Goal: Task Accomplishment & Management: Use online tool/utility

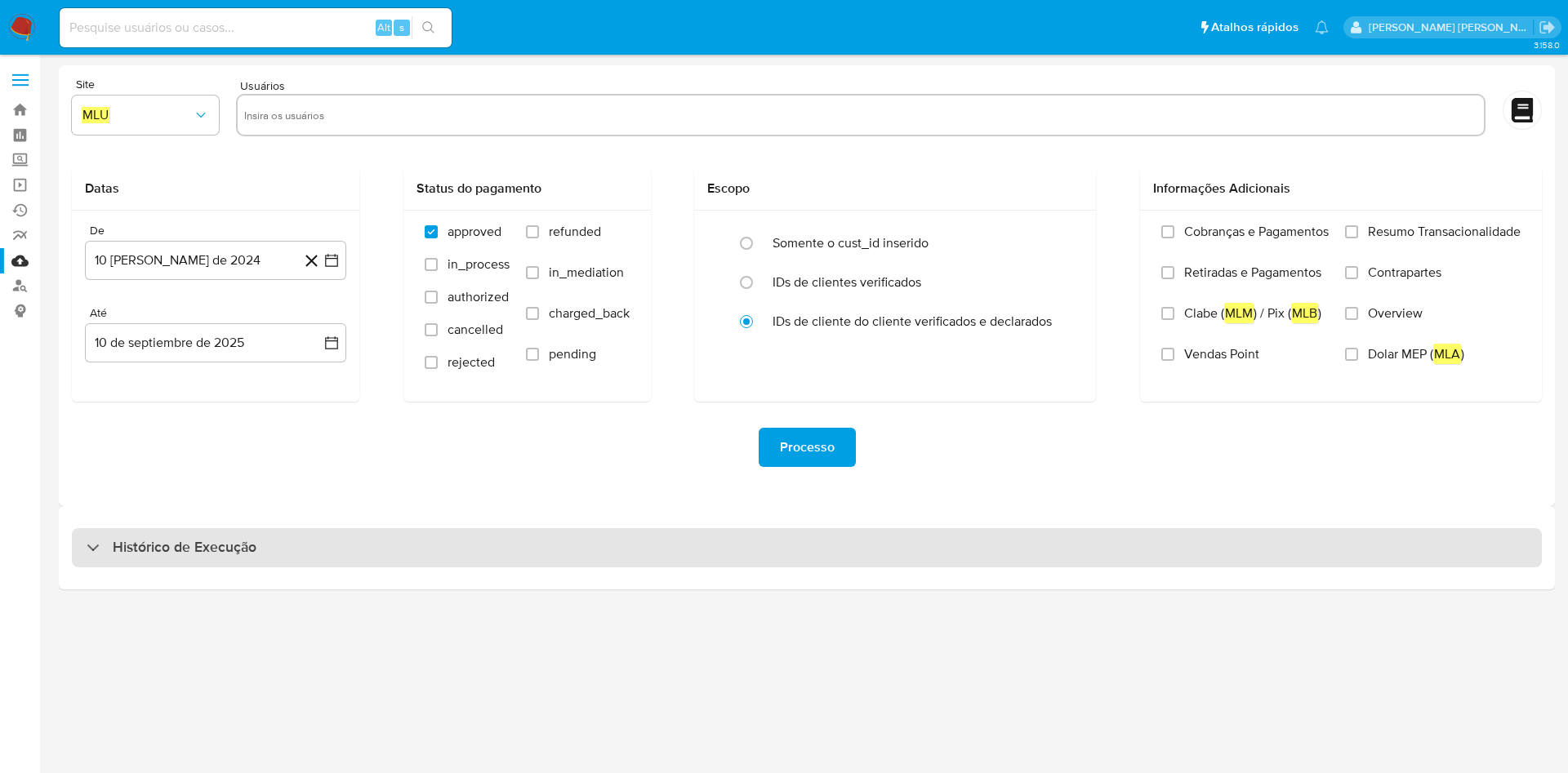
click at [395, 566] on div "Histórico de Execução" at bounding box center [807, 548] width 1470 height 39
select select "10"
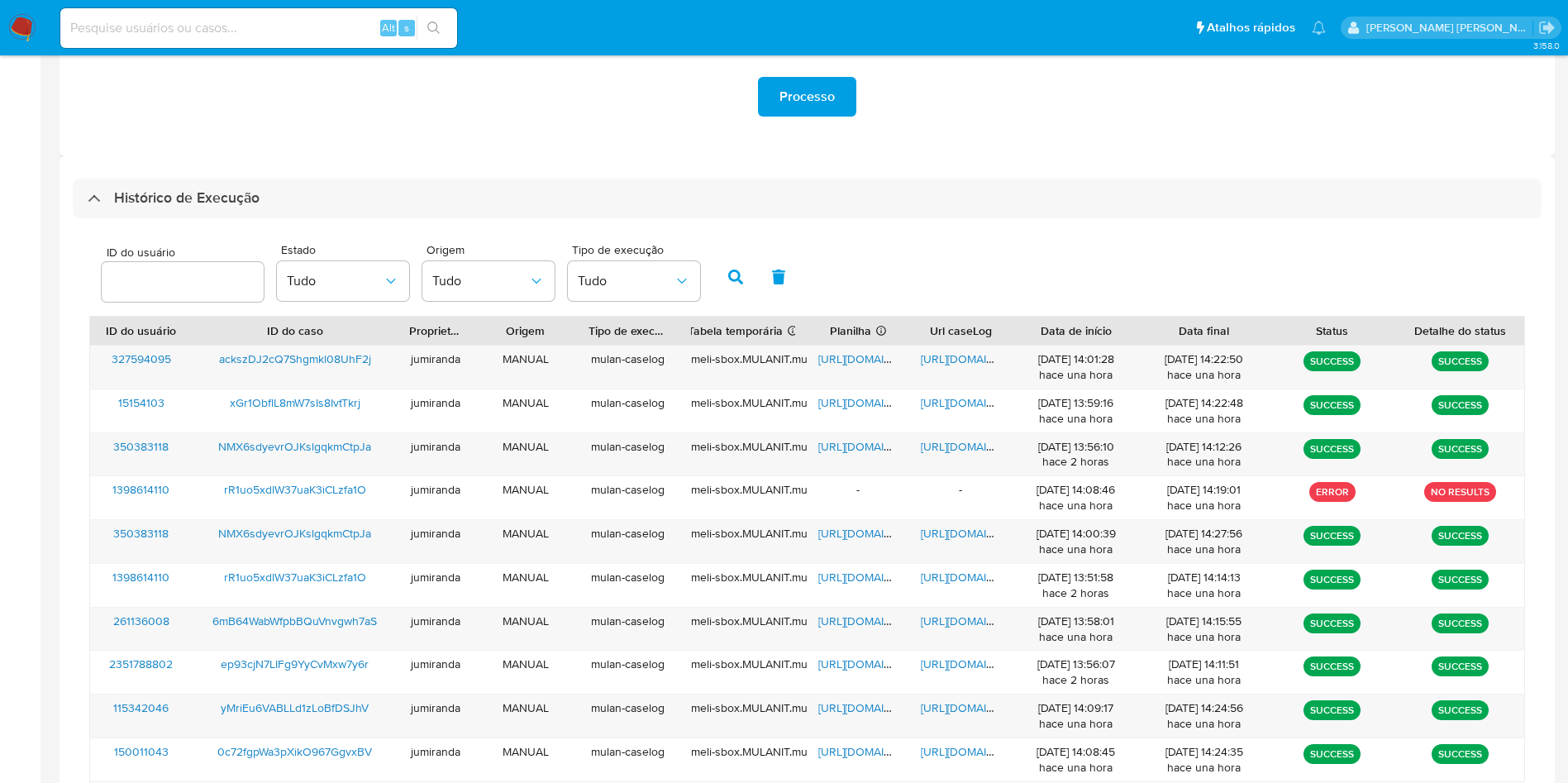
scroll to position [496, 0]
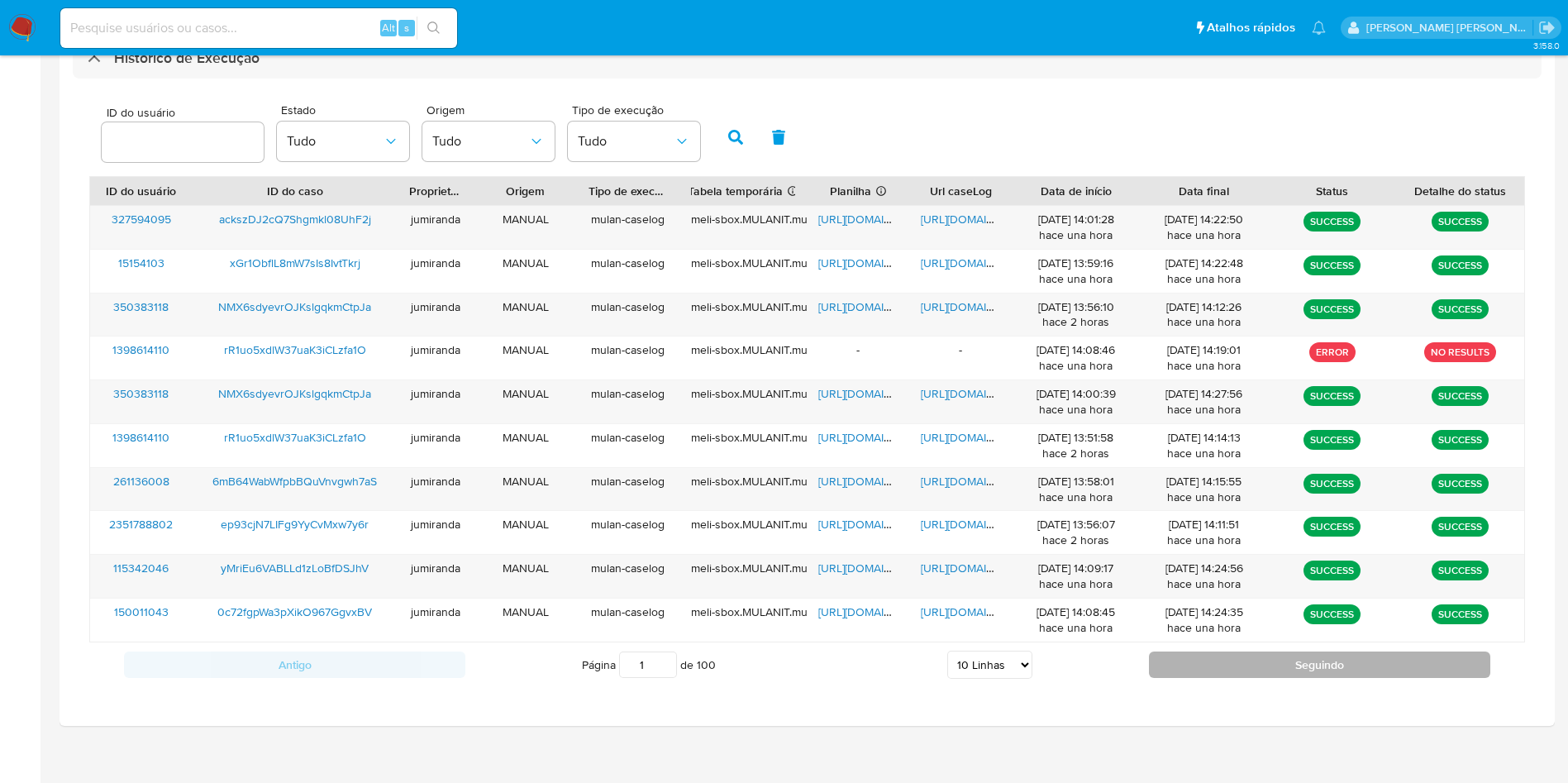
click at [1279, 659] on button "Seguindo" at bounding box center [1319, 665] width 341 height 26
type input "2"
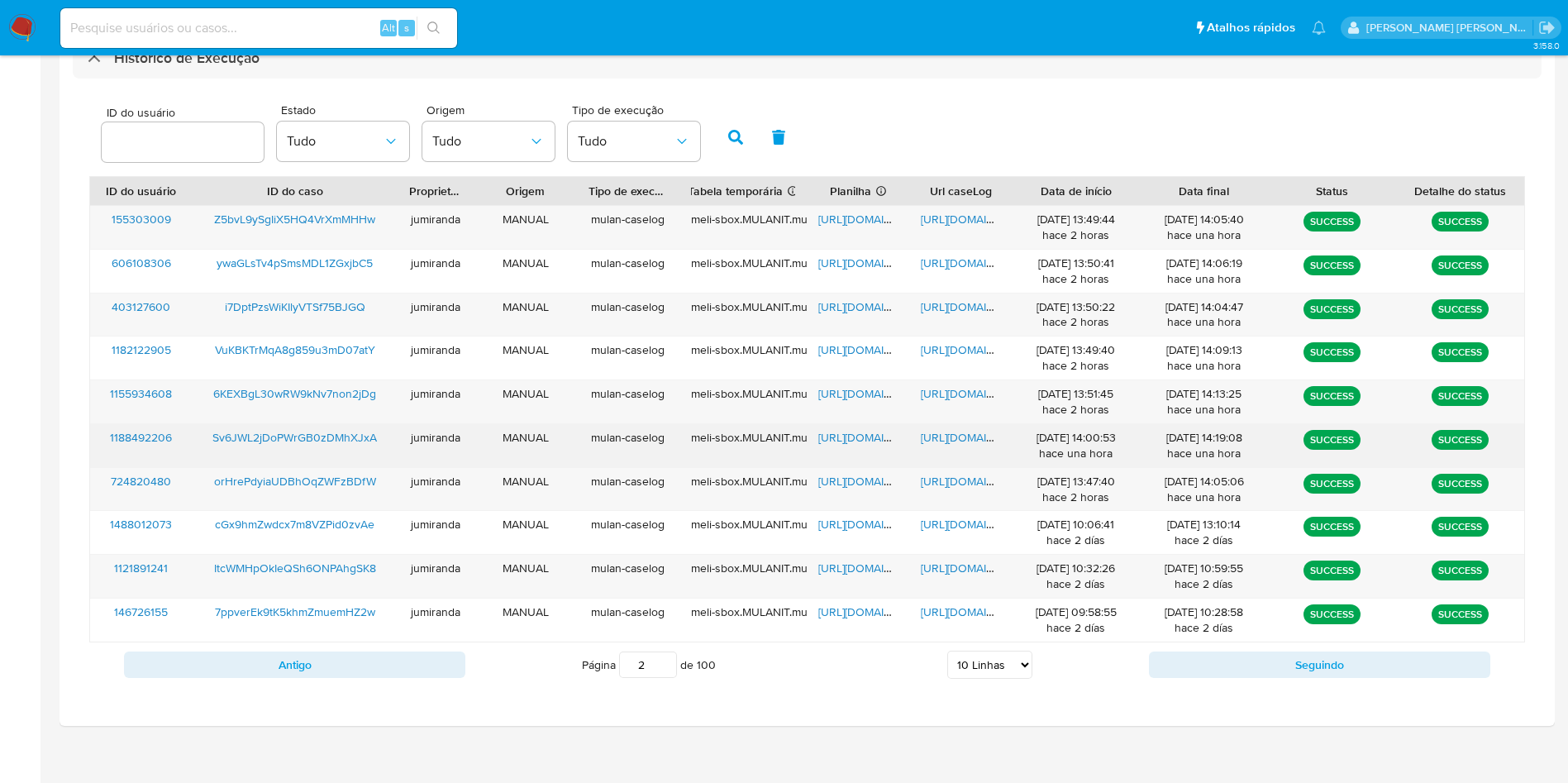
click at [836, 434] on span "https://docs.google.com/spreadsheets/d/1_fYM7m-WM5XHNmvtKBaXEhTmD0cffoZcoutmY42…" at bounding box center [875, 437] width 114 height 17
click at [990, 434] on span "https://docs.google.com/document/d/1wVTOBq4iTZrPPBI6-ZUq5bgHN6r1lIuHiF2aI4lxDeE…" at bounding box center [978, 437] width 114 height 17
click at [981, 436] on span "https://docs.google.com/document/d/1wVTOBq4iTZrPPBI6-ZUq5bgHN6r1lIuHiF2aI4lxDeE…" at bounding box center [978, 437] width 114 height 17
click at [846, 480] on span "https://docs.google.com/spreadsheets/d/1DgLfODVy0wfNQ-P3tuhrOtt4yK3hwf6r5nADCv-…" at bounding box center [875, 481] width 114 height 17
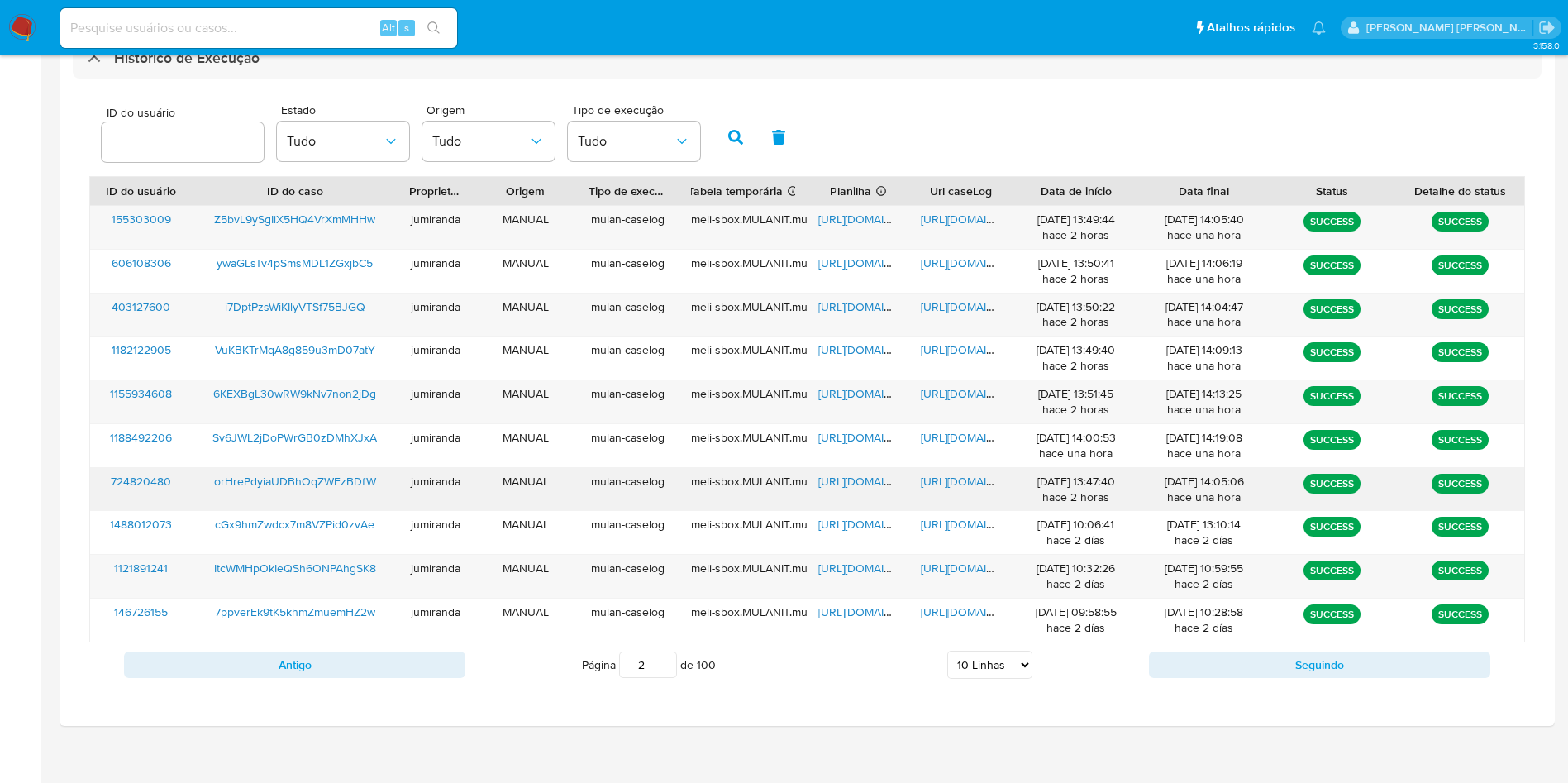
click at [929, 480] on span "https://docs.google.com/document/d/1bNh4YfmDEoYy9pvGpCg2VrvkjYZLyXMmDZWgD5JM2vY…" at bounding box center [978, 481] width 114 height 17
click at [320, 475] on span "orHrePdyiaUDBhOqZWFzBDfW" at bounding box center [295, 481] width 162 height 17
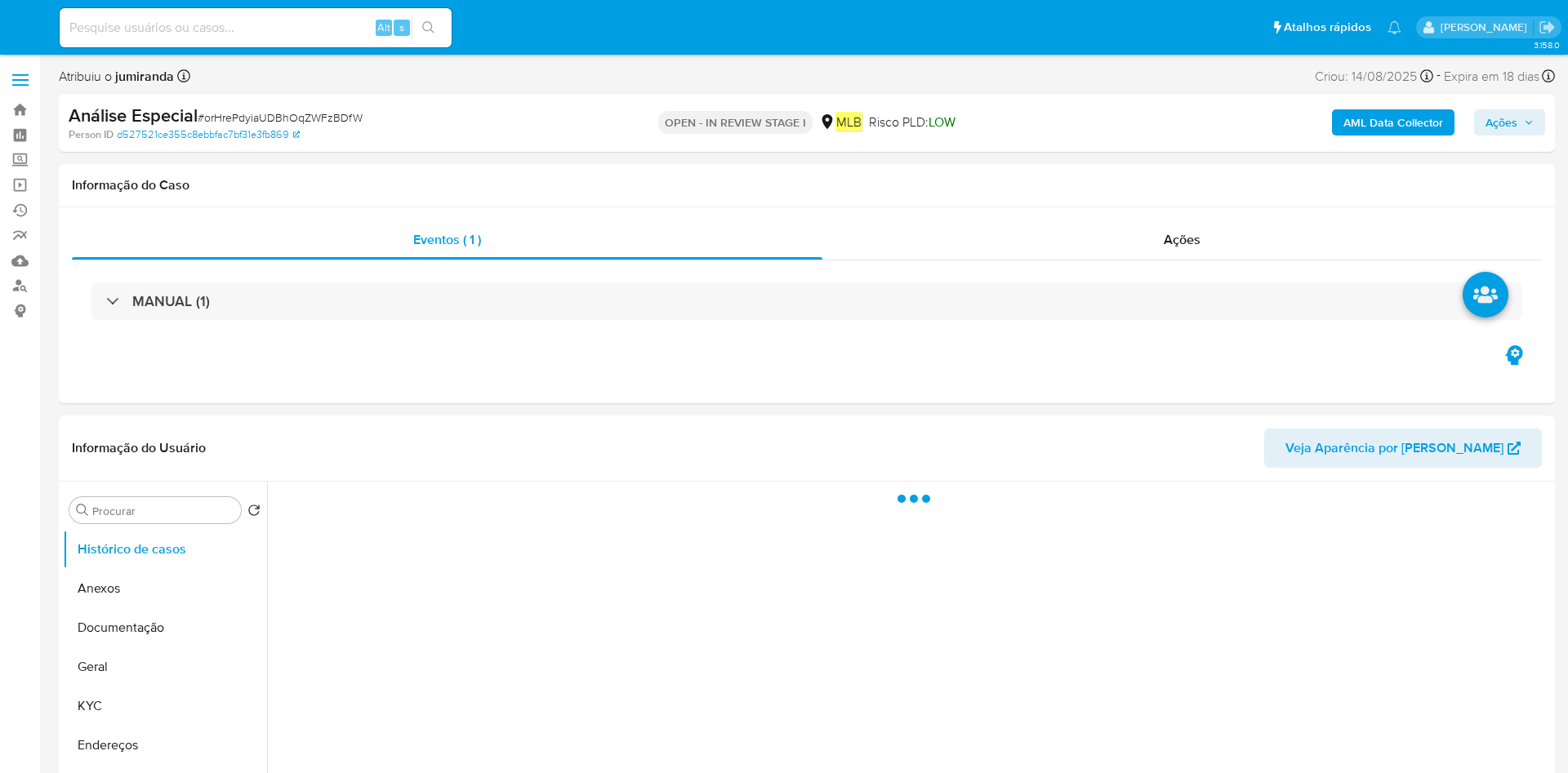
select select "10"
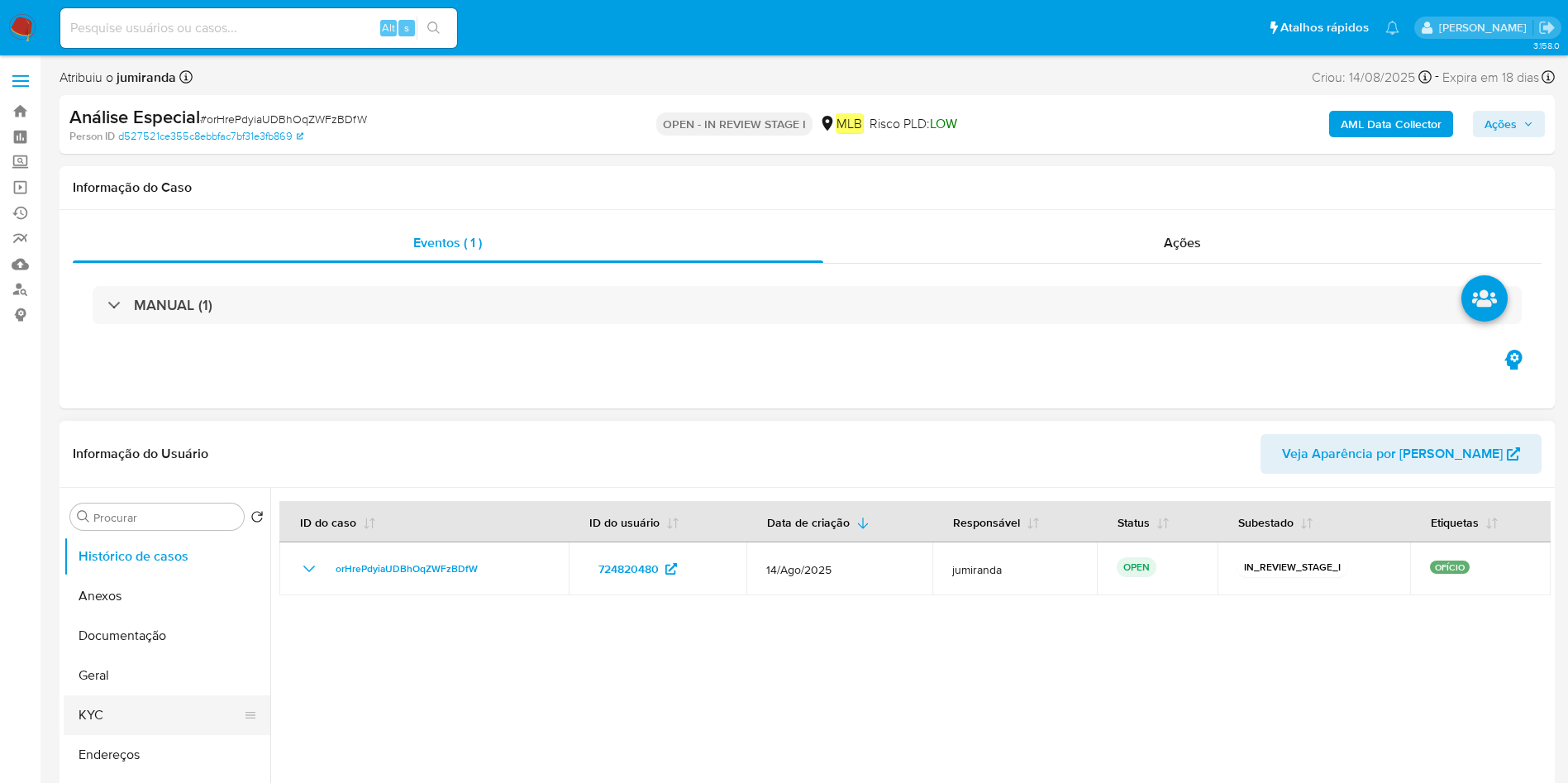
click at [126, 714] on button "KYC" at bounding box center [160, 715] width 193 height 40
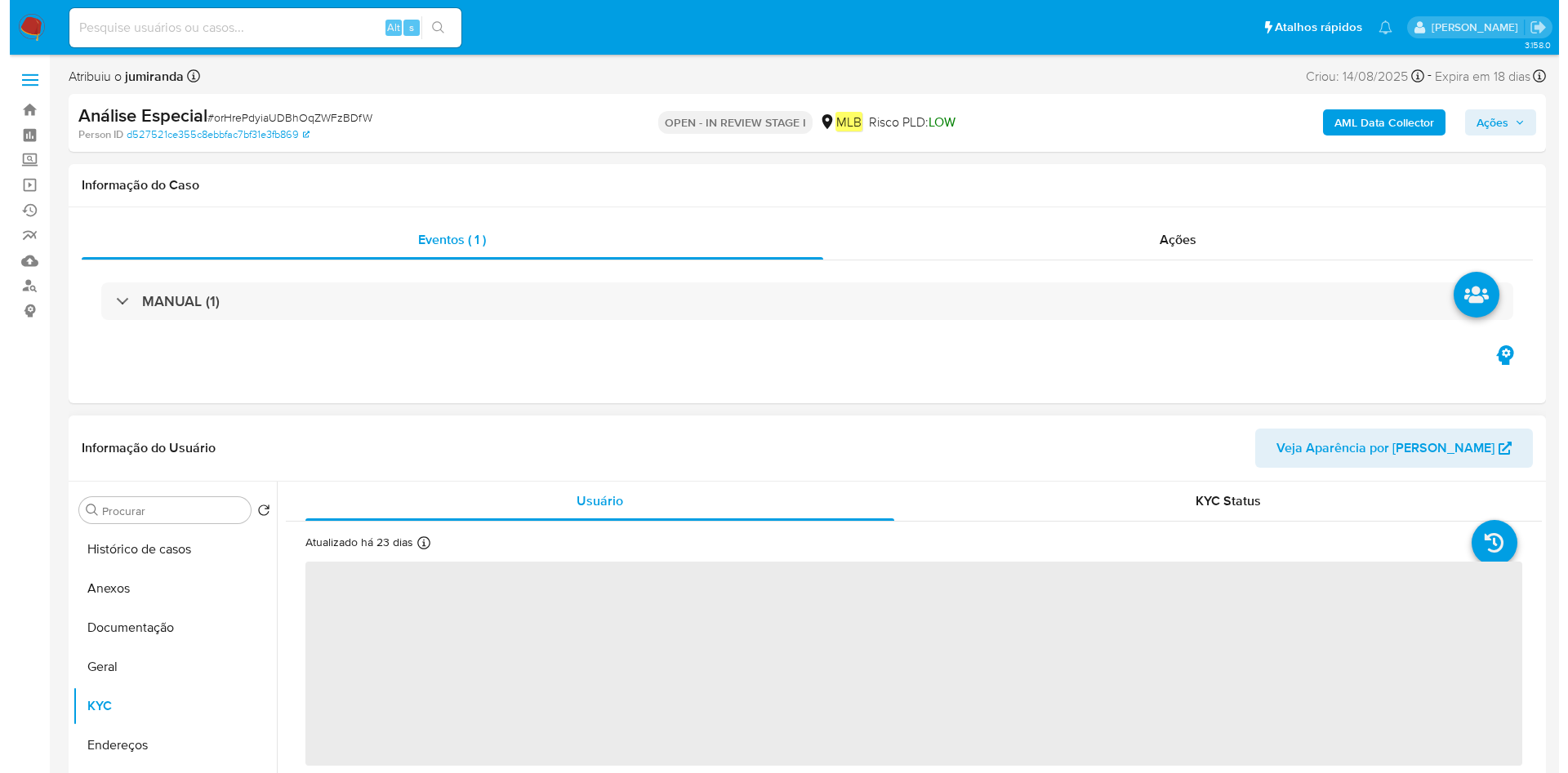
scroll to position [122, 0]
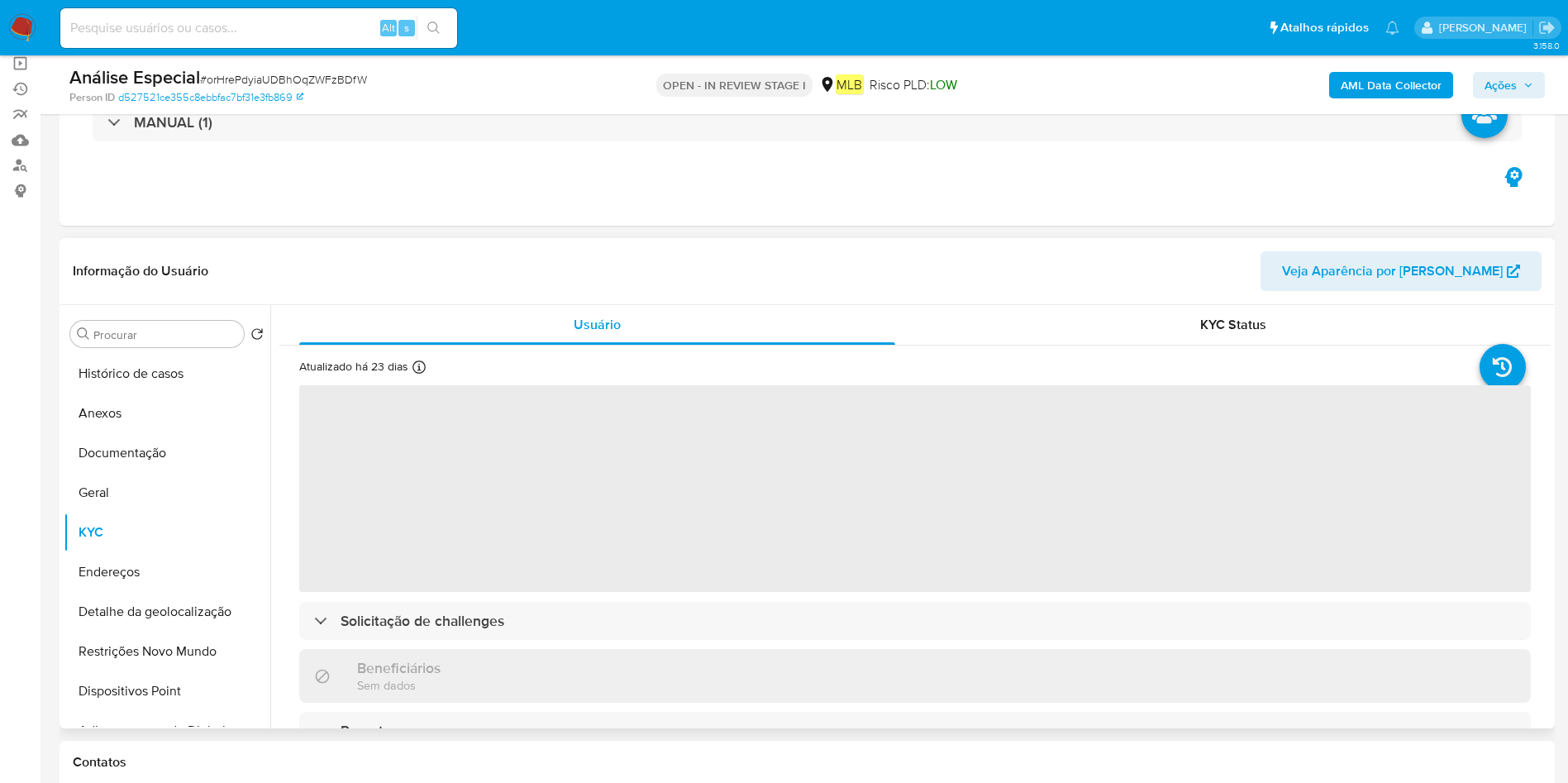
click at [957, 551] on span "‌" at bounding box center [915, 489] width 1232 height 207
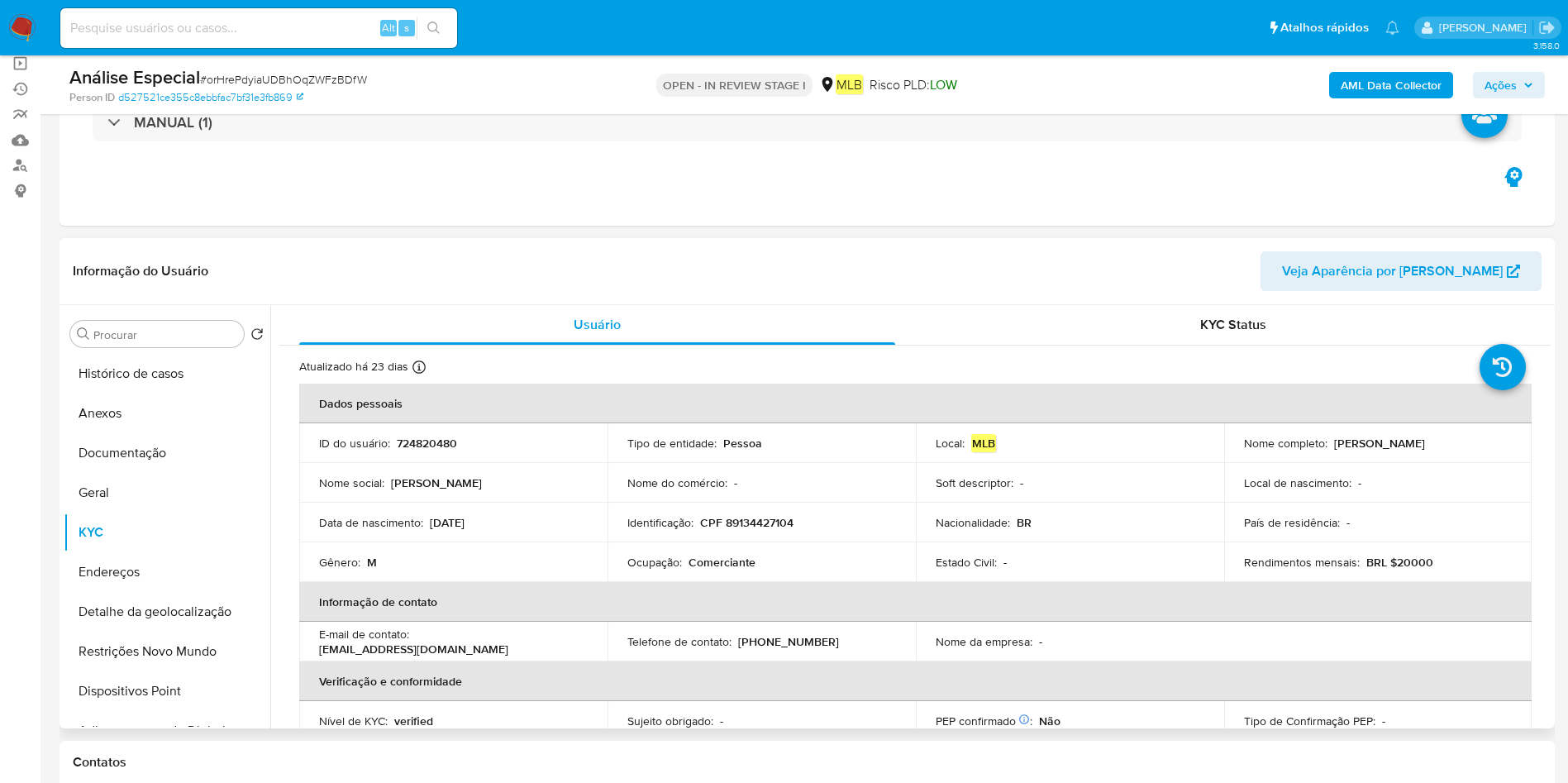
click at [938, 570] on p "Estado Civil :" at bounding box center [966, 562] width 61 height 15
click at [680, 558] on div "Ocupação : Comerciante" at bounding box center [761, 562] width 269 height 15
copy div "Ocupação : Comerciante"
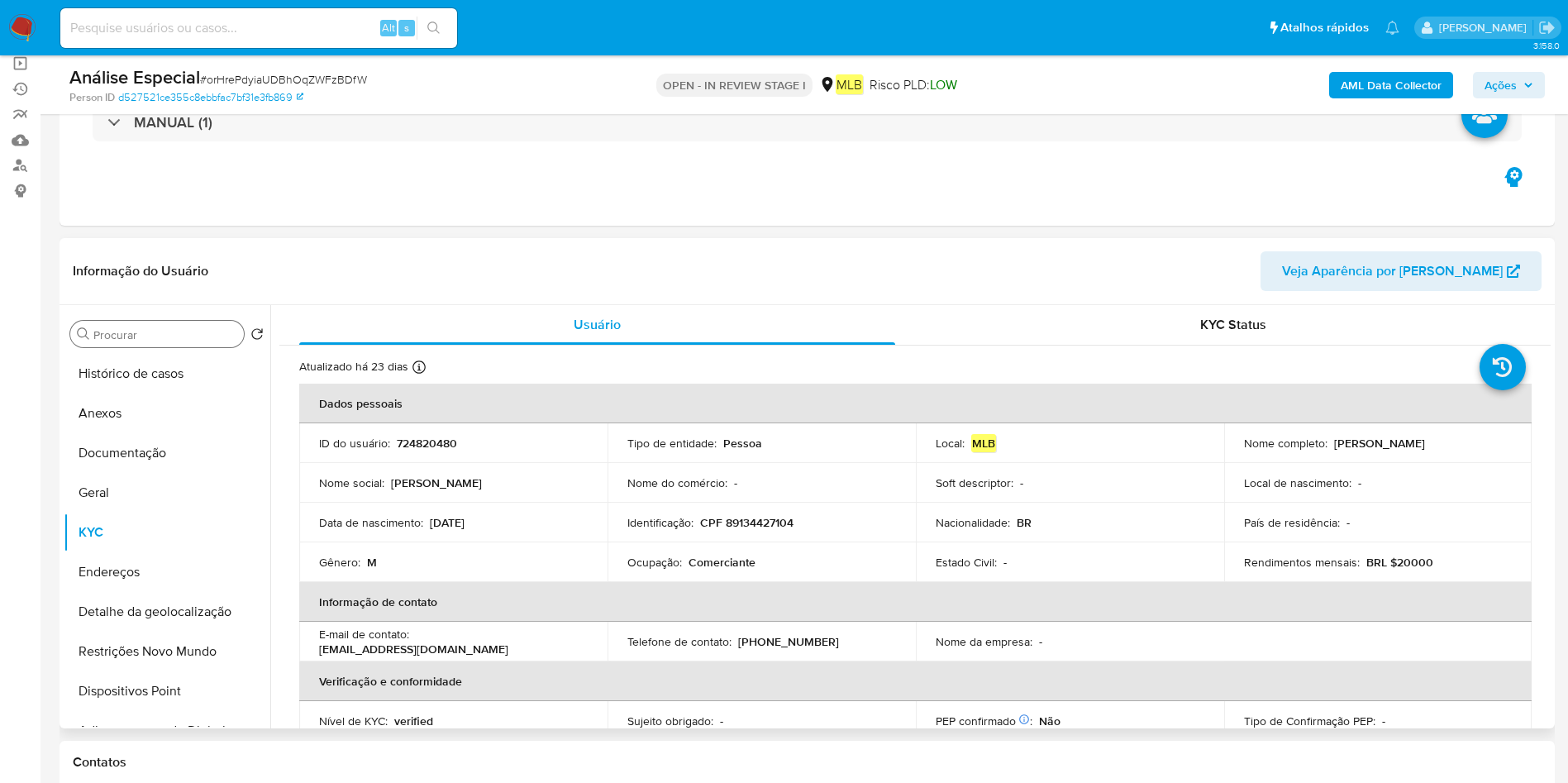
click at [188, 374] on button "Histórico de casos" at bounding box center [167, 374] width 207 height 40
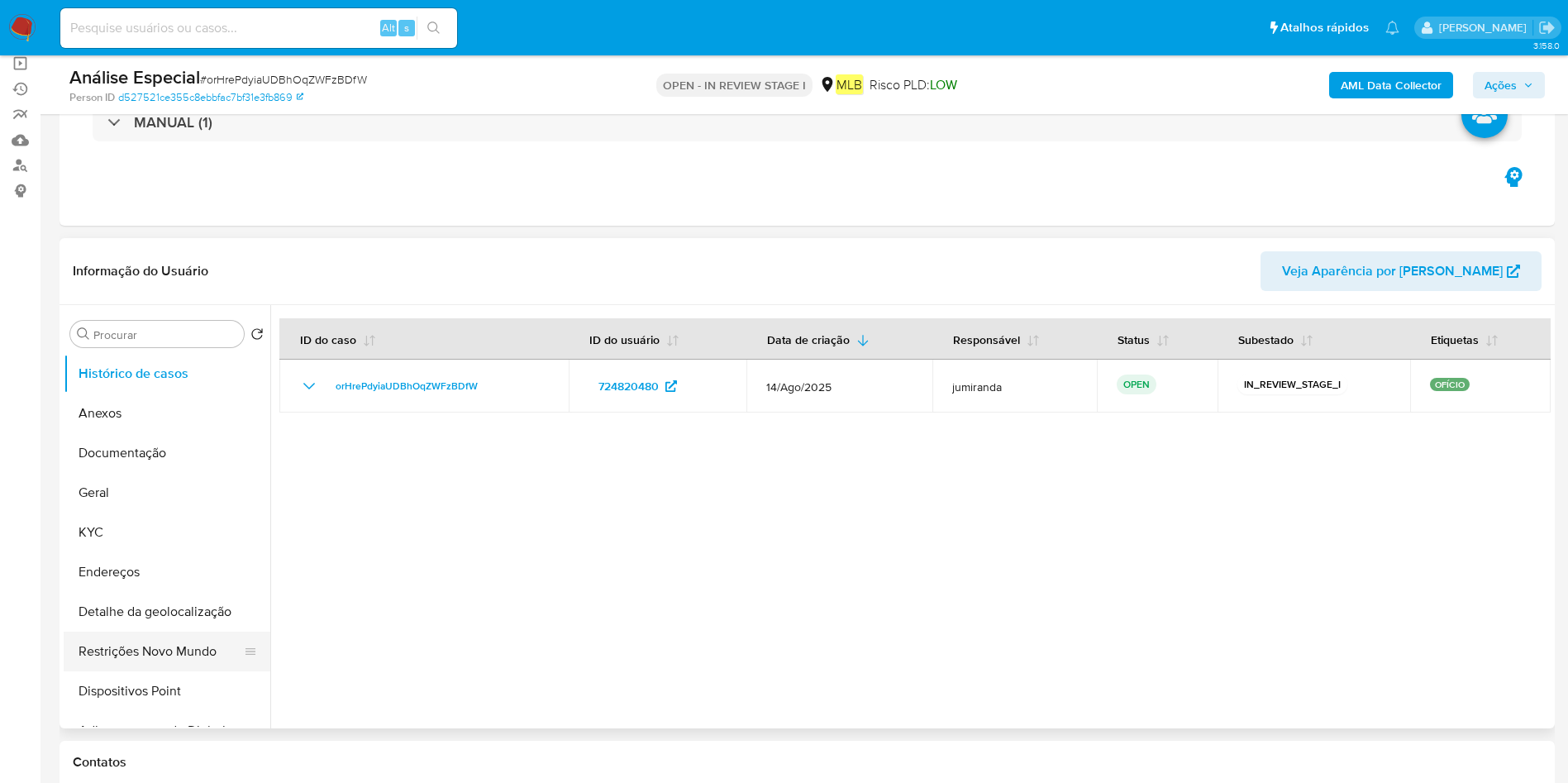
click at [104, 651] on button "Restrições Novo Mundo" at bounding box center [160, 652] width 193 height 40
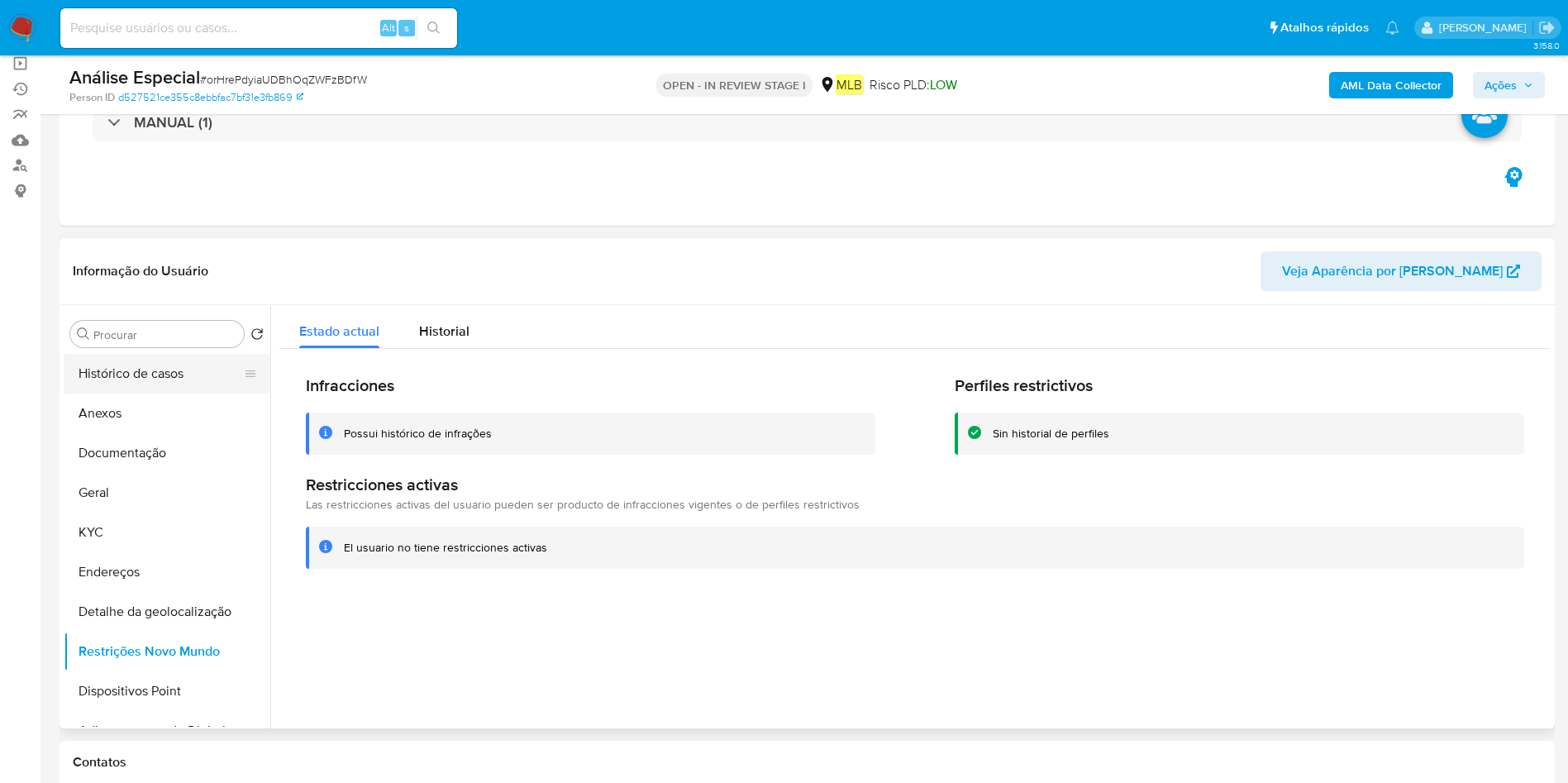
click at [128, 388] on button "Histórico de casos" at bounding box center [160, 374] width 193 height 40
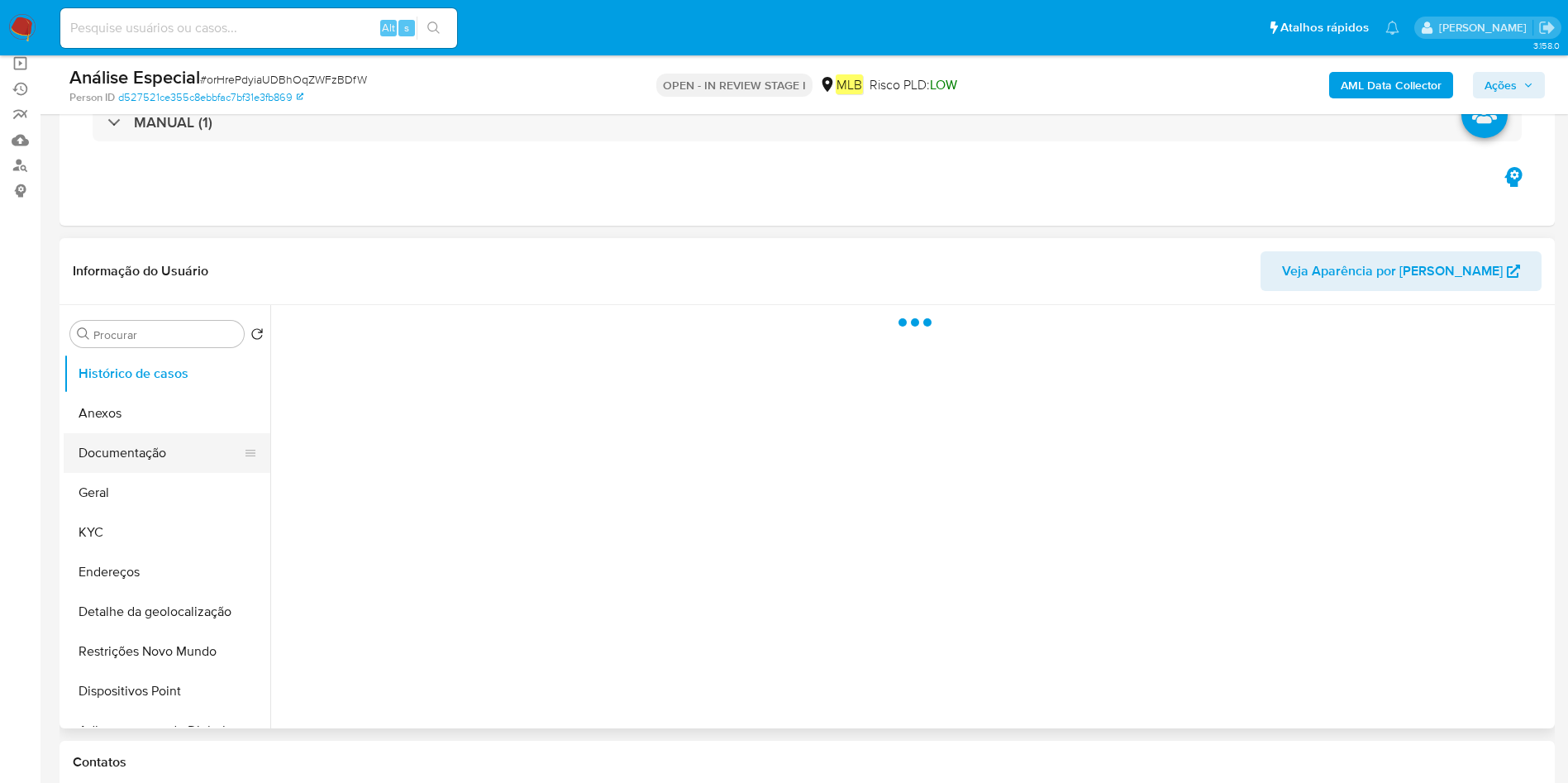
click at [153, 451] on button "Documentação" at bounding box center [160, 453] width 193 height 40
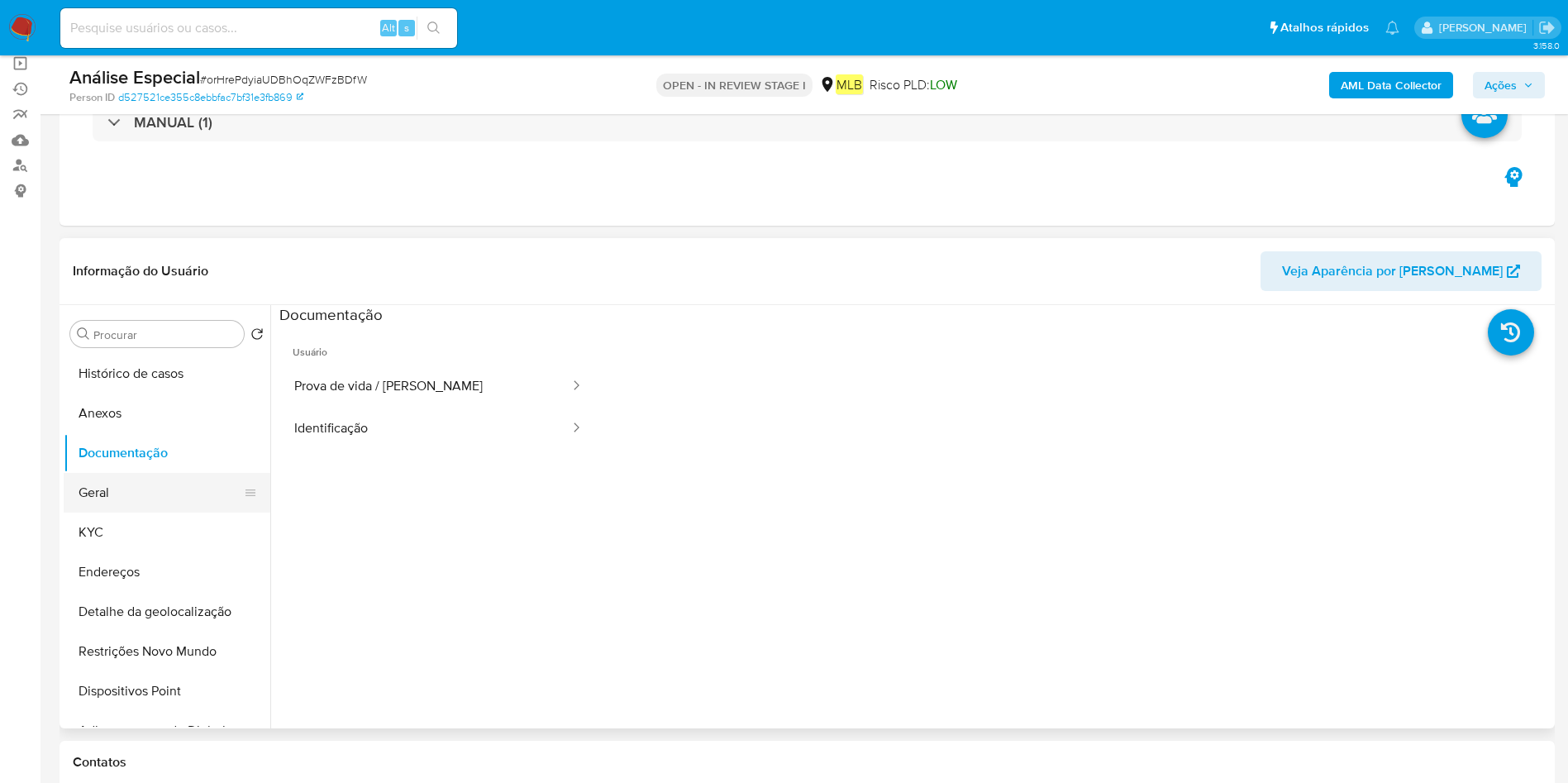
drag, startPoint x: 82, startPoint y: 496, endPoint x: 94, endPoint y: 498, distance: 12.2
click at [84, 499] on button "Geral" at bounding box center [160, 493] width 193 height 40
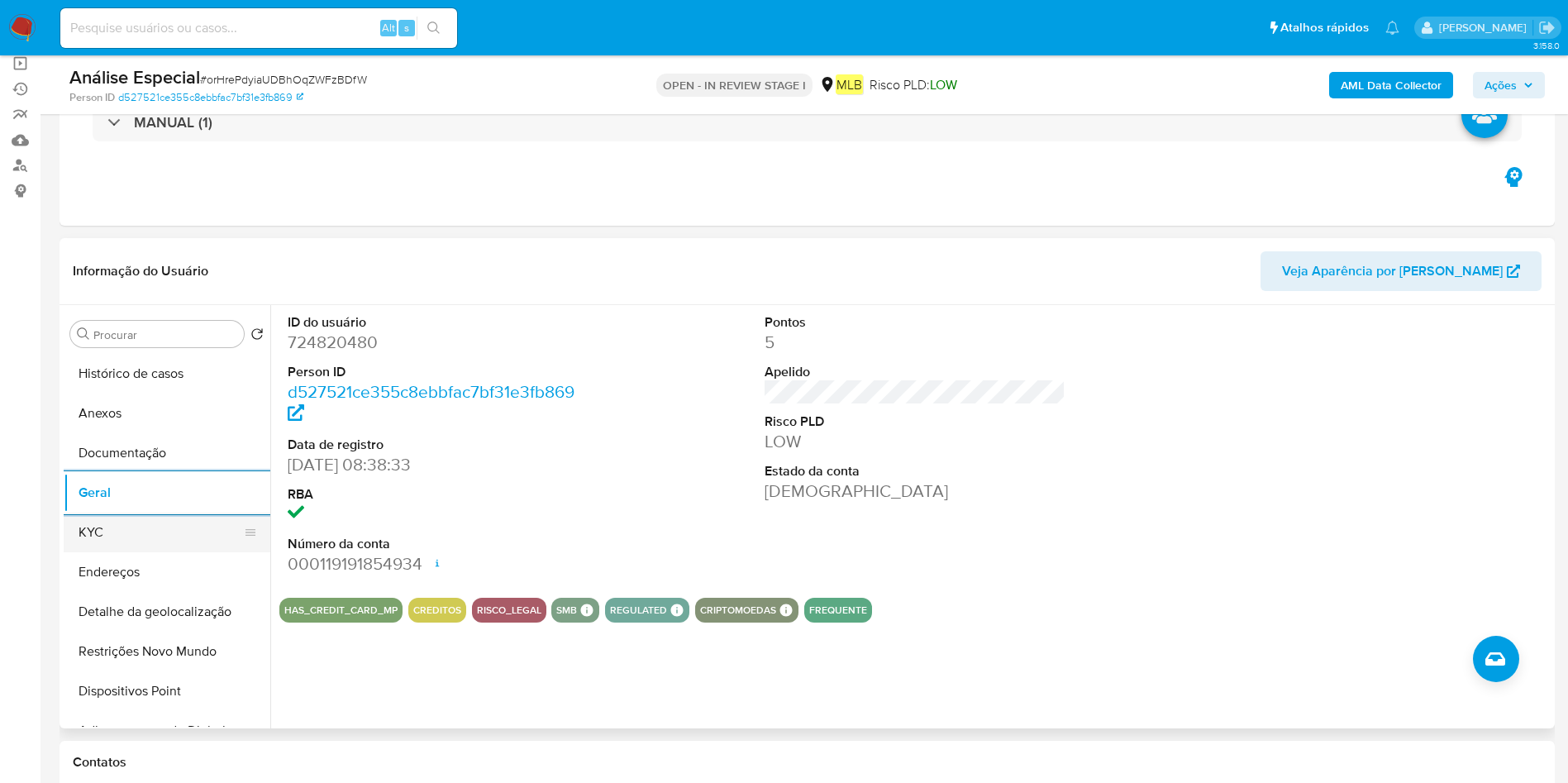
click at [111, 537] on button "KYC" at bounding box center [160, 532] width 193 height 40
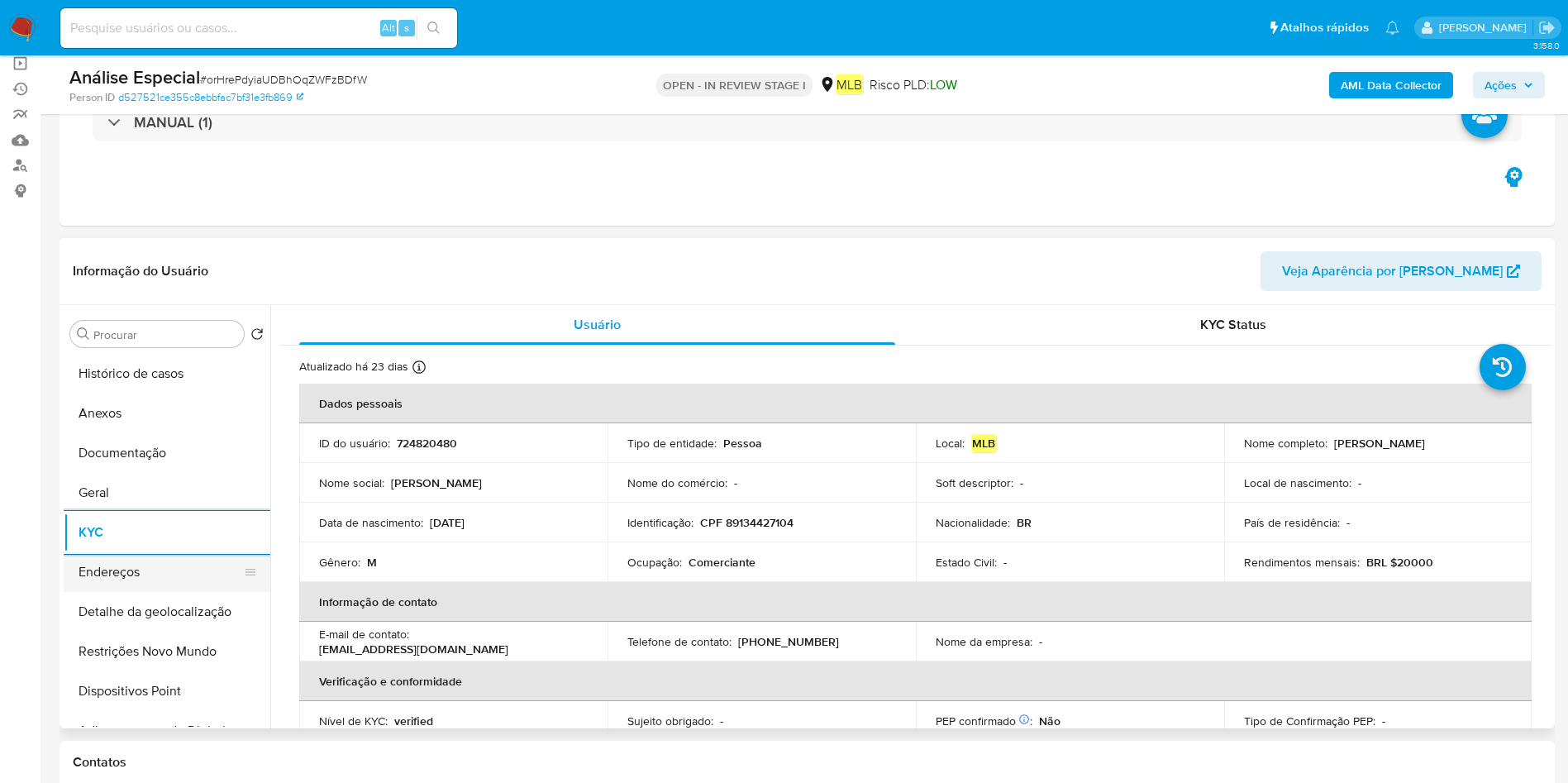
click at [124, 589] on button "Endereços" at bounding box center [160, 572] width 193 height 40
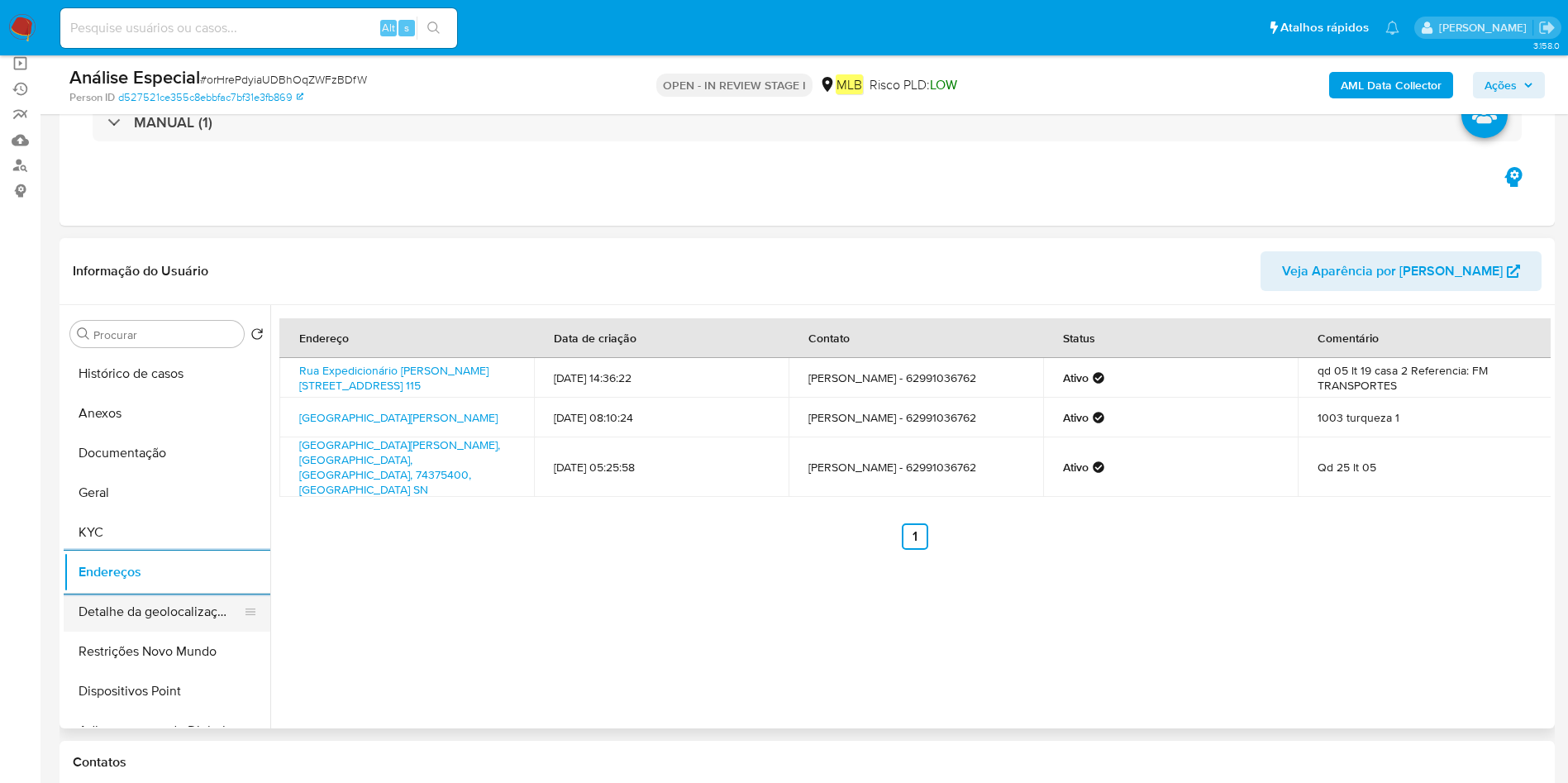
drag, startPoint x: 125, startPoint y: 622, endPoint x: 190, endPoint y: 617, distance: 65.2
click at [125, 621] on button "Detalhe da geolocalização" at bounding box center [160, 612] width 193 height 40
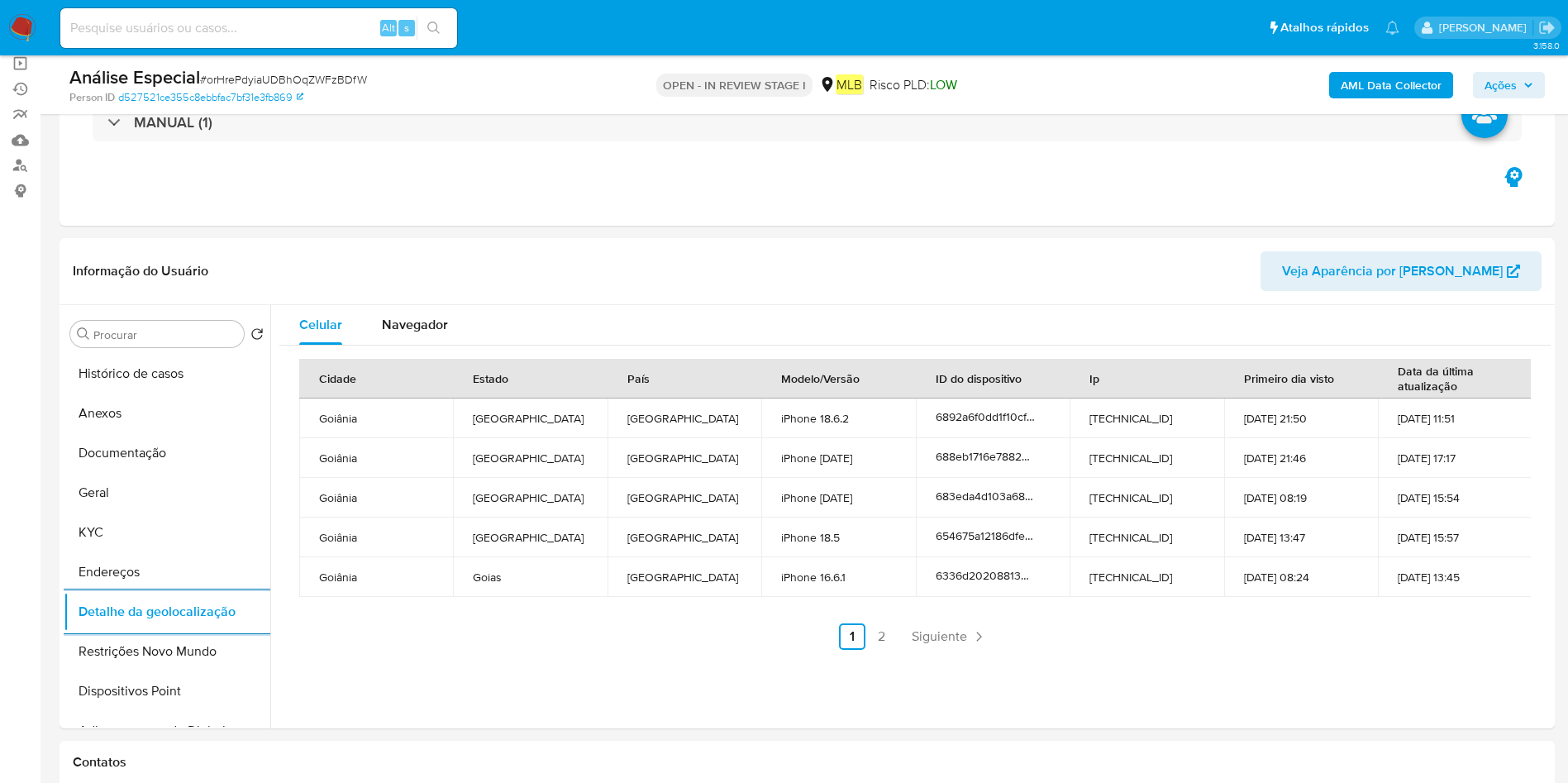
drag, startPoint x: 121, startPoint y: 656, endPoint x: 873, endPoint y: 599, distance: 754.2
click at [120, 658] on button "Restrições Novo Mundo" at bounding box center [167, 652] width 207 height 40
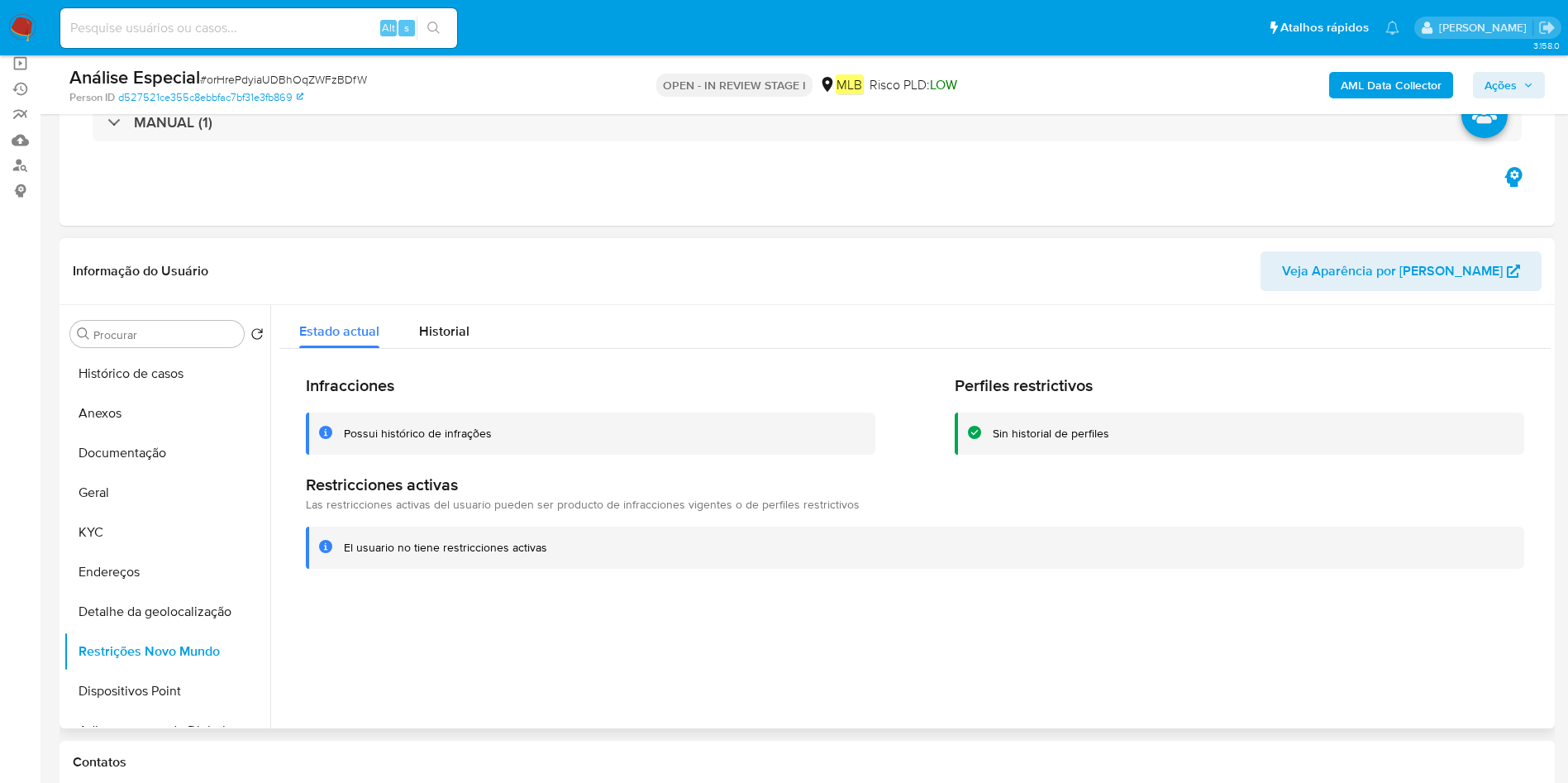
click at [120, 696] on button "Dispositivos Point" at bounding box center [167, 691] width 207 height 40
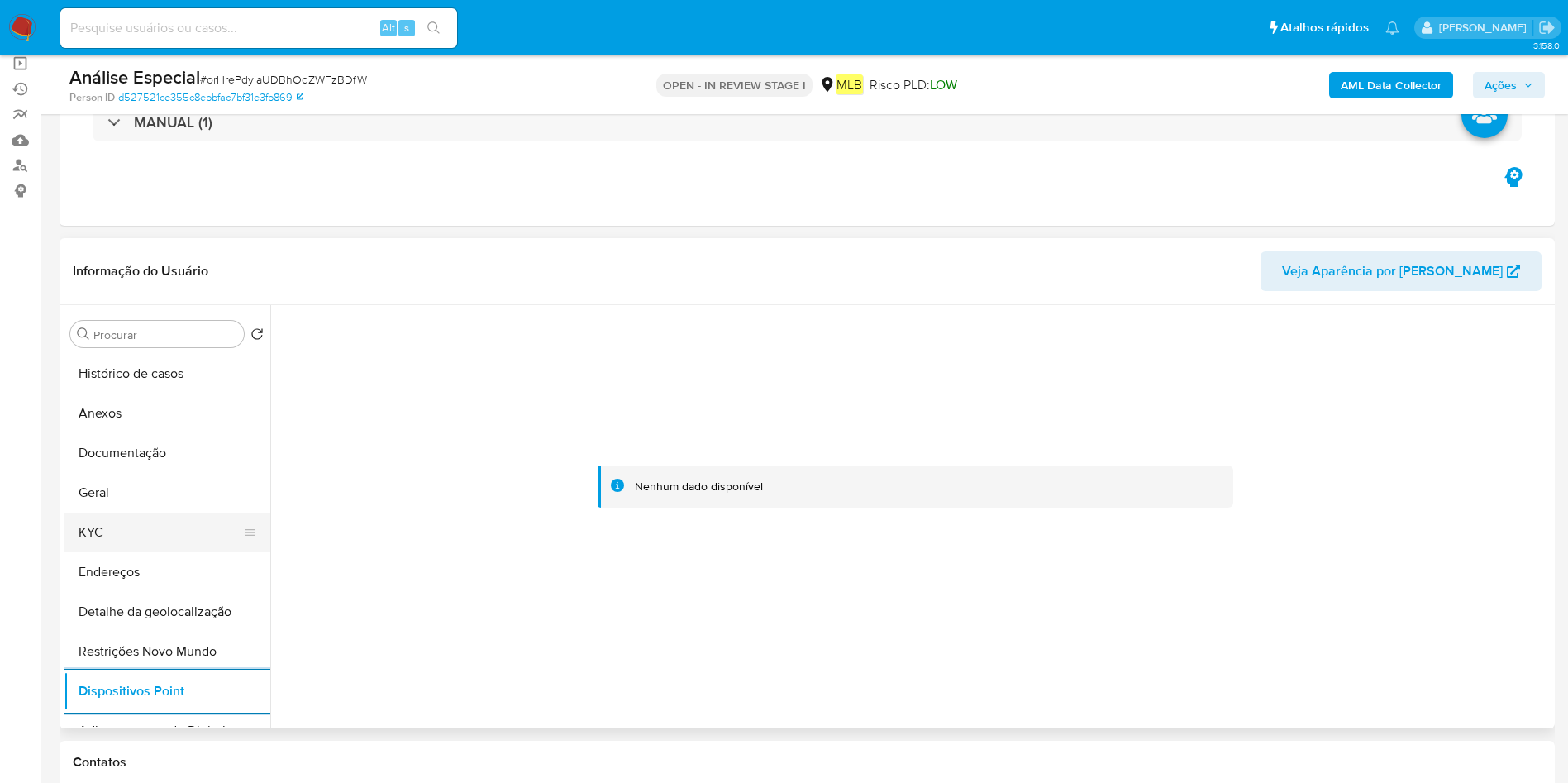
click at [127, 527] on button "KYC" at bounding box center [160, 532] width 193 height 40
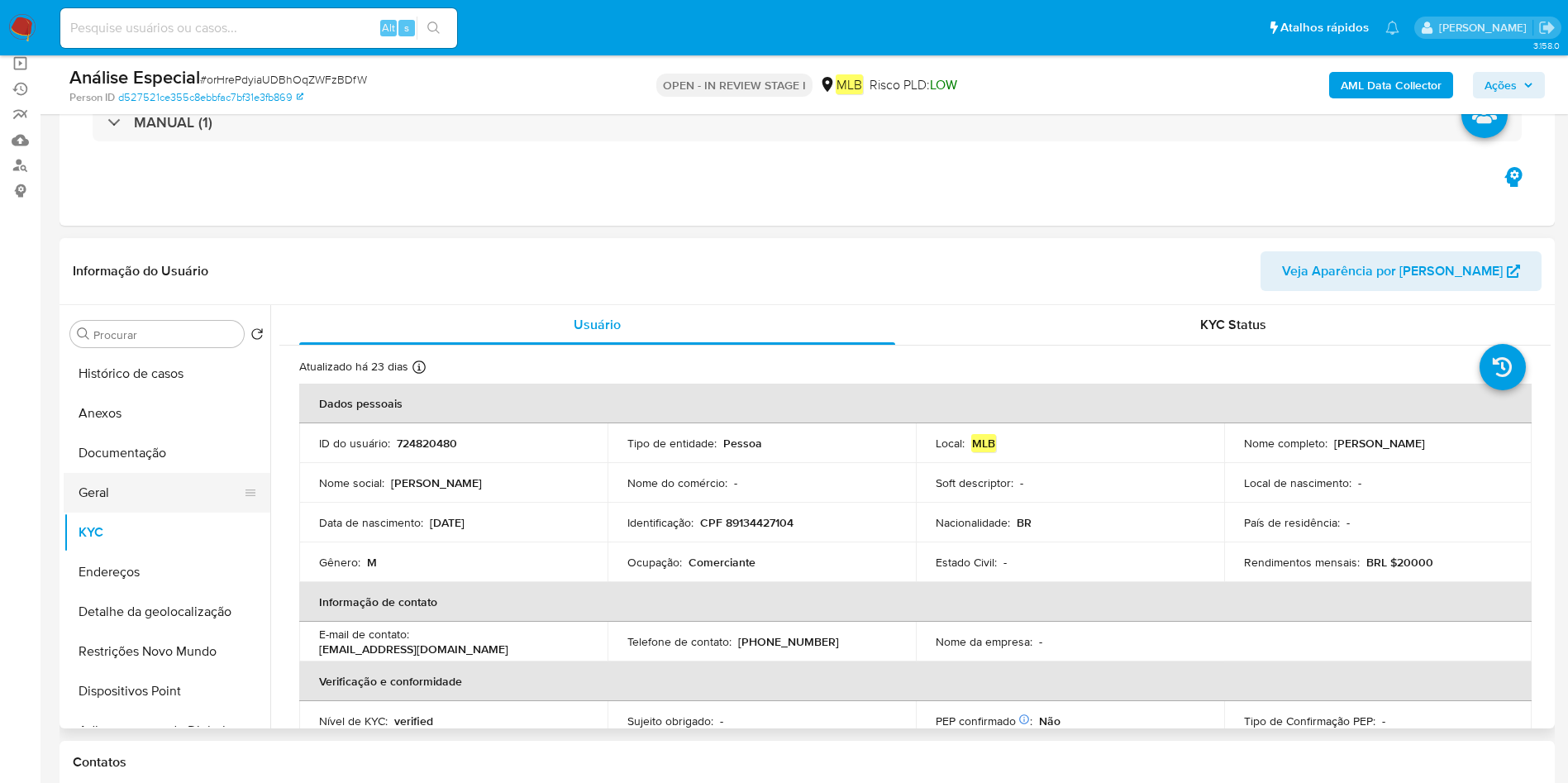
click at [142, 492] on button "Geral" at bounding box center [160, 493] width 193 height 40
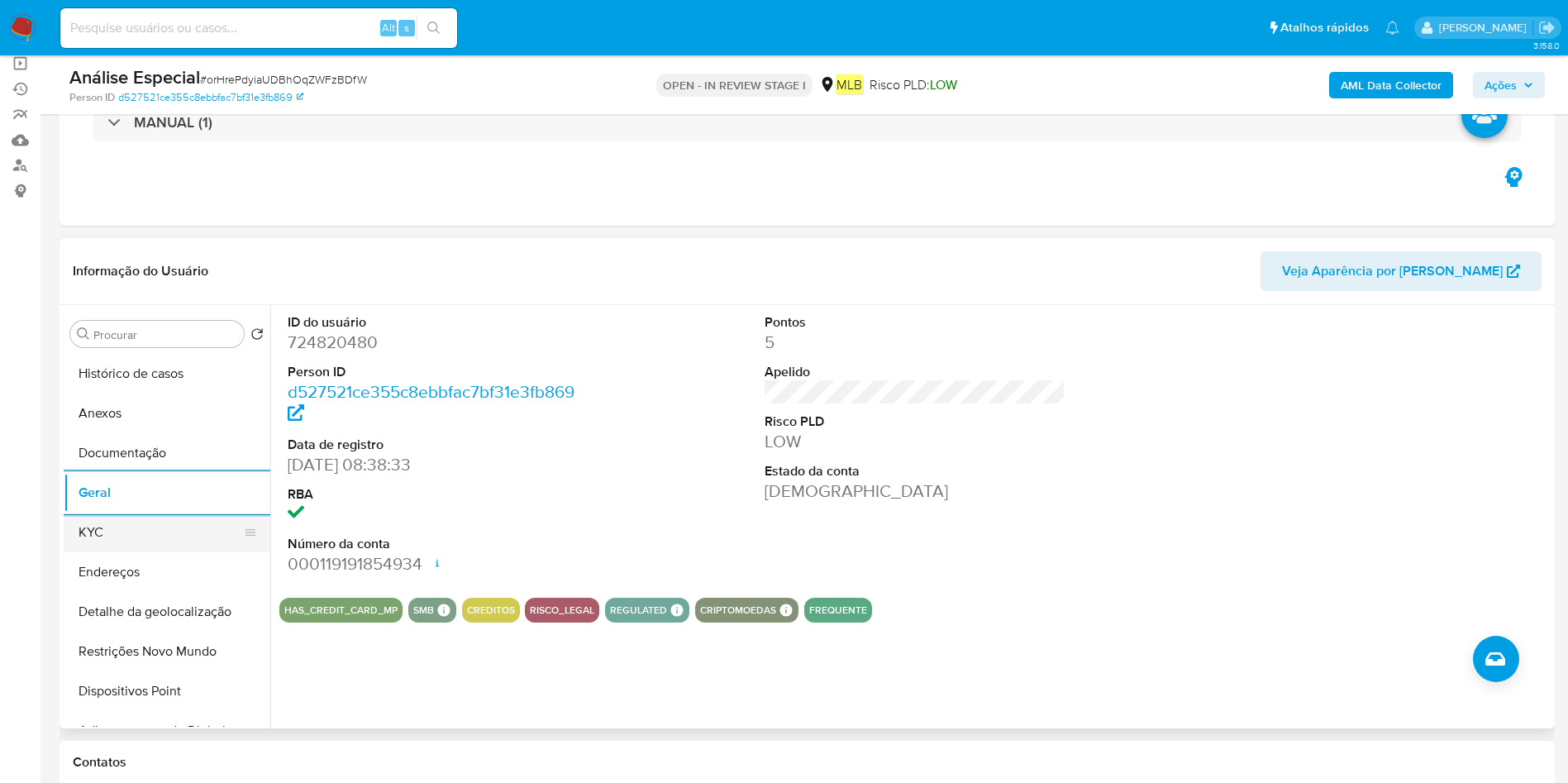
click at [97, 535] on button "KYC" at bounding box center [160, 532] width 193 height 40
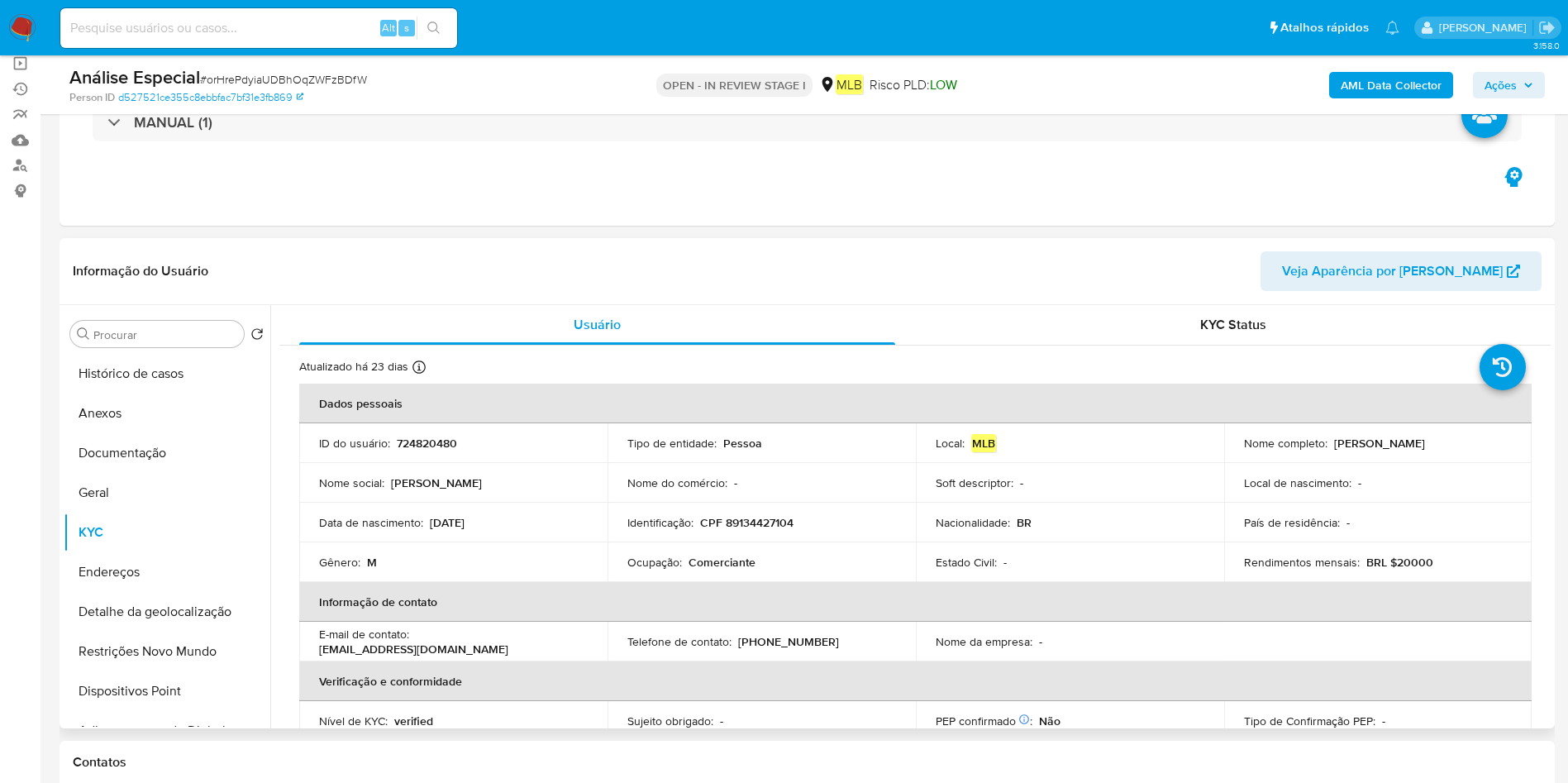
drag, startPoint x: 136, startPoint y: 412, endPoint x: 570, endPoint y: 358, distance: 437.3
click at [136, 412] on button "Anexos" at bounding box center [167, 413] width 207 height 40
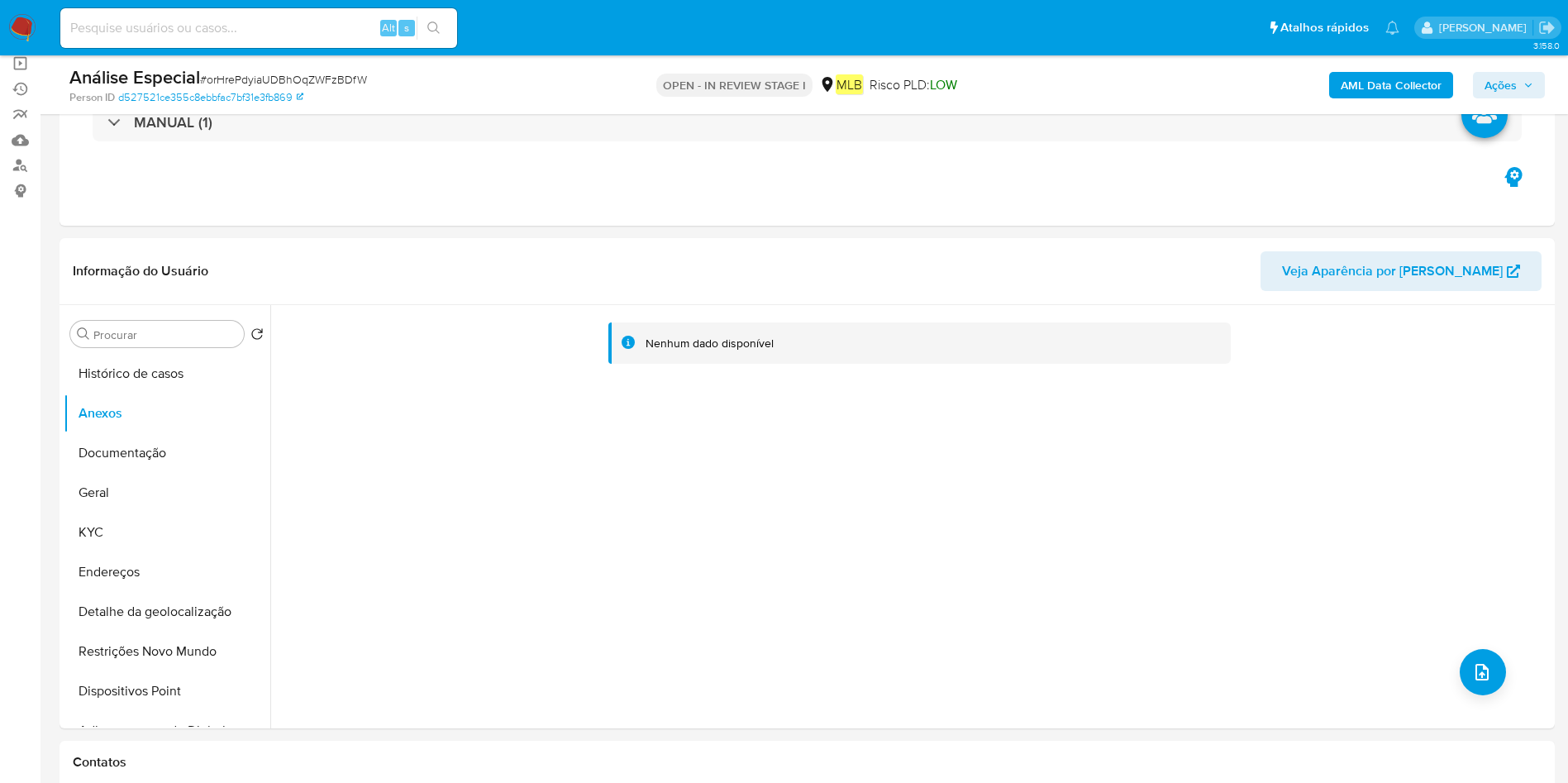
click at [1451, 90] on button "AML Data Collector" at bounding box center [1391, 85] width 124 height 26
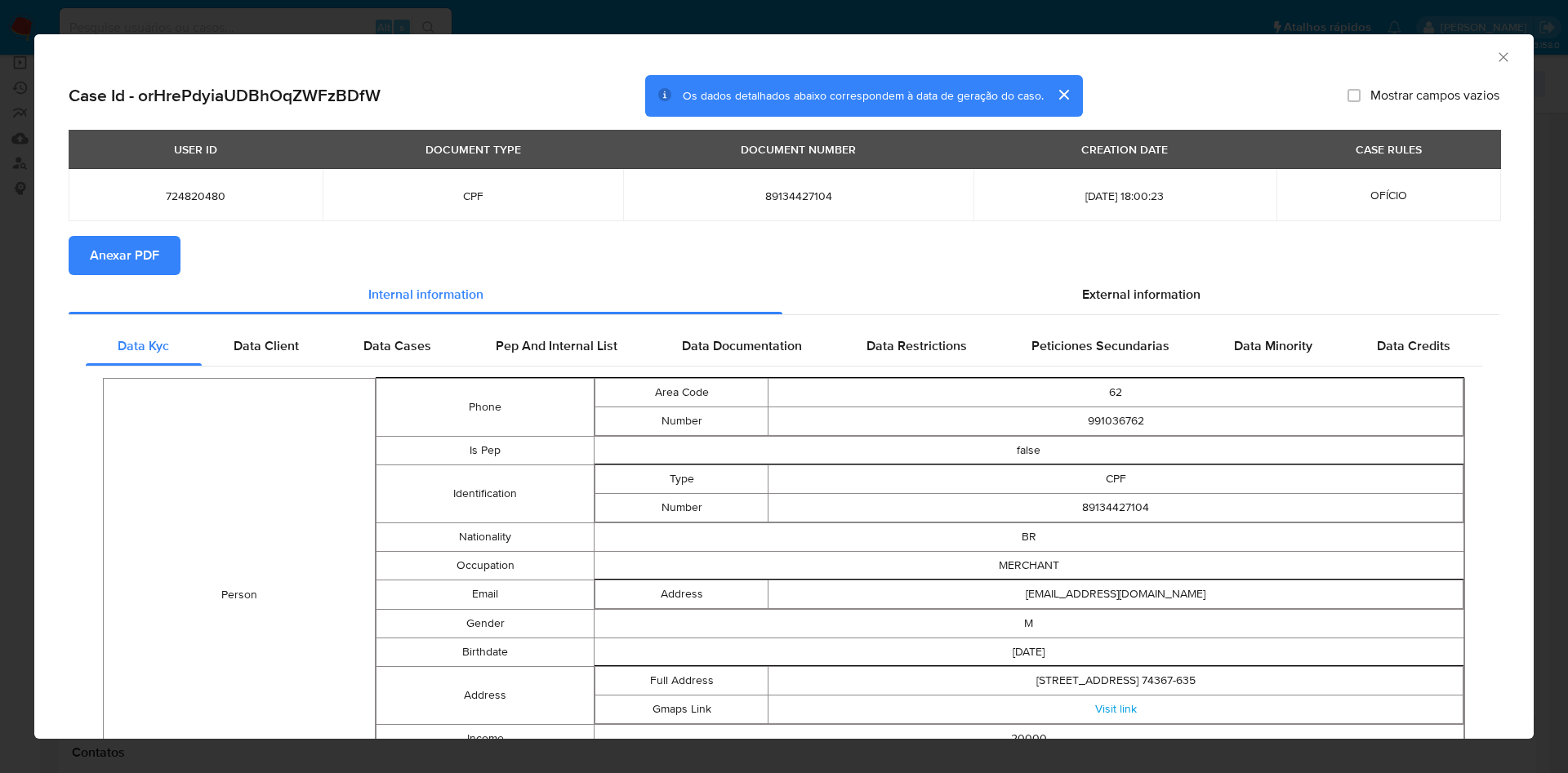
drag, startPoint x: 1483, startPoint y: 58, endPoint x: 1268, endPoint y: 132, distance: 227.4
click at [1495, 57] on icon "Fechar a janela" at bounding box center [1503, 57] width 16 height 16
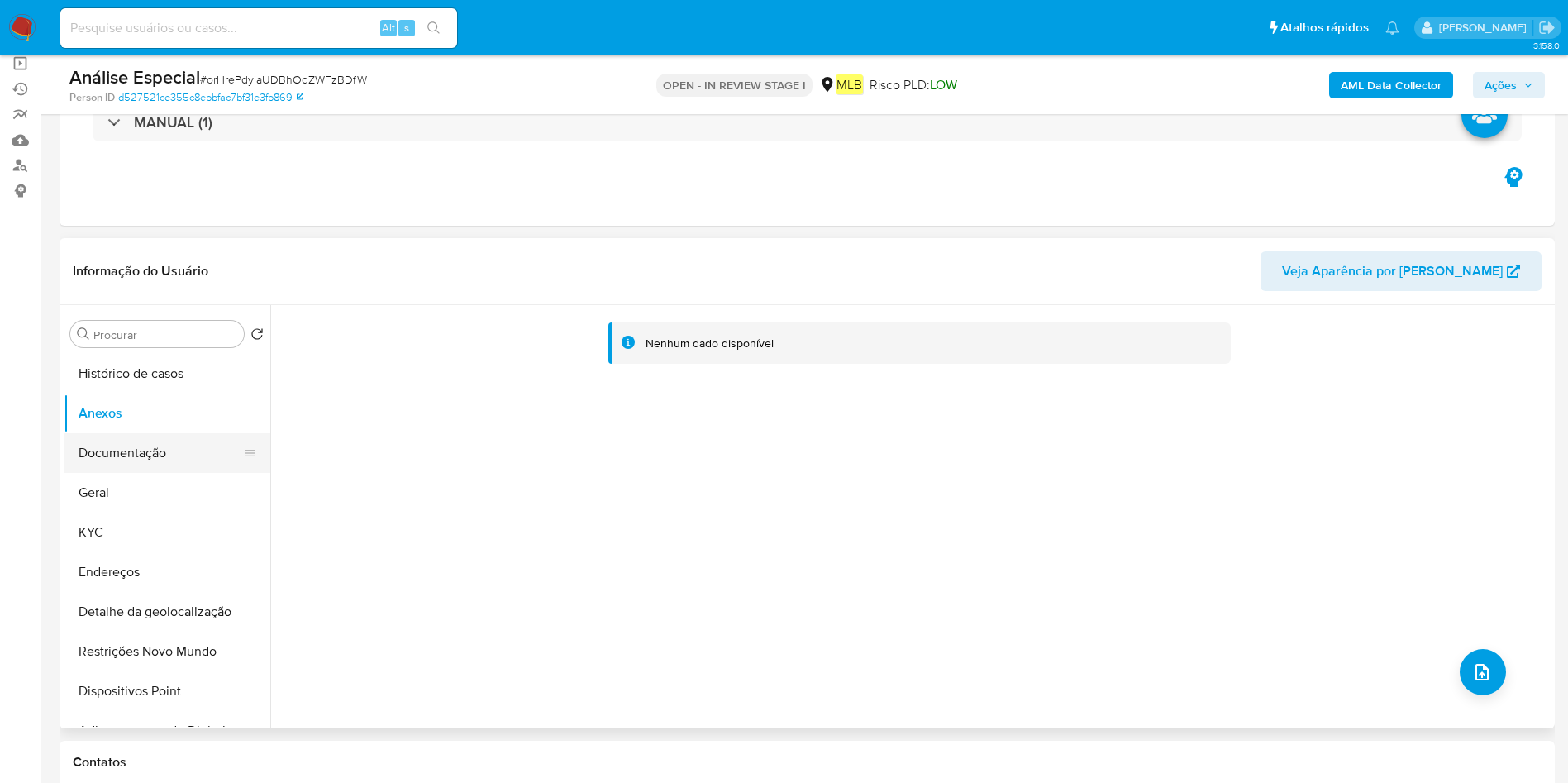
click at [160, 464] on button "Documentação" at bounding box center [160, 453] width 193 height 40
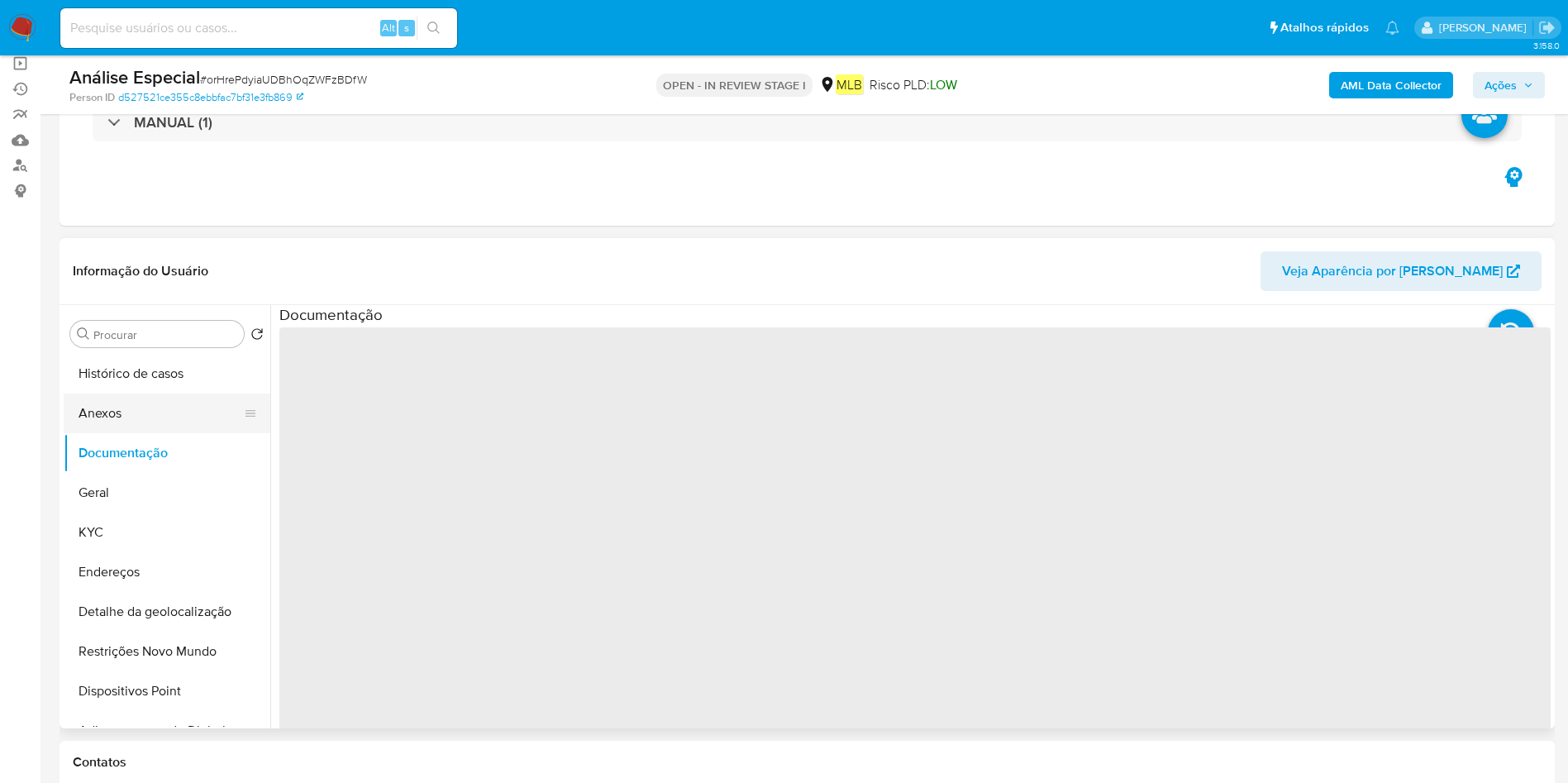
click at [132, 416] on button "Anexos" at bounding box center [160, 413] width 193 height 40
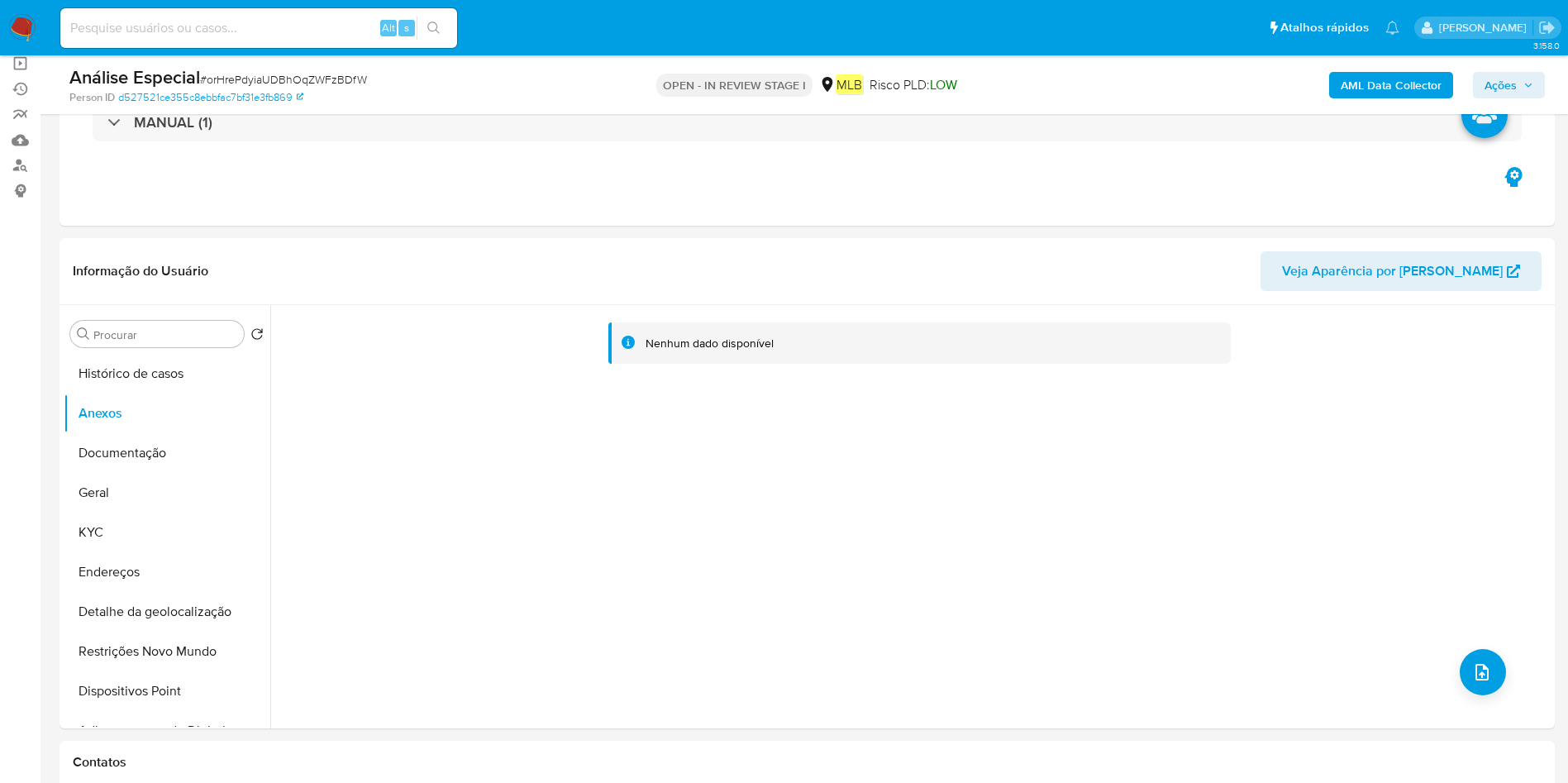
click at [1414, 74] on b "AML Data Collector" at bounding box center [1391, 85] width 101 height 26
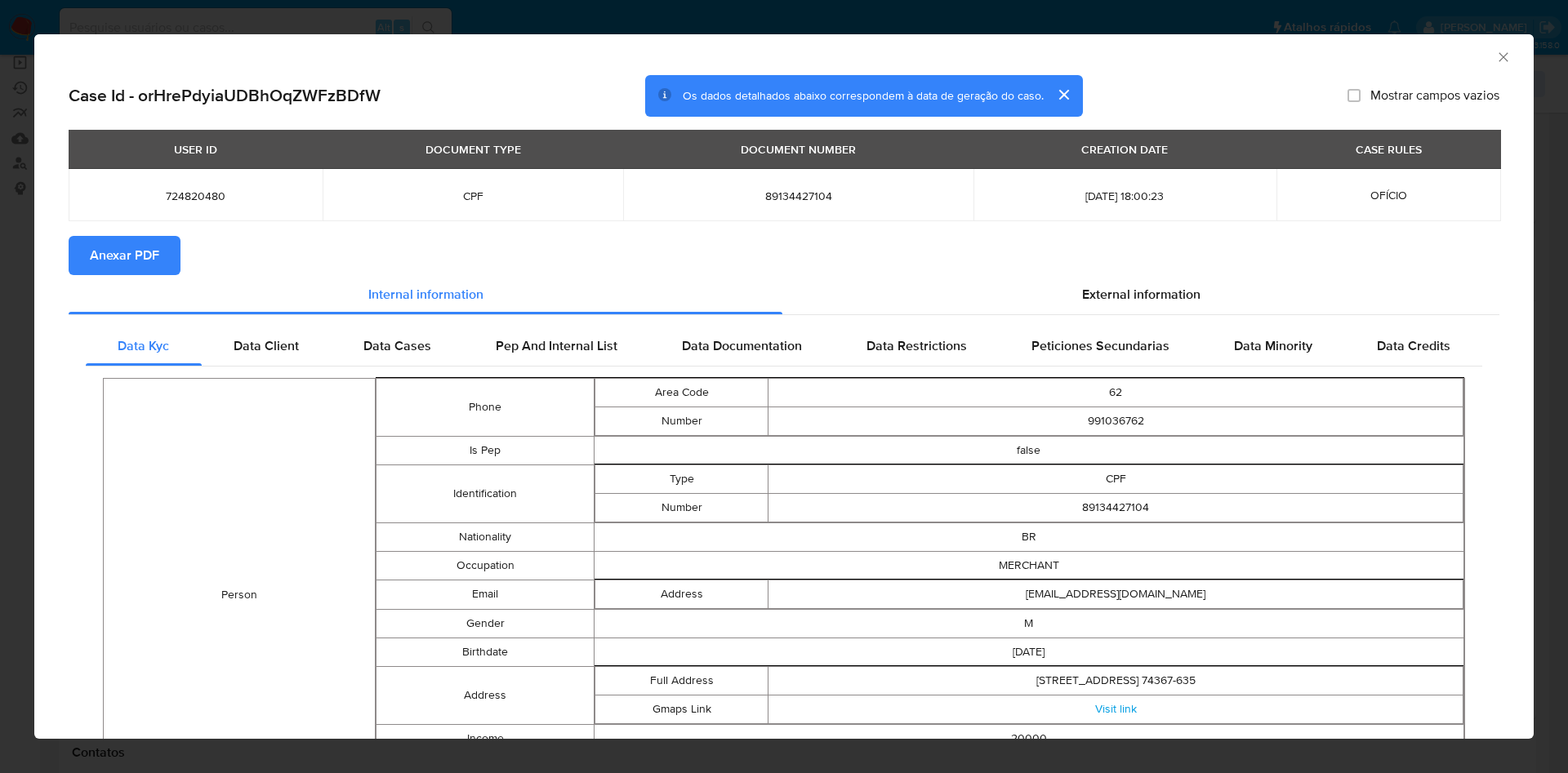
click at [145, 261] on span "Anexar PDF" at bounding box center [124, 255] width 69 height 36
click at [1499, 57] on icon "Fechar a janela" at bounding box center [1503, 56] width 9 height 9
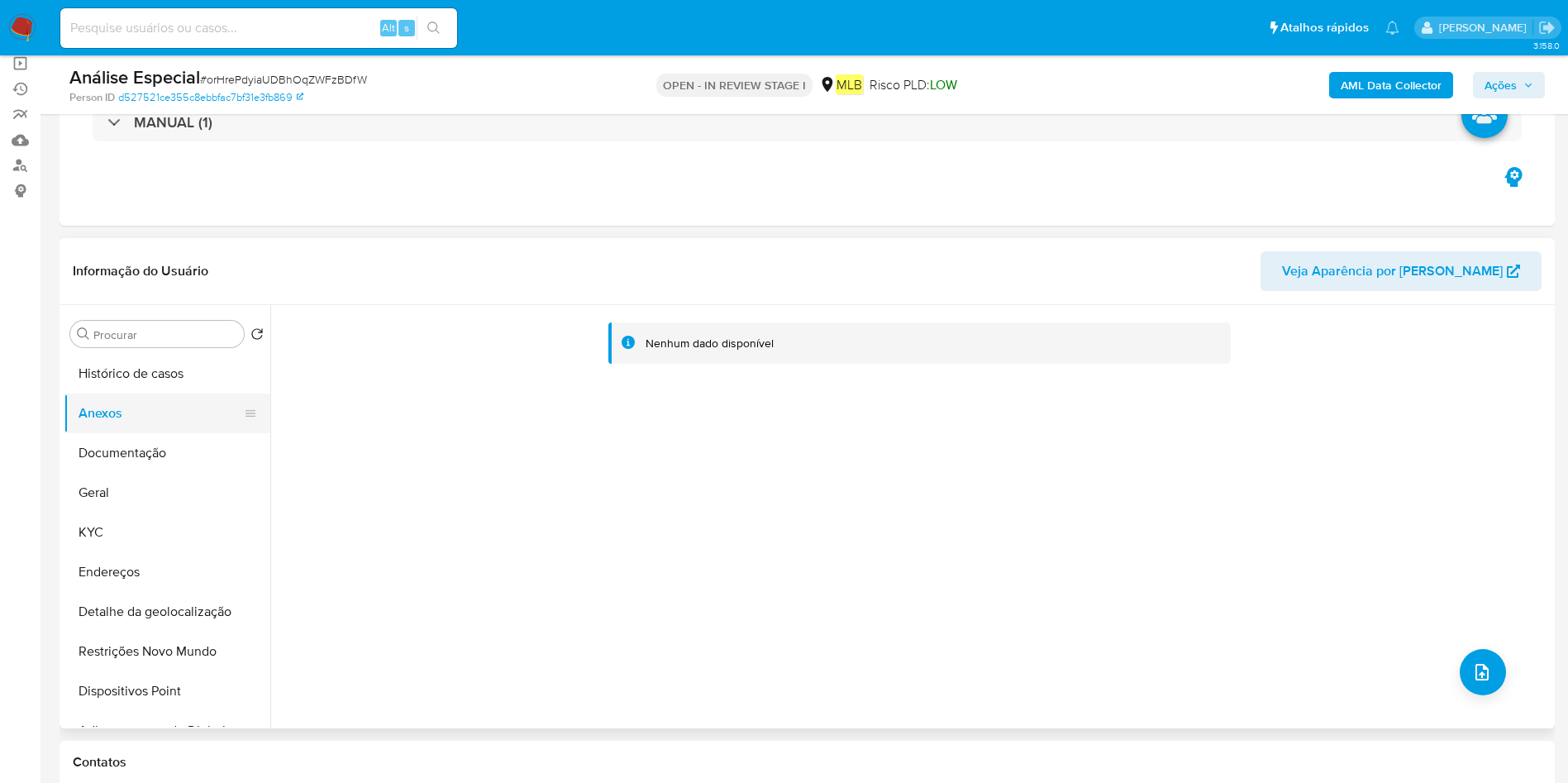
click at [195, 421] on button "Anexos" at bounding box center [160, 413] width 193 height 40
click at [160, 461] on button "Documentação" at bounding box center [160, 453] width 193 height 40
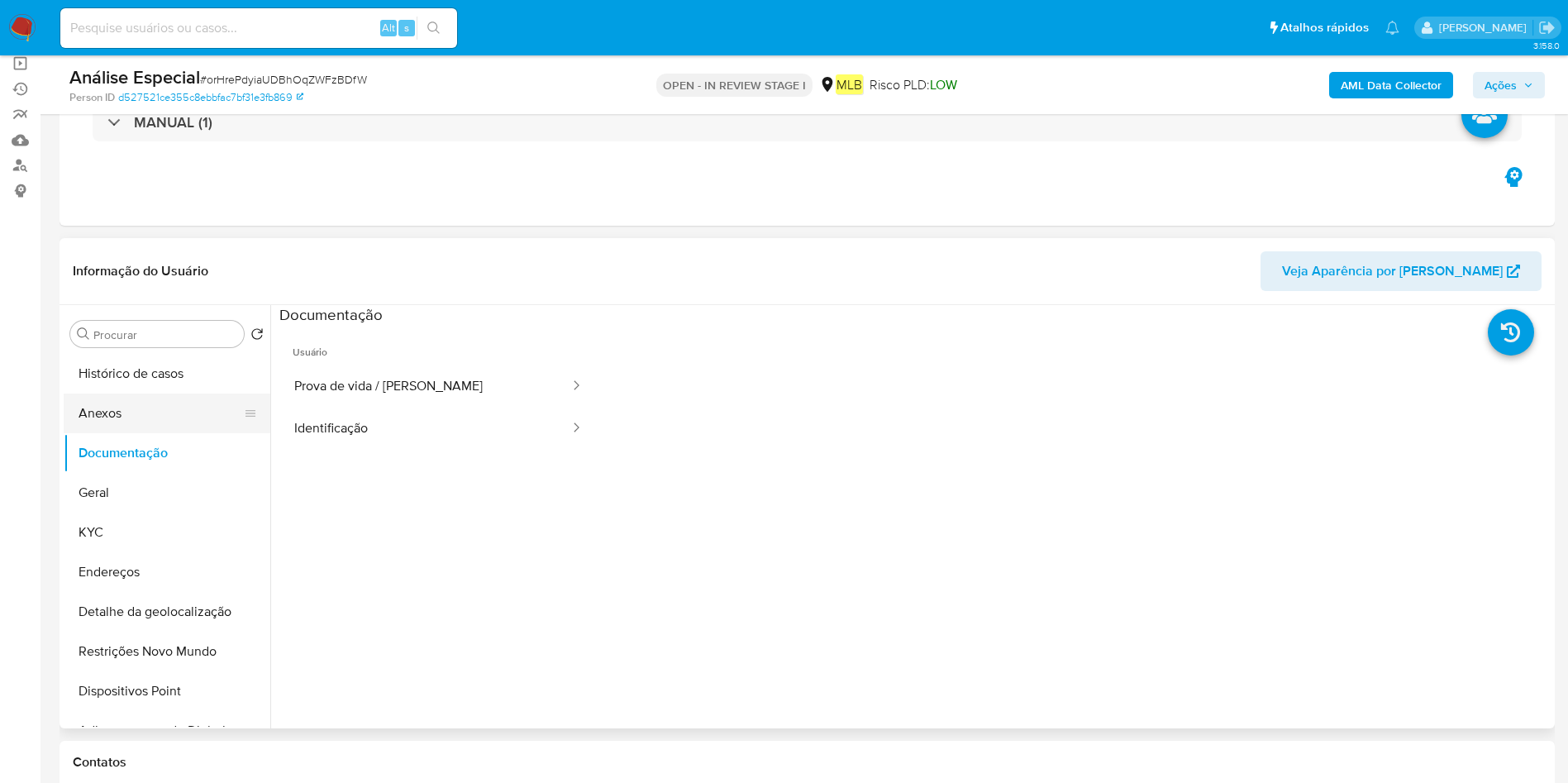
click at [166, 425] on button "Anexos" at bounding box center [160, 413] width 193 height 40
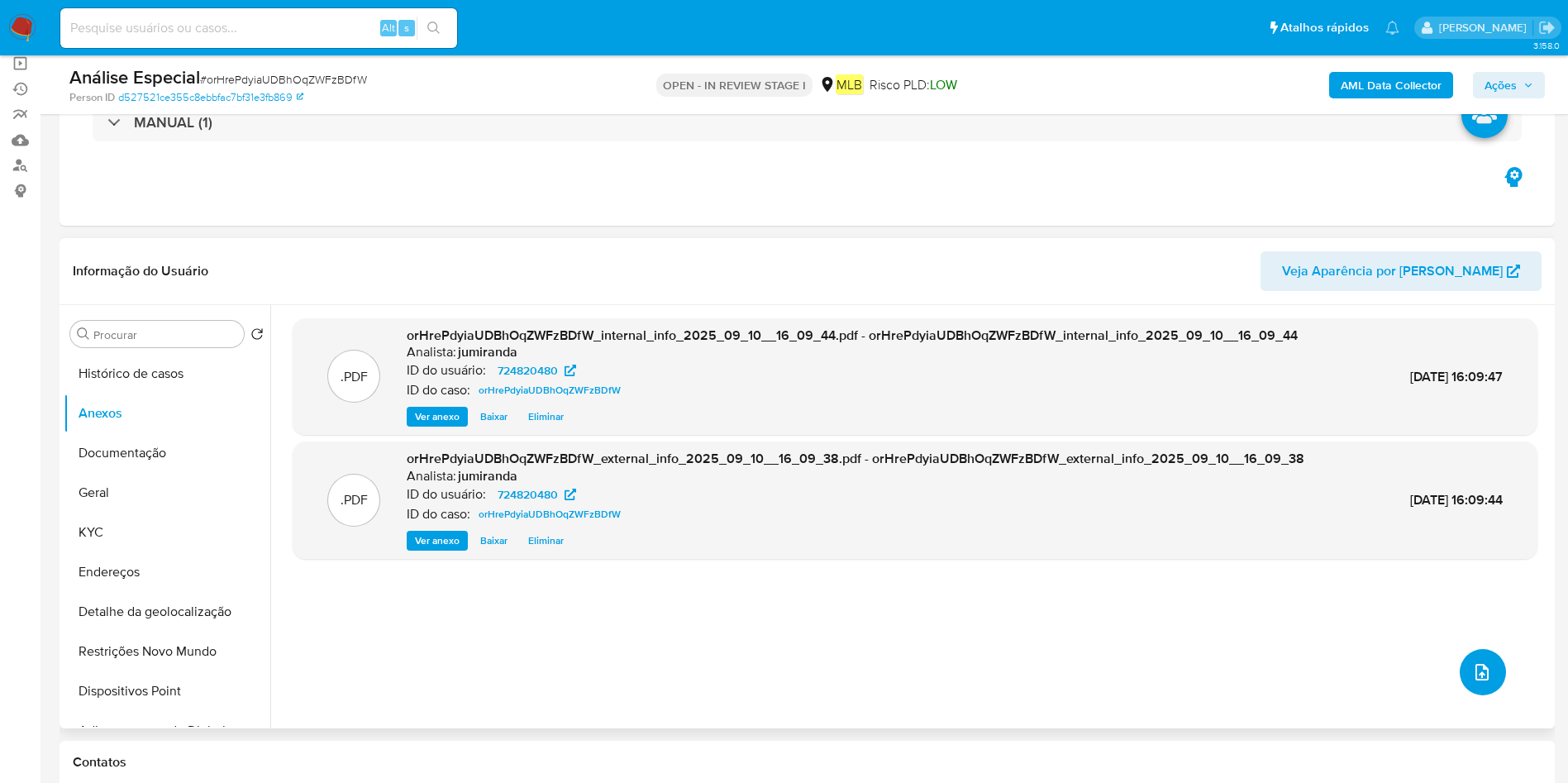
click at [1482, 668] on icon "upload-file" at bounding box center [1482, 672] width 20 height 20
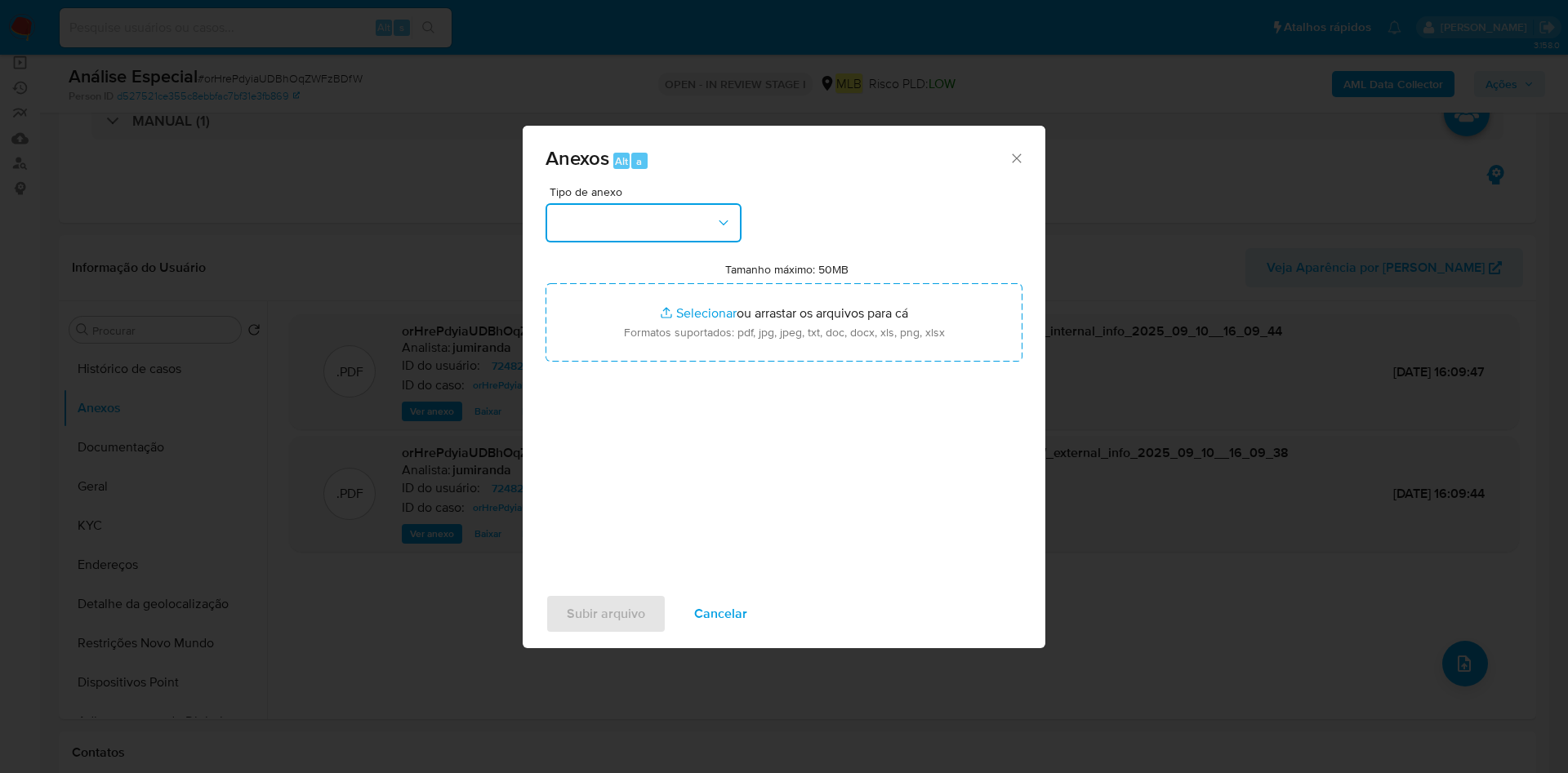
click at [703, 220] on button "button" at bounding box center [644, 223] width 196 height 39
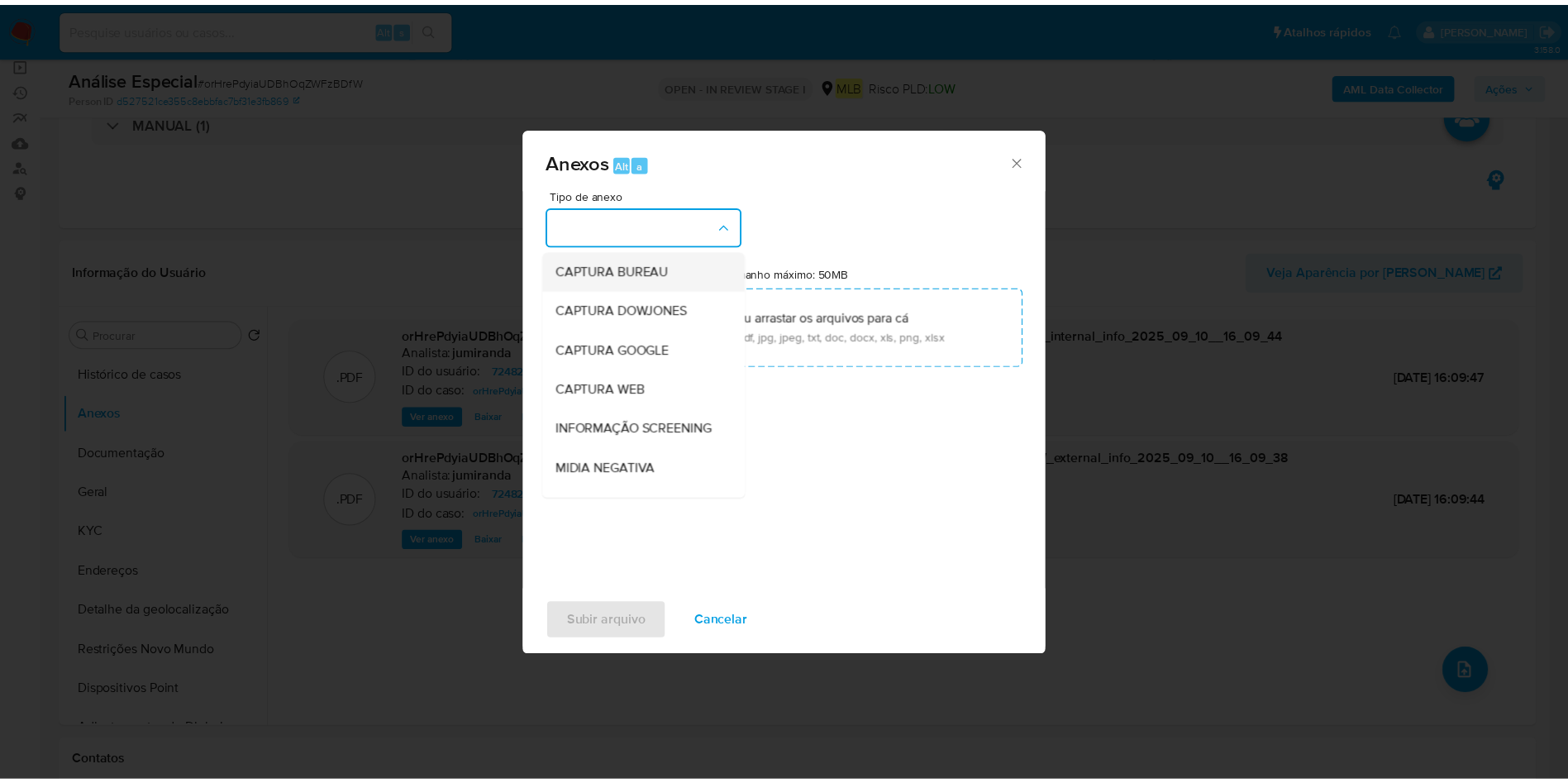
scroll to position [255, 0]
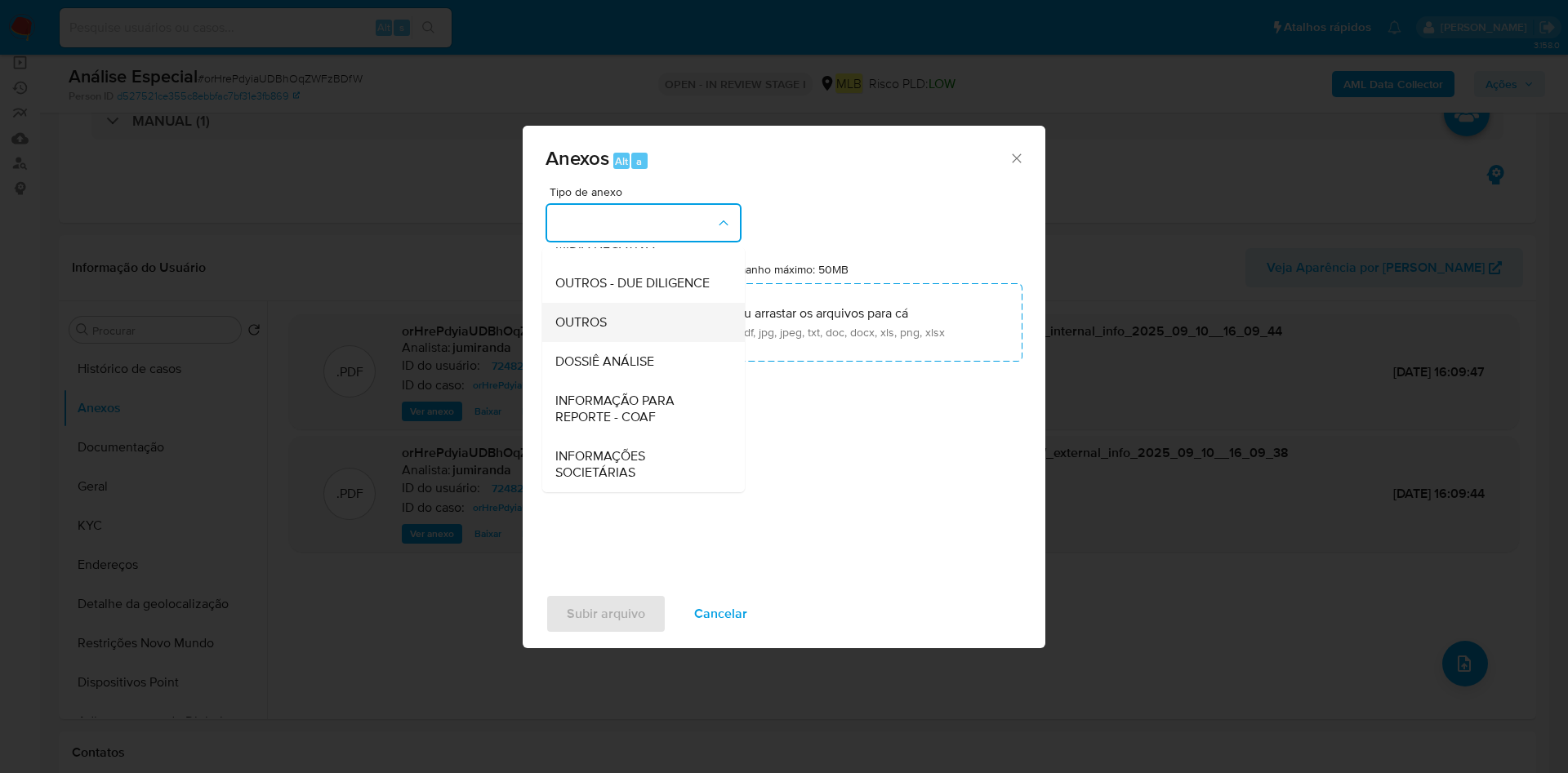
click at [582, 303] on div "OUTROS" at bounding box center [639, 322] width 167 height 39
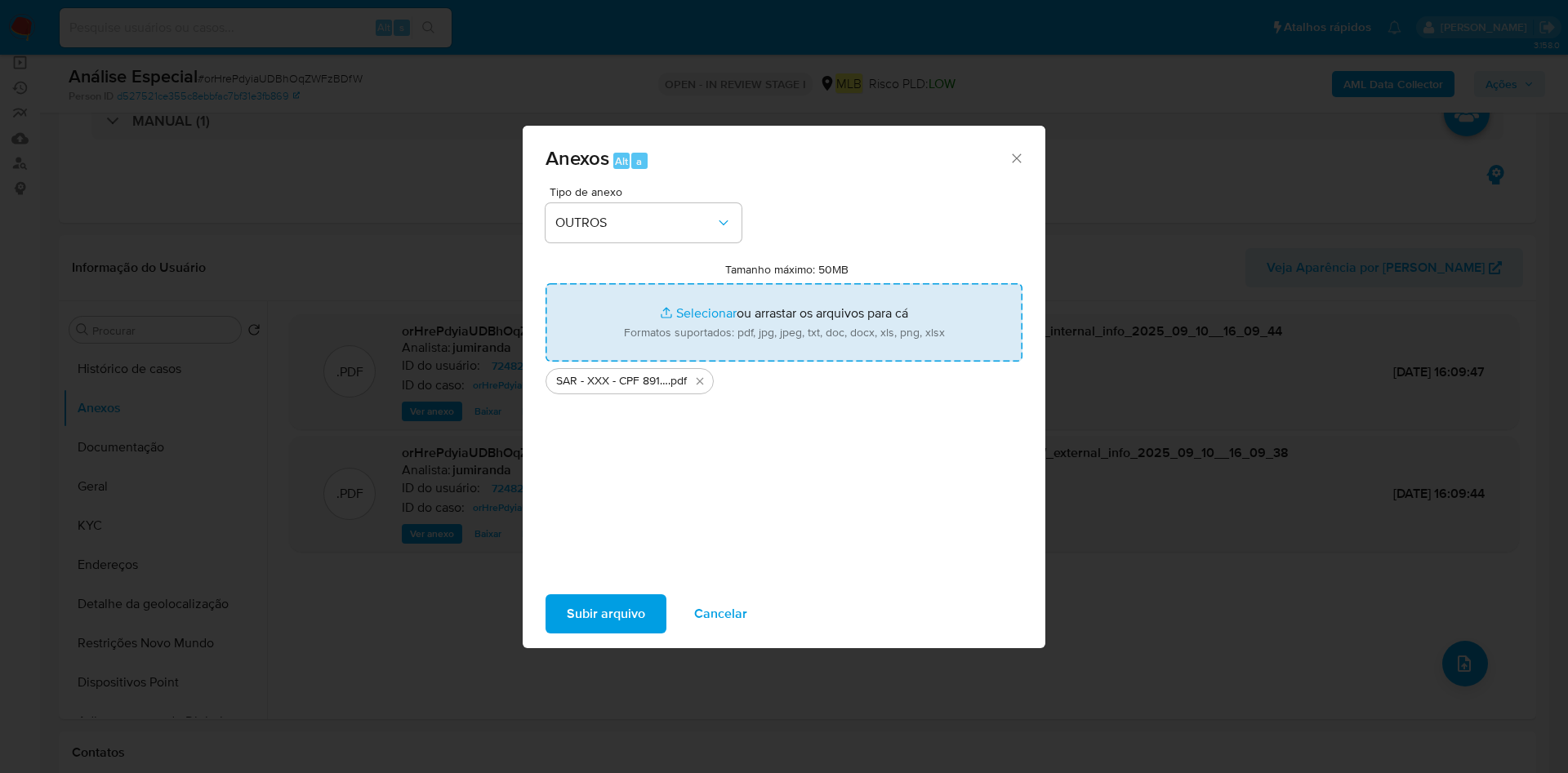
type input "C:\fakepath\Mulan 724820480_2025_09_10_13_00_40.xlsx"
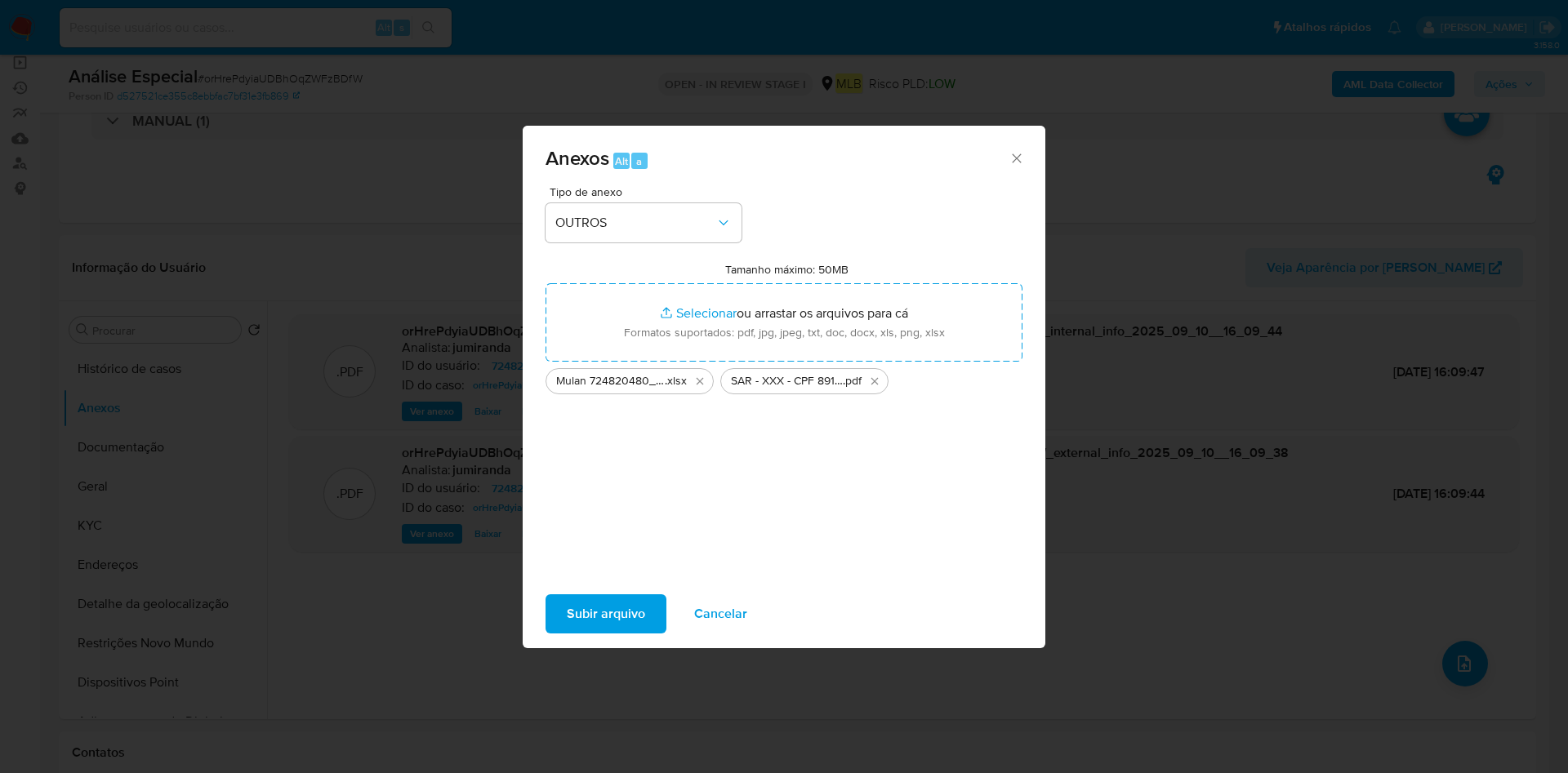
click at [594, 615] on span "Subir arquivo" at bounding box center [606, 614] width 78 height 36
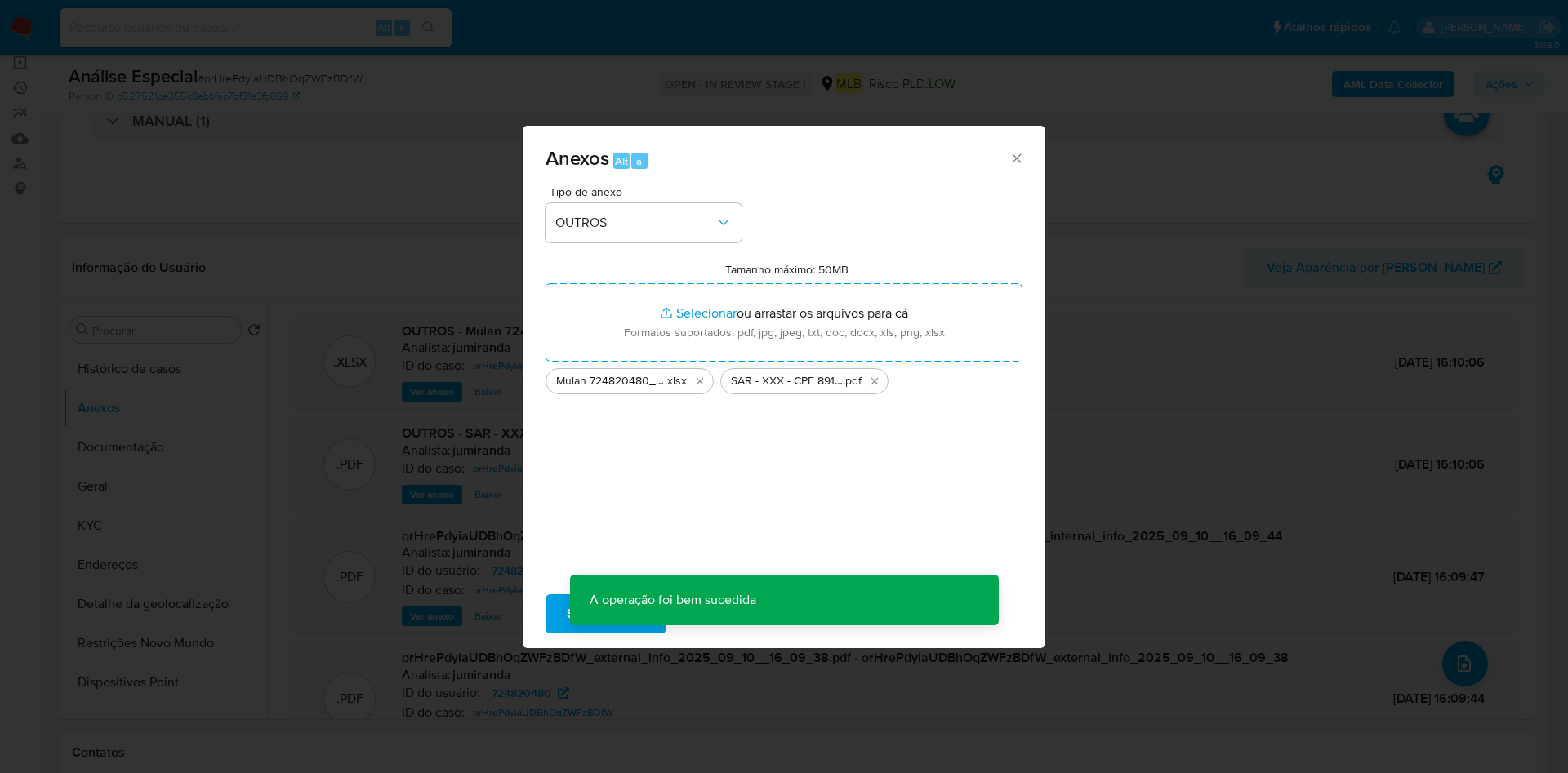
click at [1510, 87] on div "Anexos Alt a Tipo de anexo OUTROS Tamanho máximo: 50MB Selecionar arquivos Sele…" at bounding box center [784, 386] width 1568 height 773
click at [1508, 86] on div "Anexos Alt a Tipo de anexo Tamanho máximo: 50MB Selecionar arquivos Selecionar …" at bounding box center [784, 386] width 1568 height 773
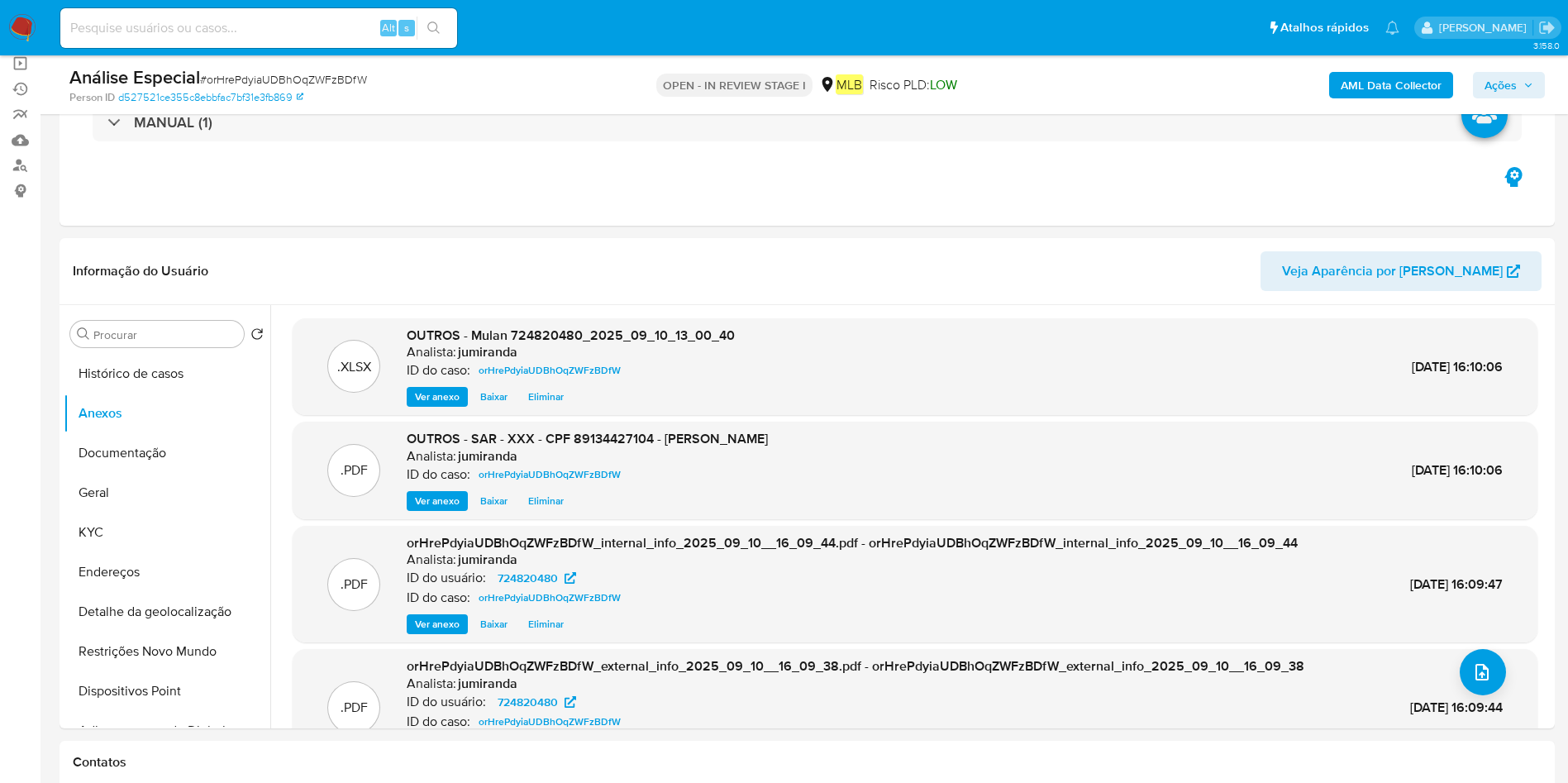
click at [1491, 84] on span "Ações" at bounding box center [1500, 85] width 32 height 26
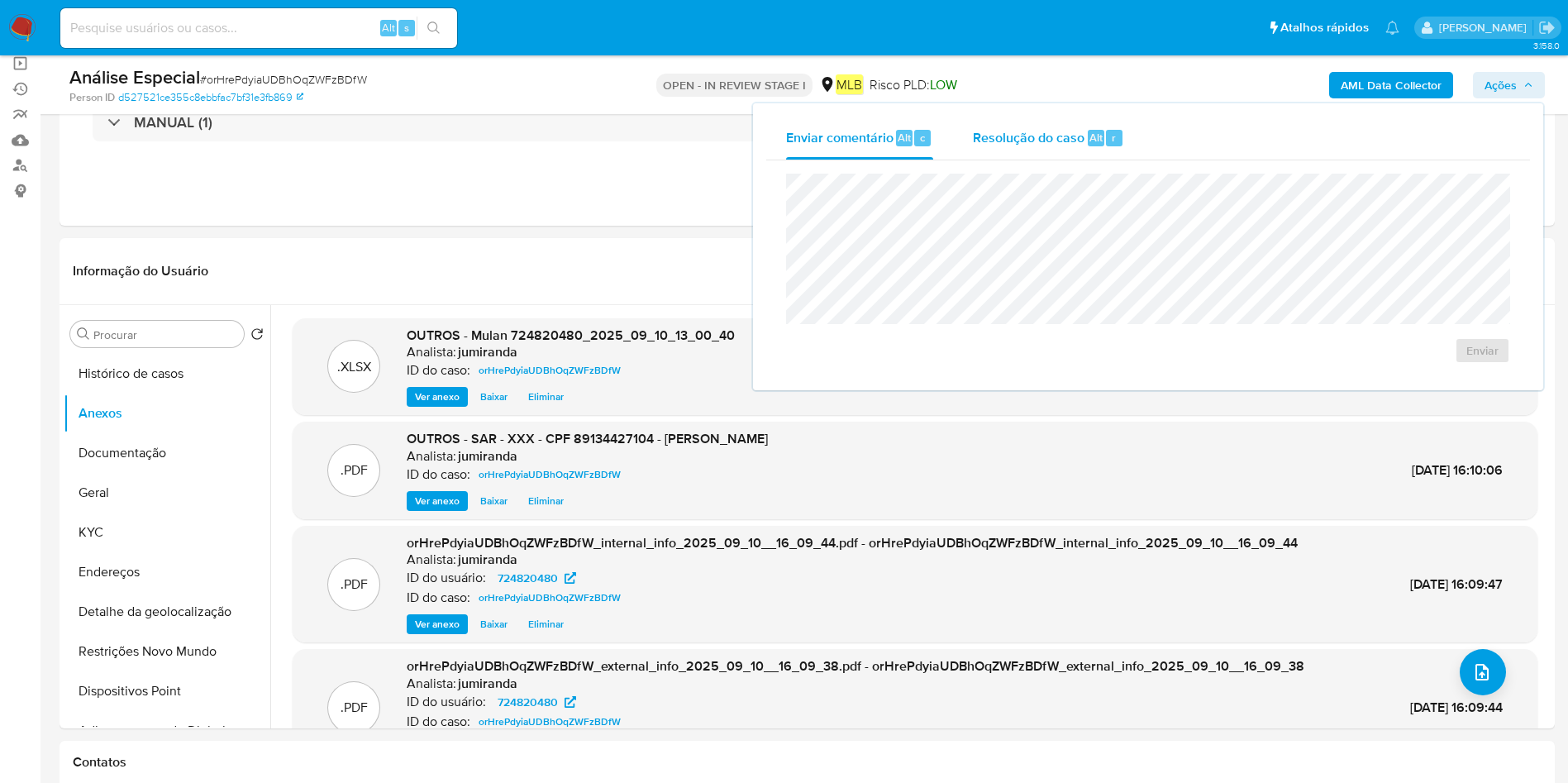
click at [1034, 141] on span "Resolução do caso" at bounding box center [1028, 136] width 112 height 19
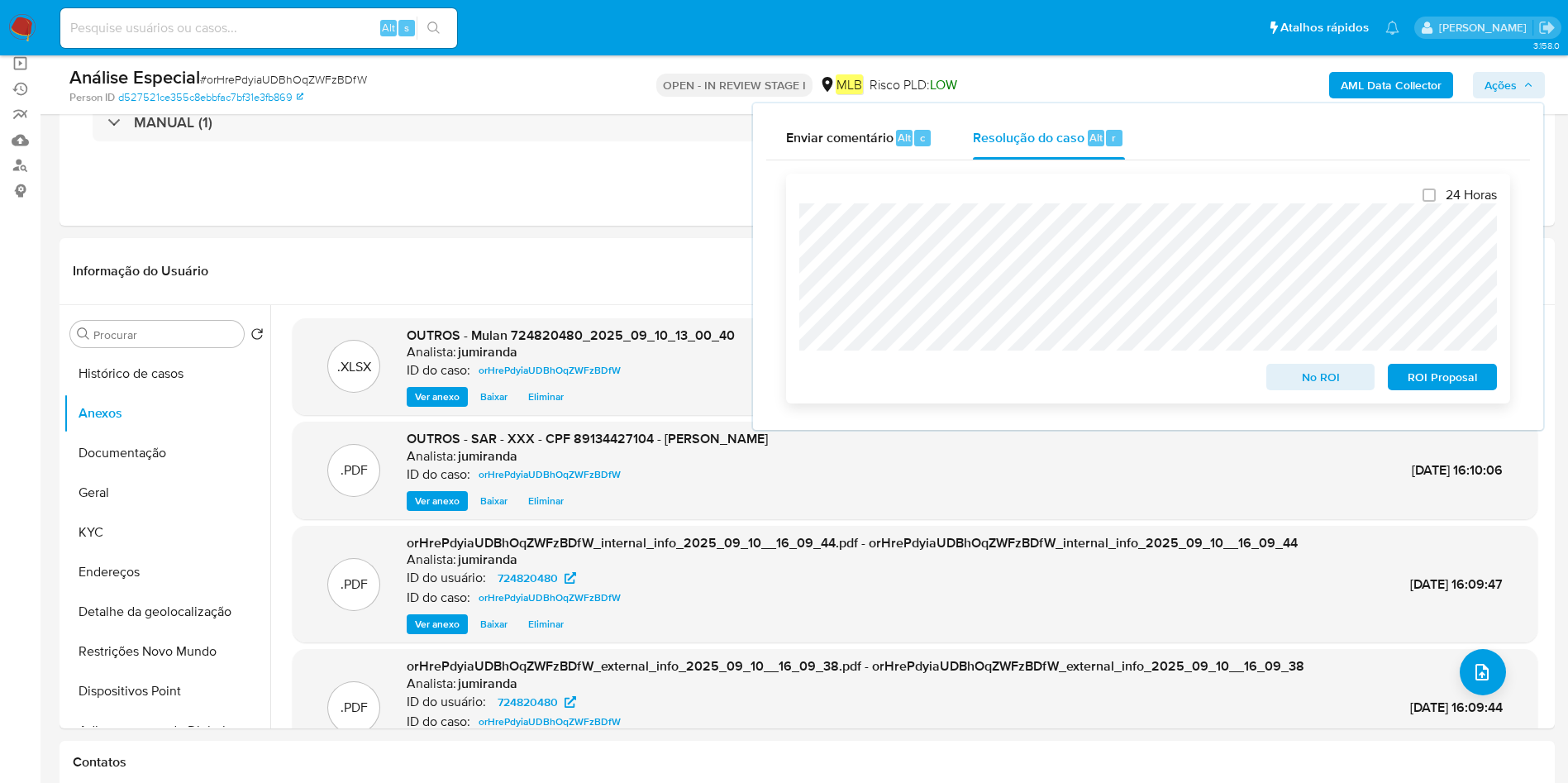
click at [1432, 380] on span "ROI Proposal" at bounding box center [1442, 377] width 86 height 23
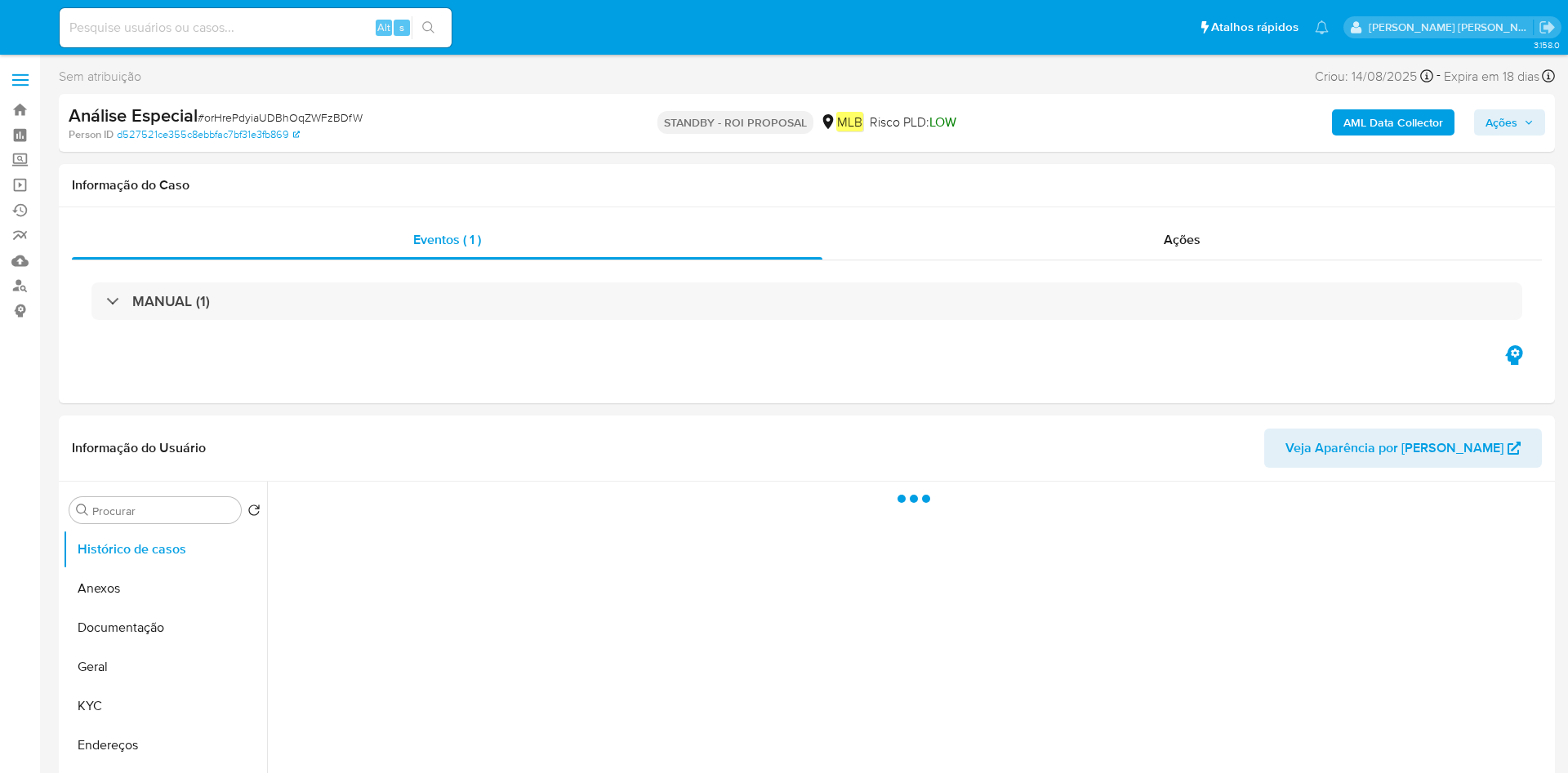
select select "10"
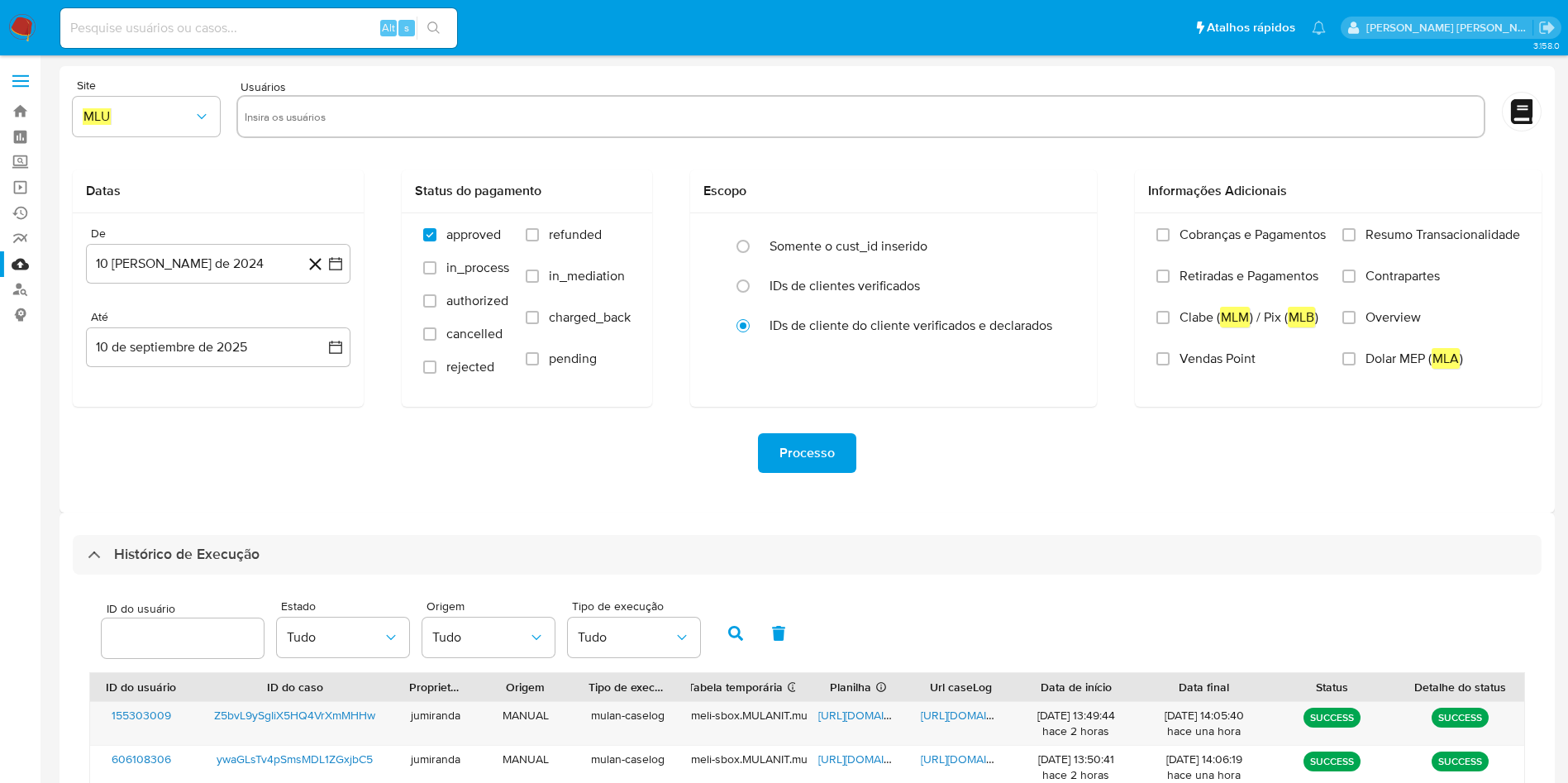
select select "10"
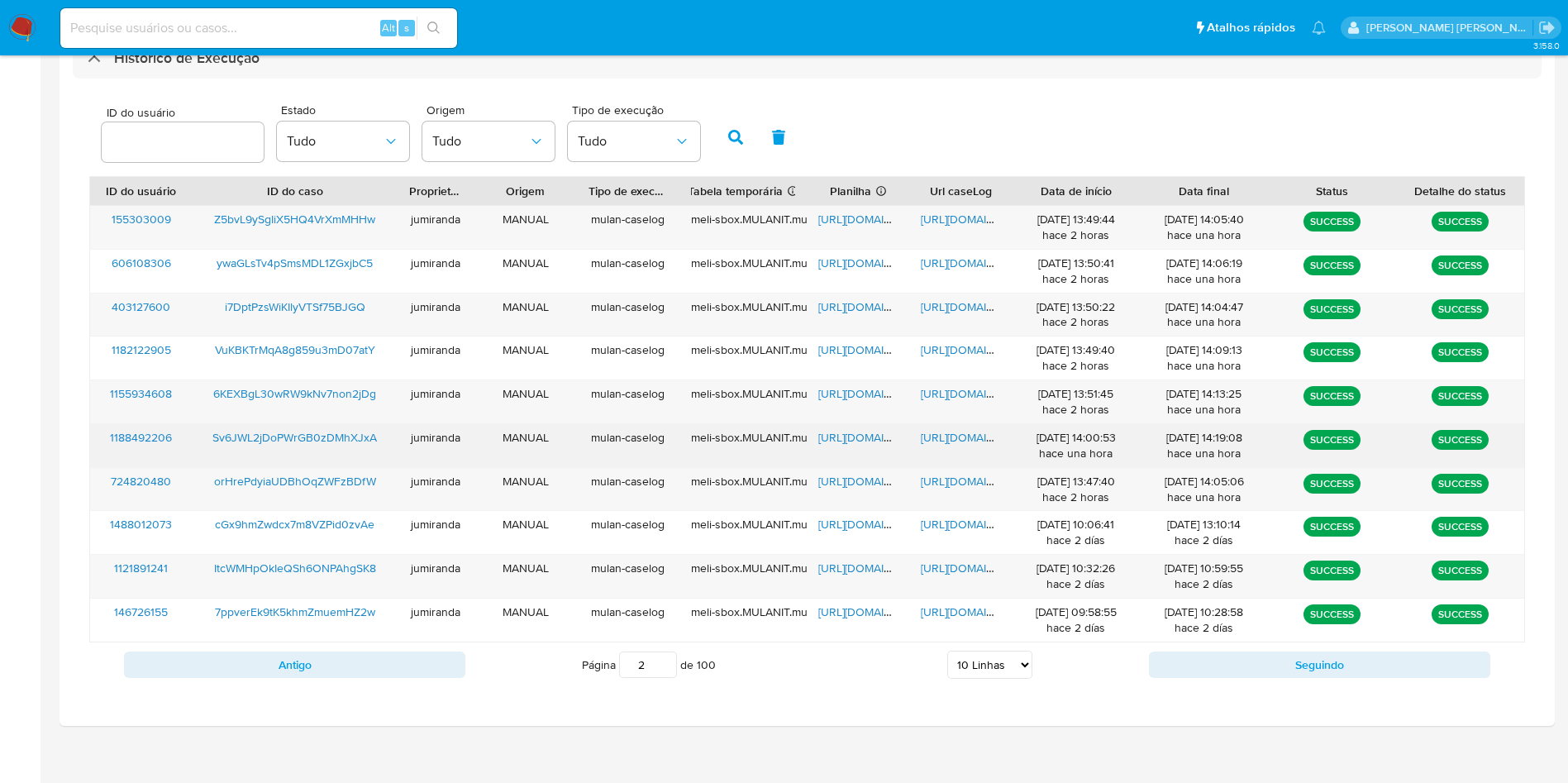
click at [868, 433] on span "https://docs.google.com/spreadsheets/d/1_fYM7m-WM5XHNmvtKBaXEhTmD0cffoZcoutmY42…" at bounding box center [875, 437] width 114 height 17
click at [956, 441] on span "https://docs.google.com/document/d/1wVTOBq4iTZrPPBI6-ZUq5bgHN6r1lIuHiF2aI4lxDeE…" at bounding box center [978, 437] width 114 height 17
click at [326, 440] on span "Sv6JWL2jDoPWrGB0zDMhXJxA" at bounding box center [294, 437] width 164 height 17
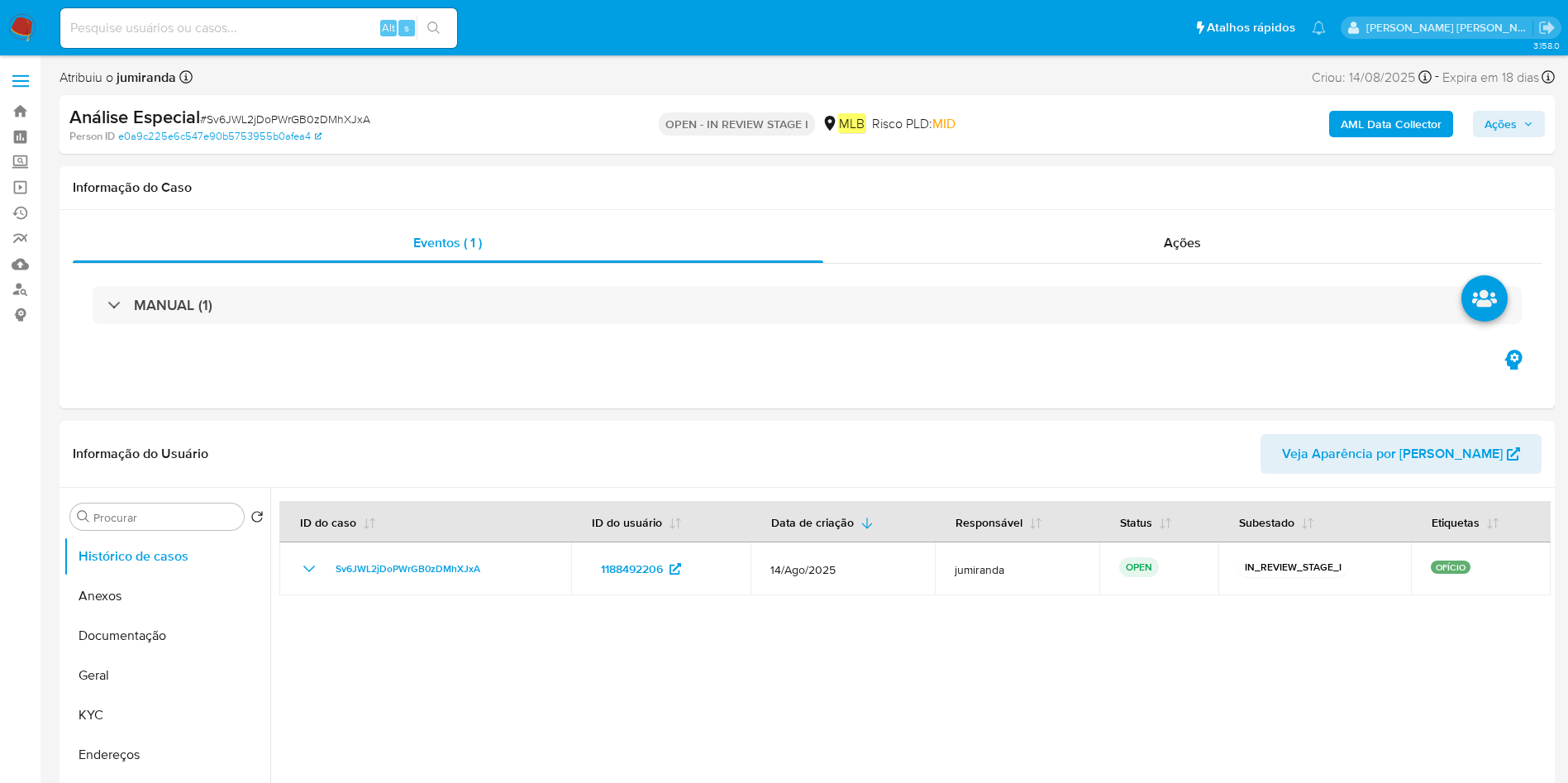
select select "10"
click at [159, 581] on button "Anexos" at bounding box center [160, 596] width 193 height 40
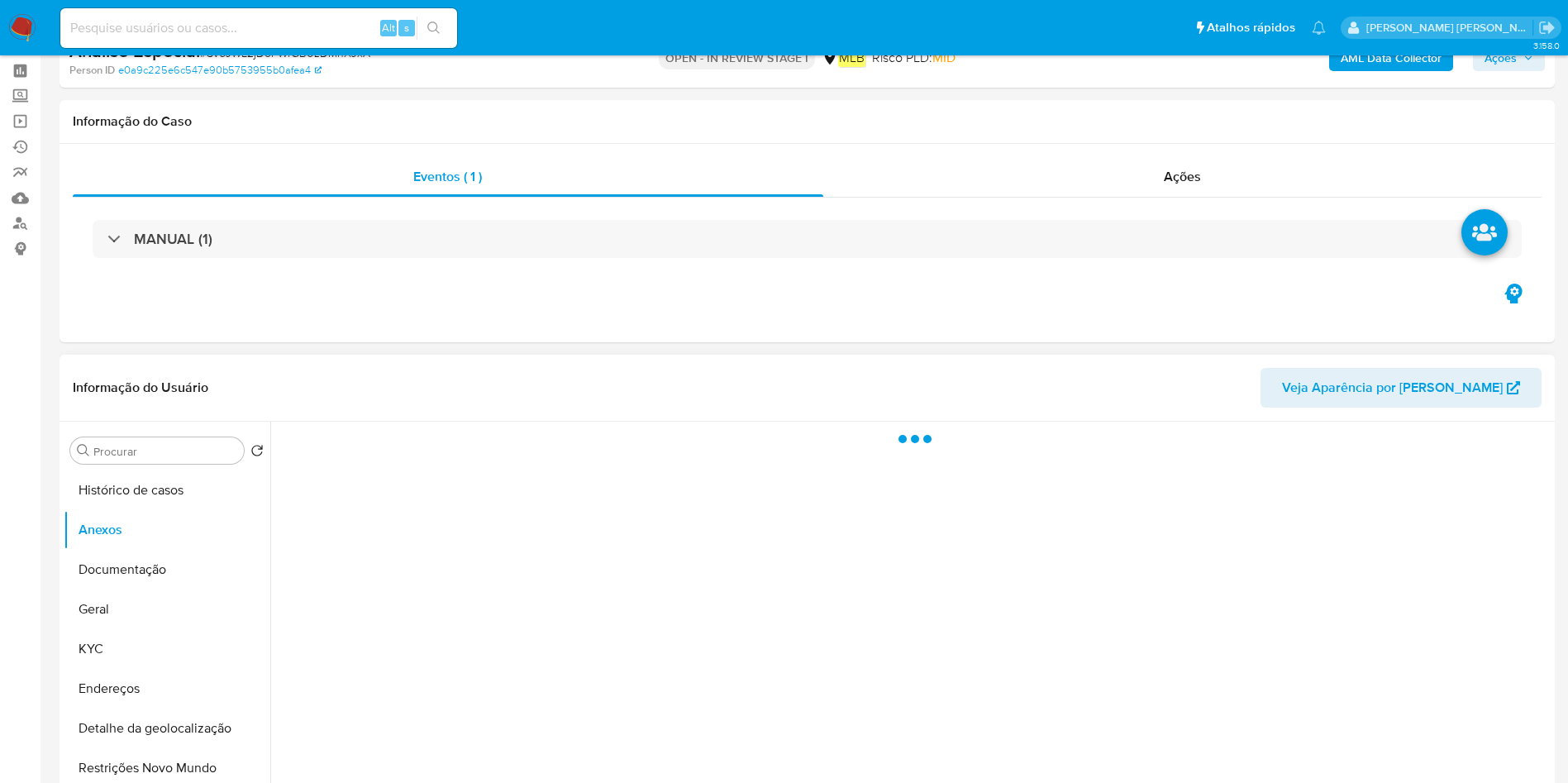
scroll to position [248, 0]
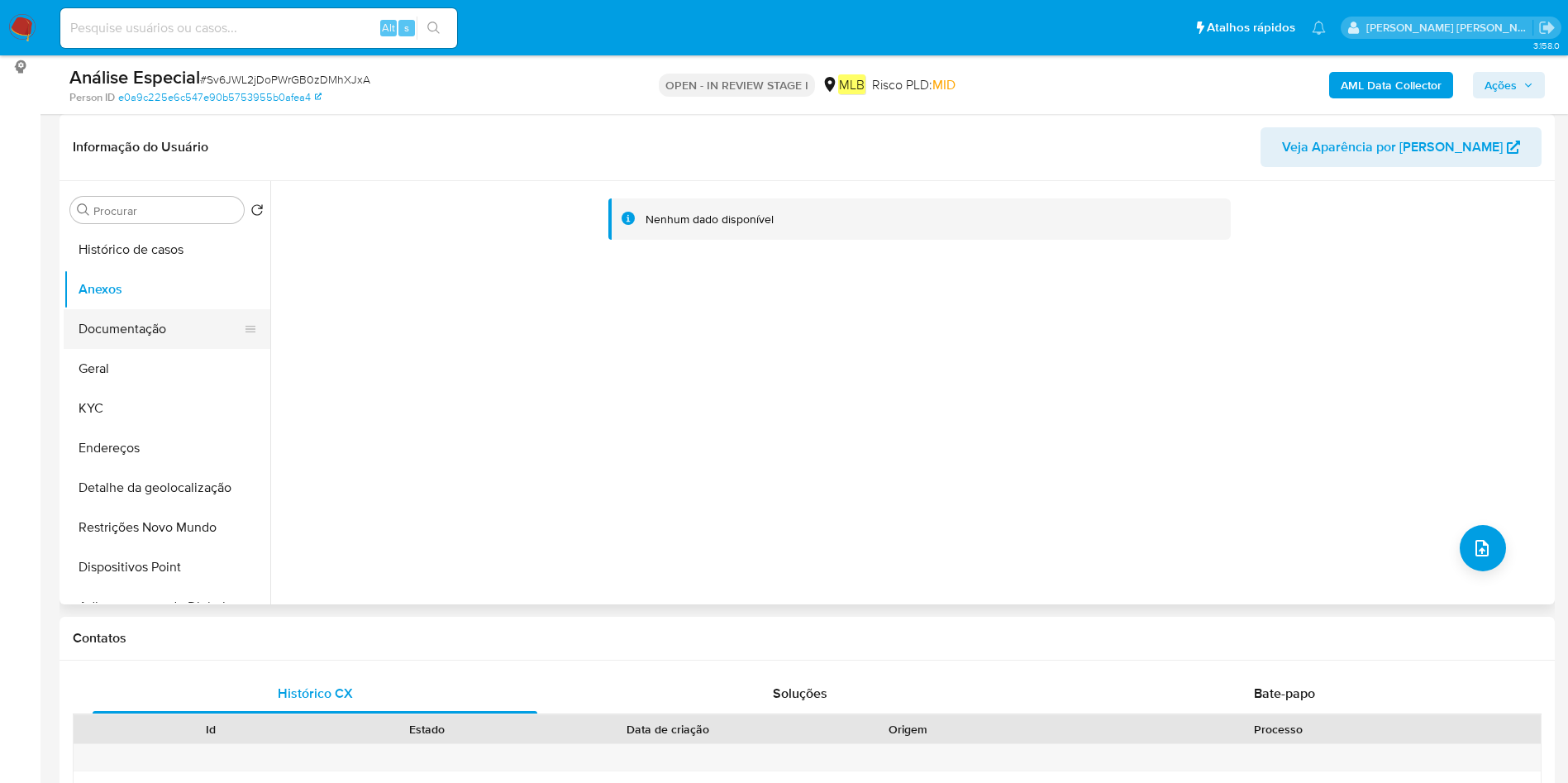
click at [112, 345] on button "Documentação" at bounding box center [160, 329] width 193 height 40
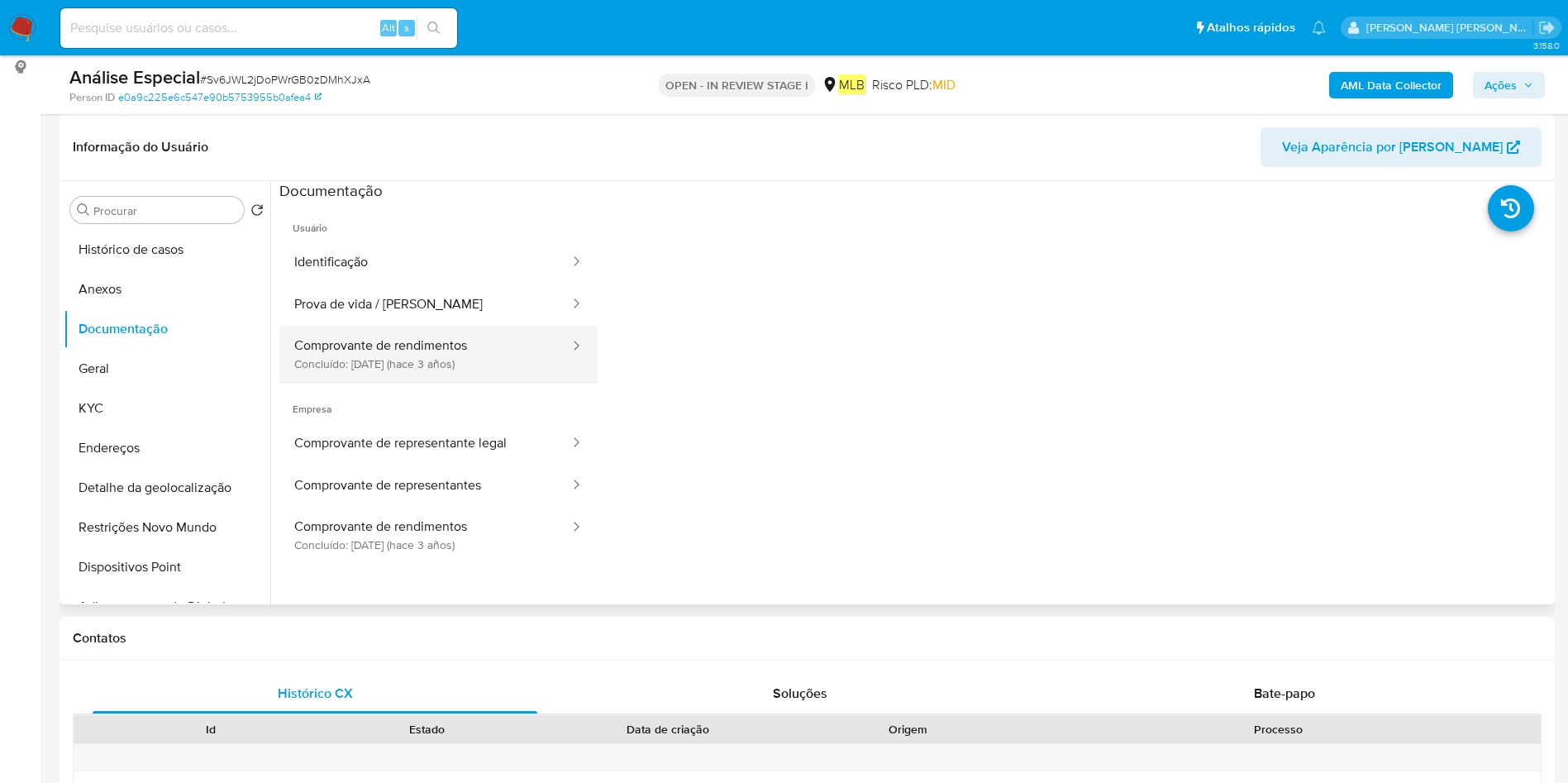
click at [365, 356] on button "Comprovante de rendimentos Concluído: [DATE] (hace 3 años)" at bounding box center [425, 354] width 292 height 56
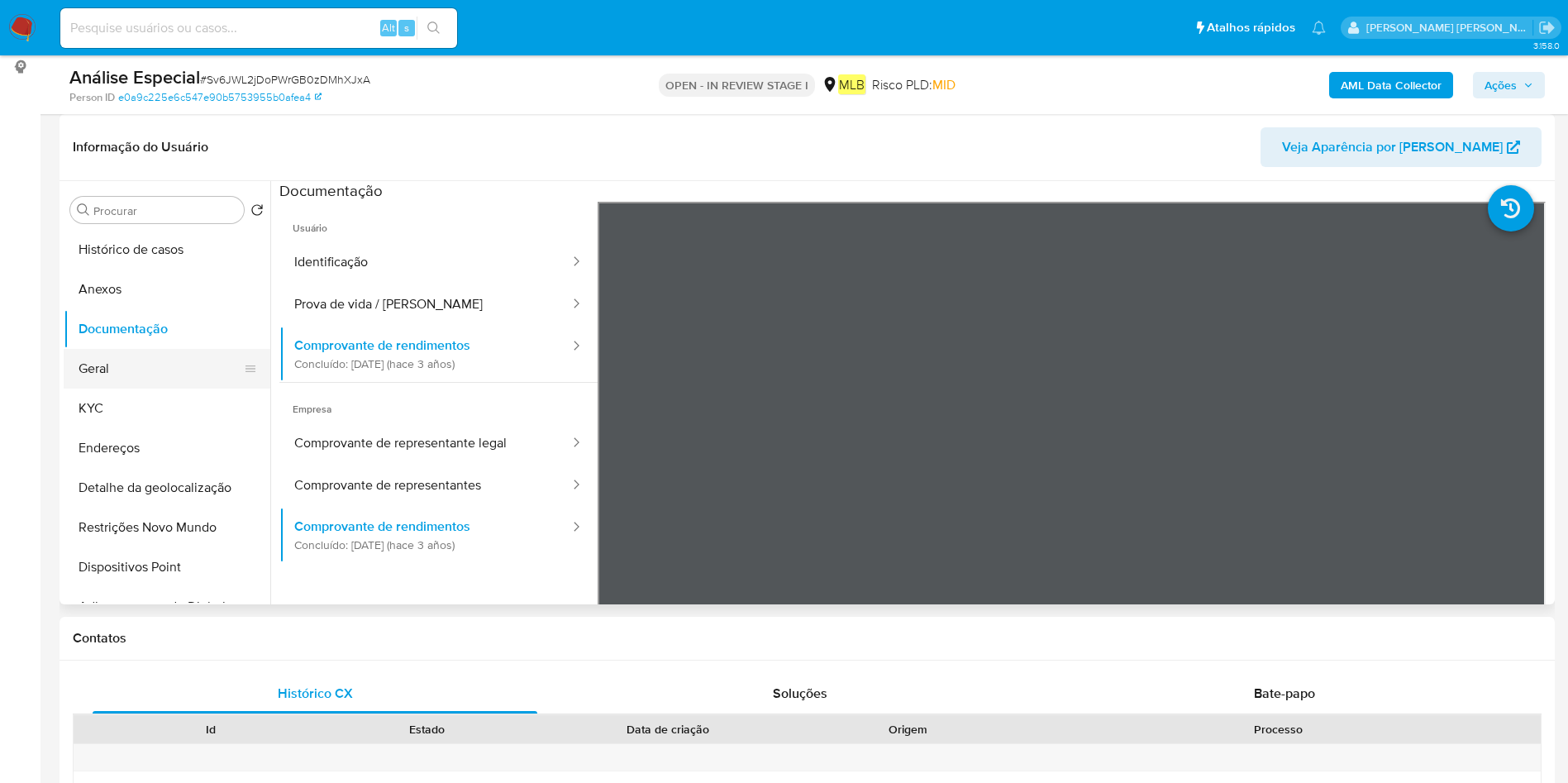
click at [160, 369] on button "Geral" at bounding box center [160, 369] width 193 height 40
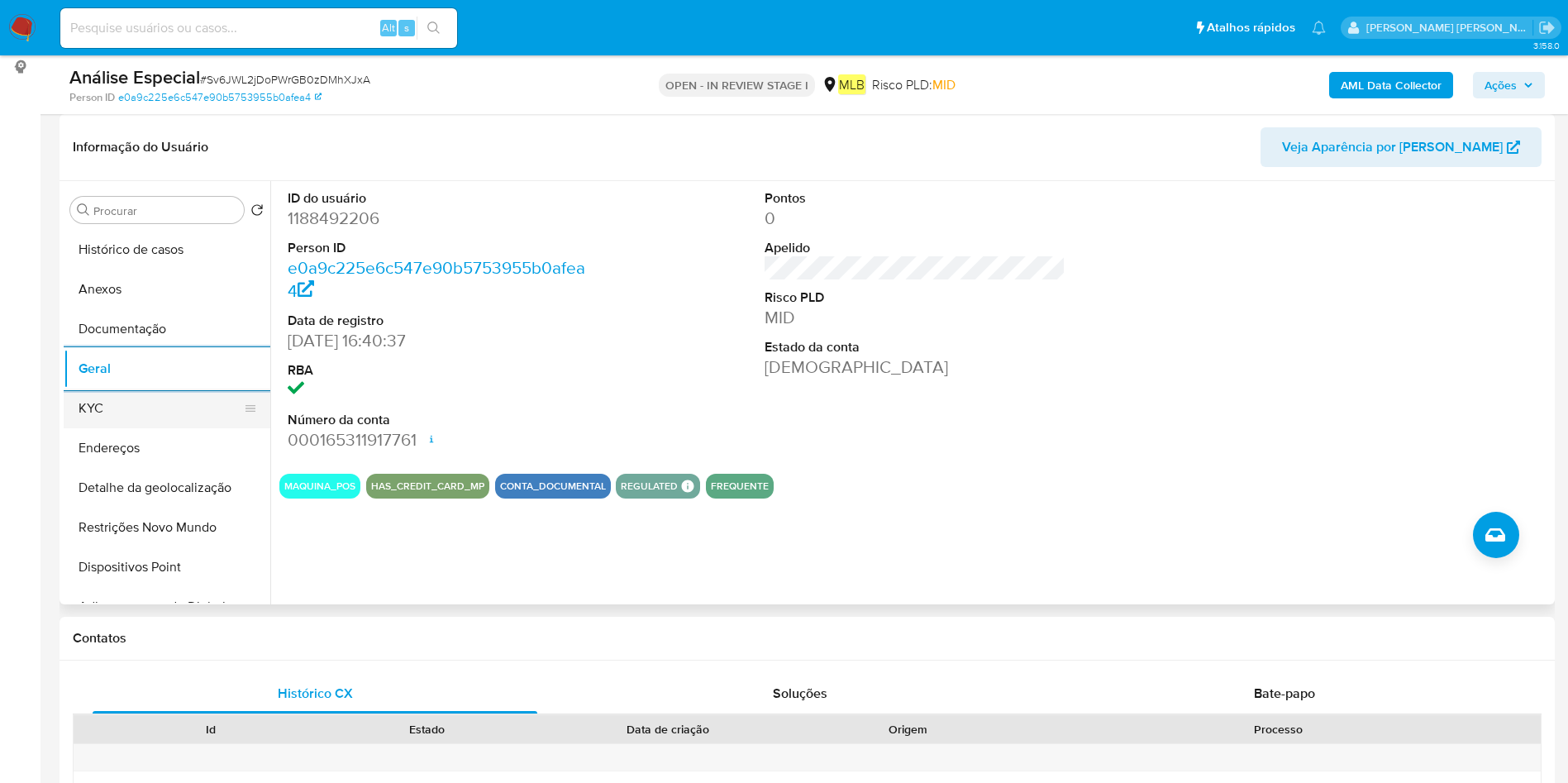
click at [119, 402] on button "KYC" at bounding box center [160, 408] width 193 height 40
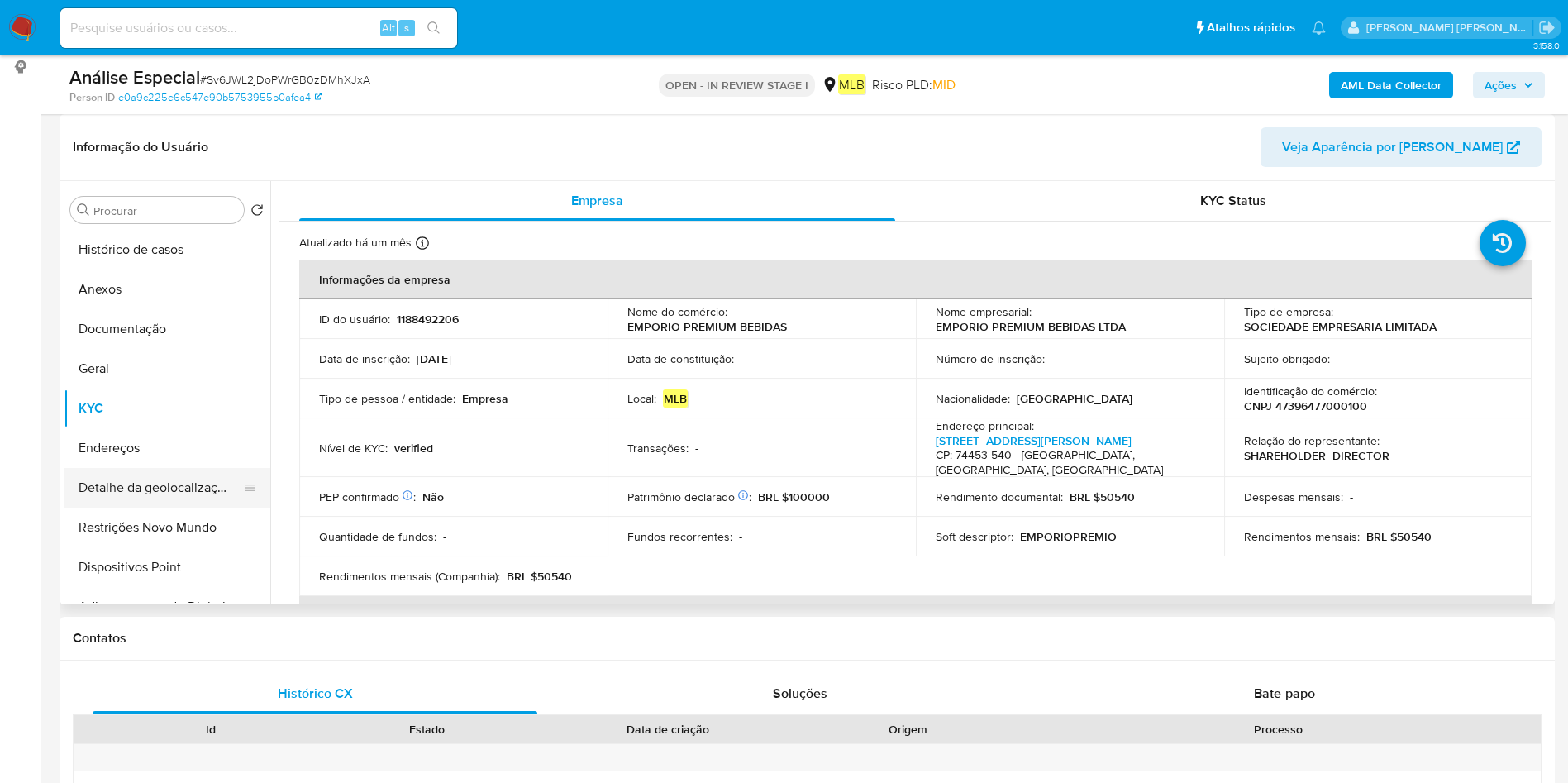
click at [161, 470] on button "Detalhe da geolocalização" at bounding box center [160, 488] width 193 height 40
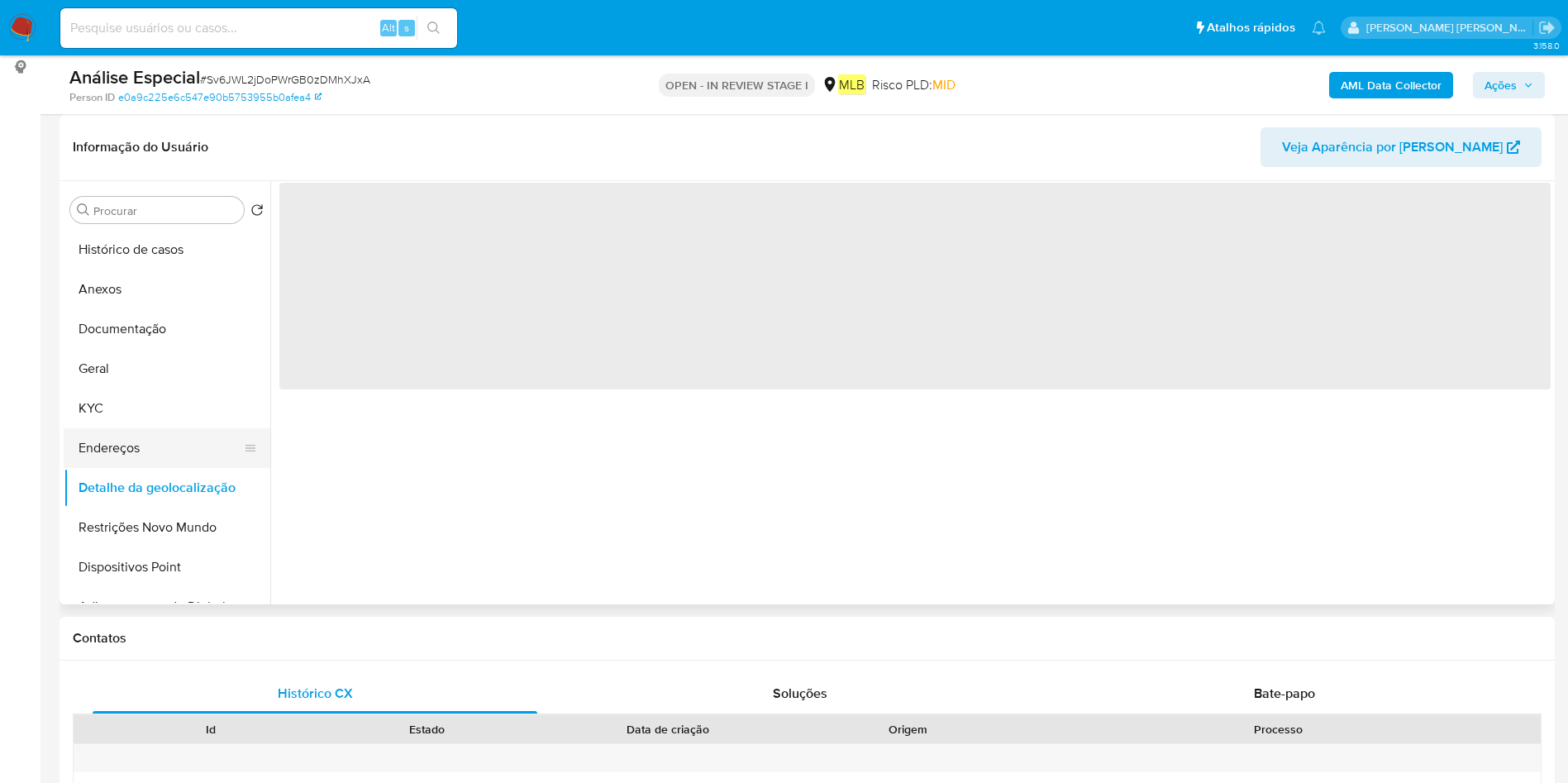
click at [177, 439] on button "Endereços" at bounding box center [160, 448] width 193 height 40
click at [167, 412] on button "KYC" at bounding box center [160, 408] width 193 height 40
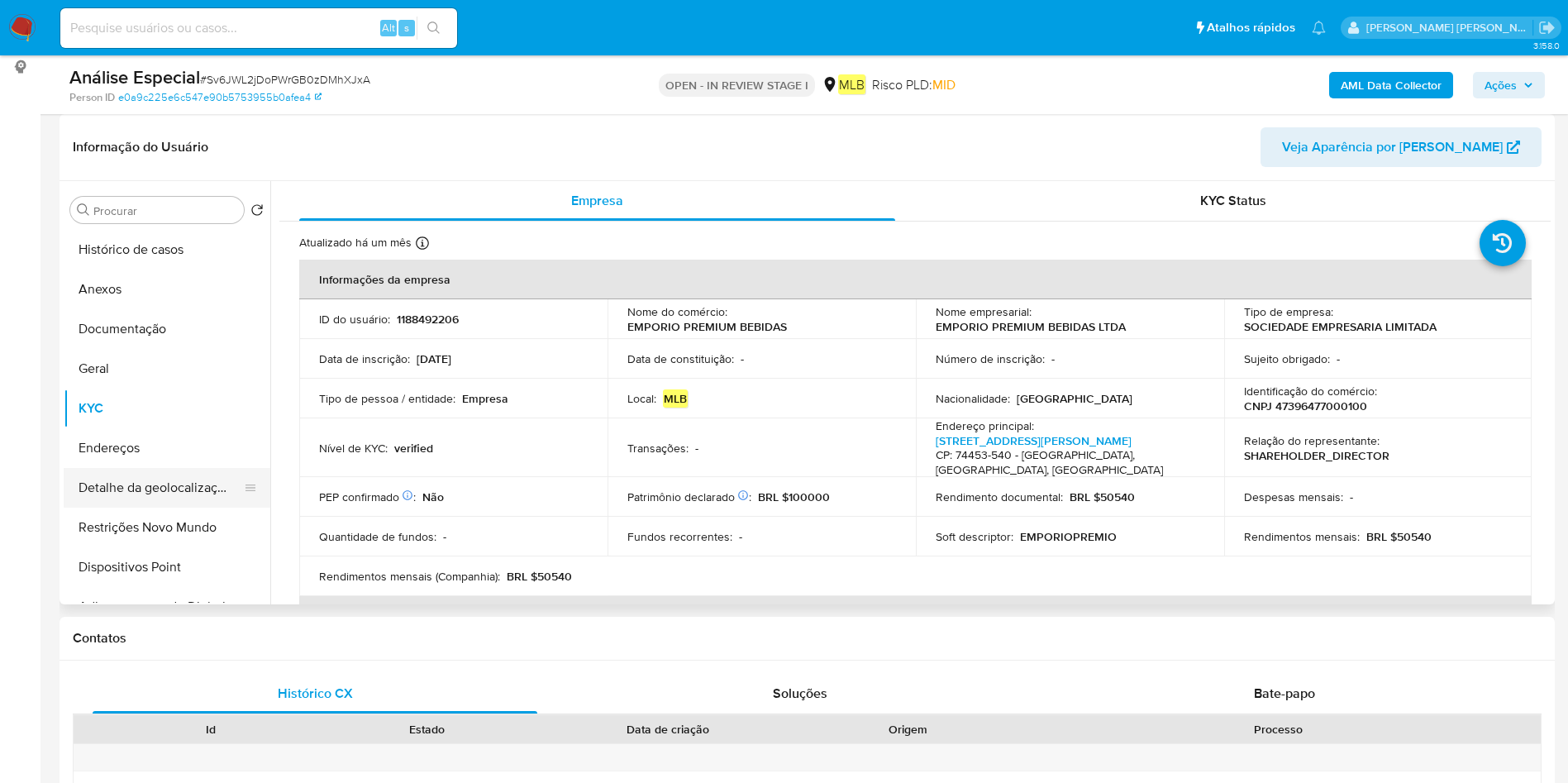
click at [142, 475] on button "Detalhe da geolocalização" at bounding box center [160, 488] width 193 height 40
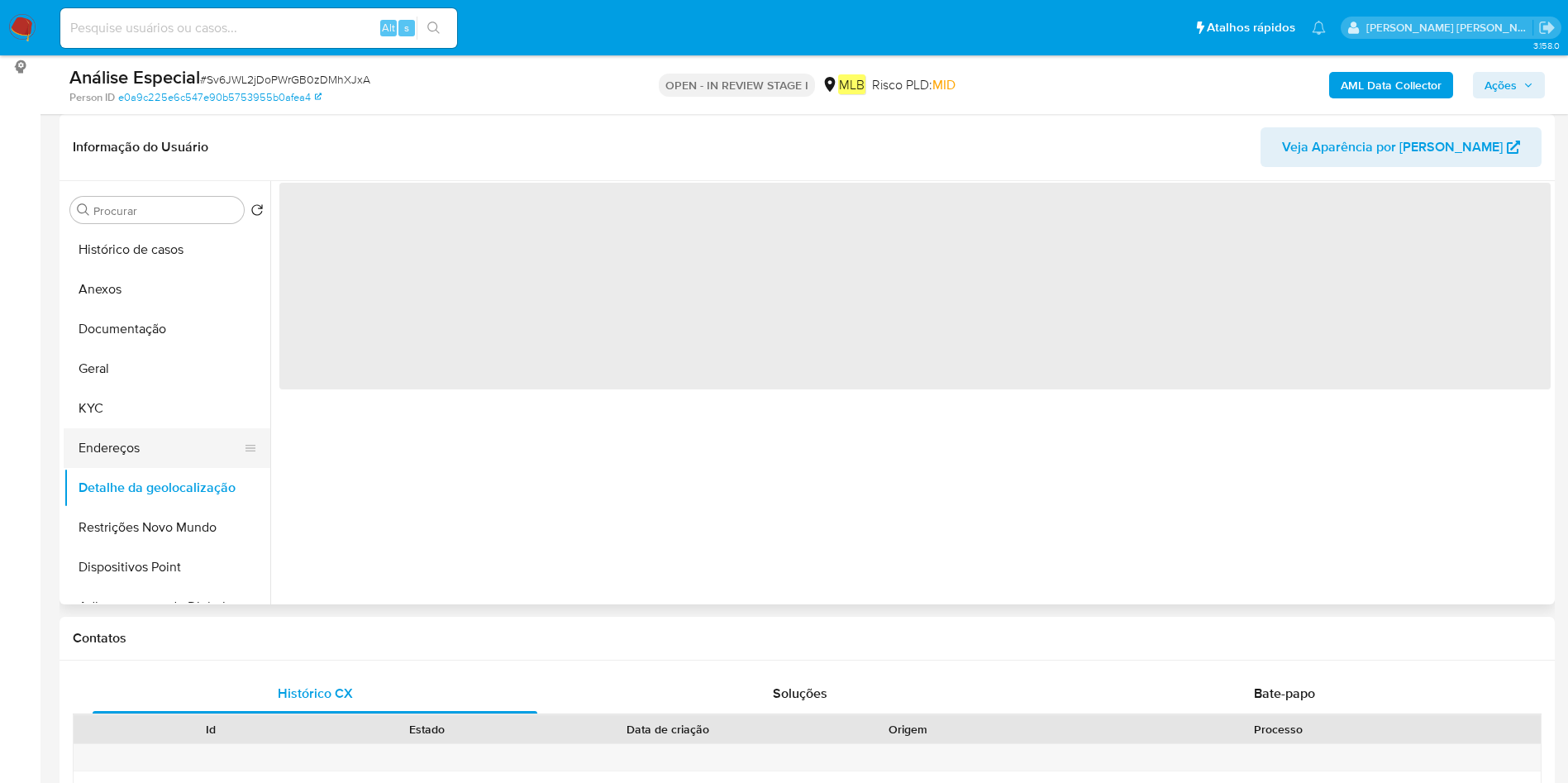
click at [147, 450] on button "Endereços" at bounding box center [160, 448] width 193 height 40
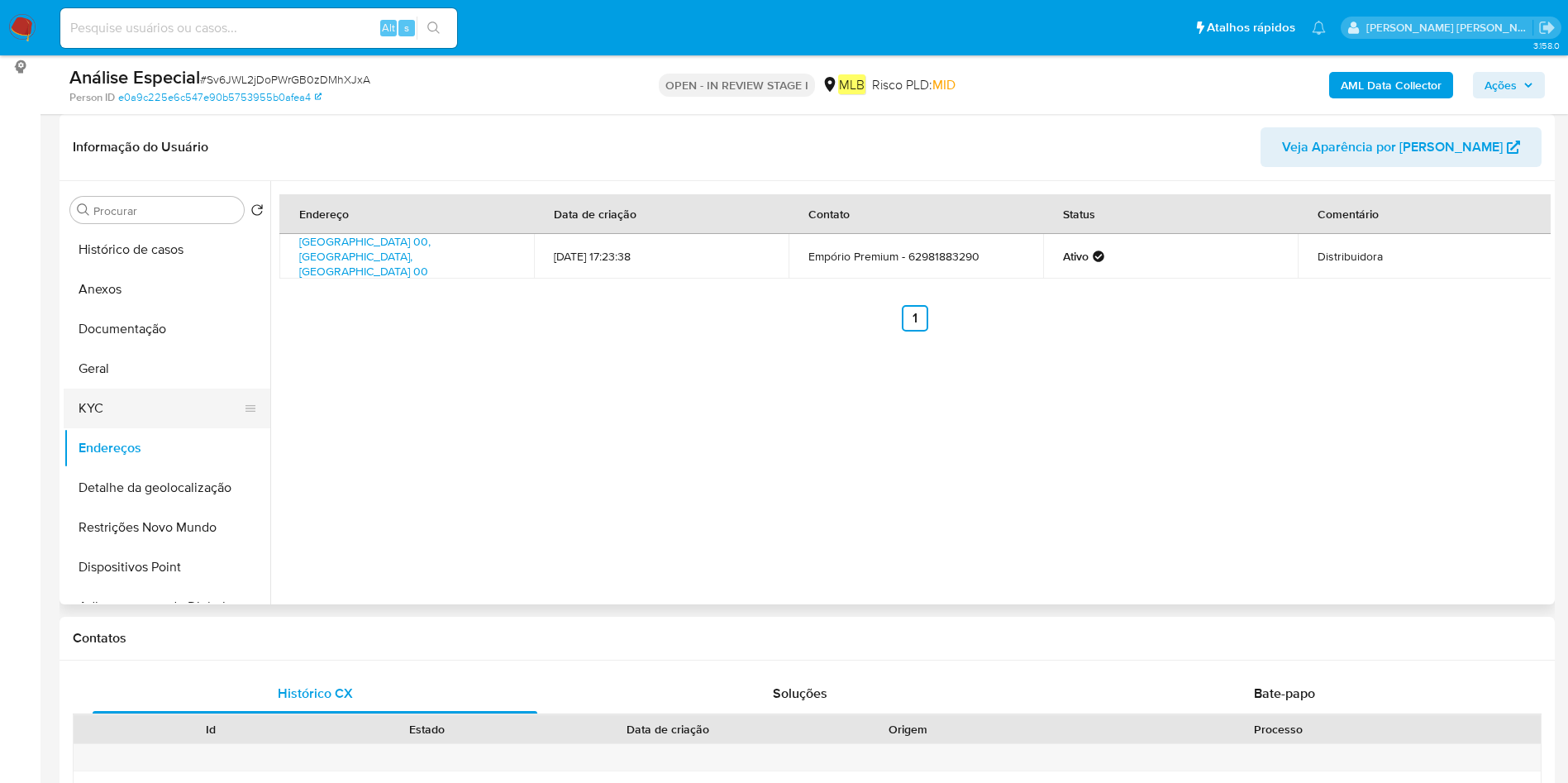
click at [126, 423] on button "KYC" at bounding box center [160, 408] width 193 height 40
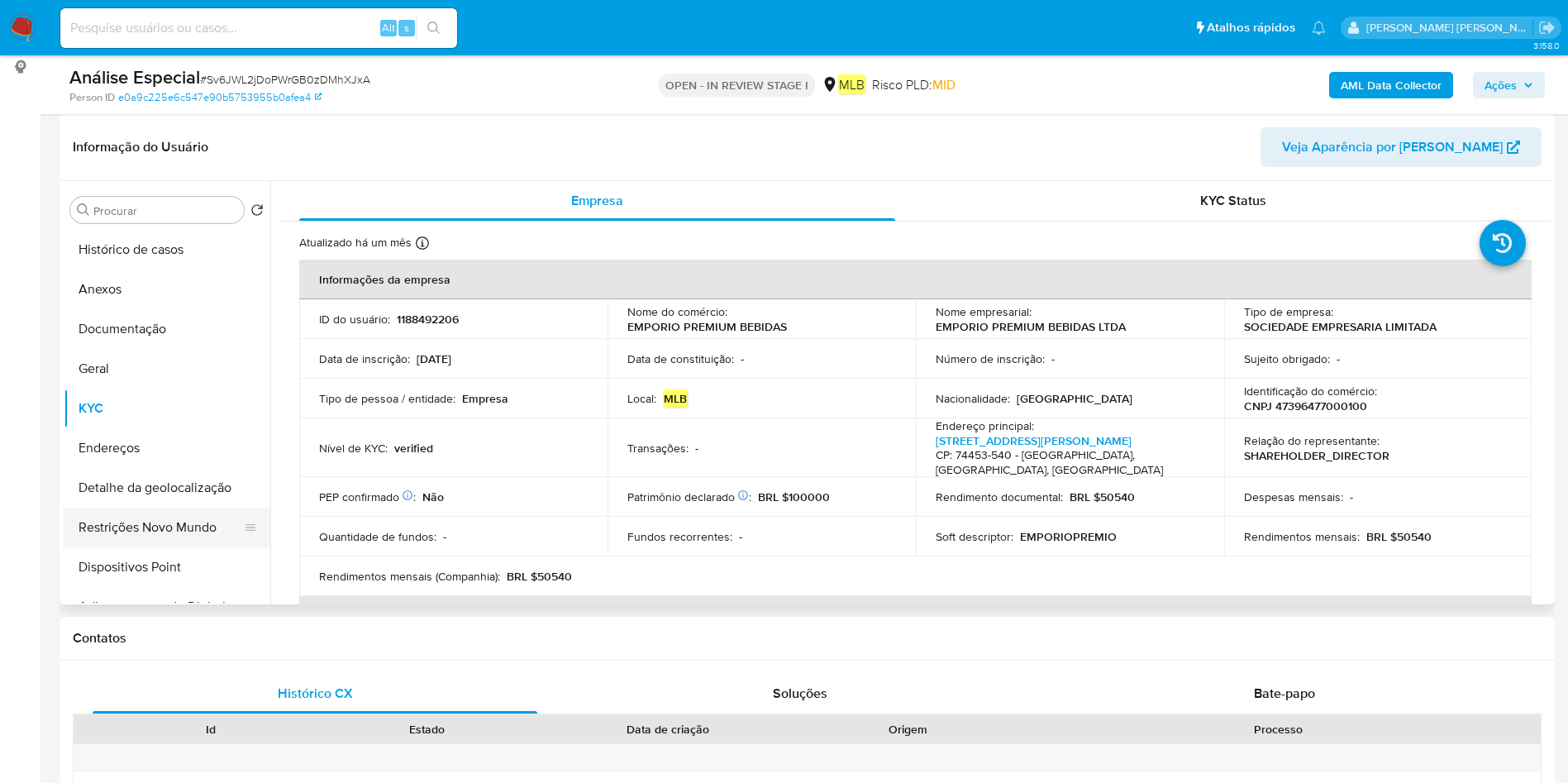
click at [173, 516] on button "Restrições Novo Mundo" at bounding box center [160, 528] width 193 height 40
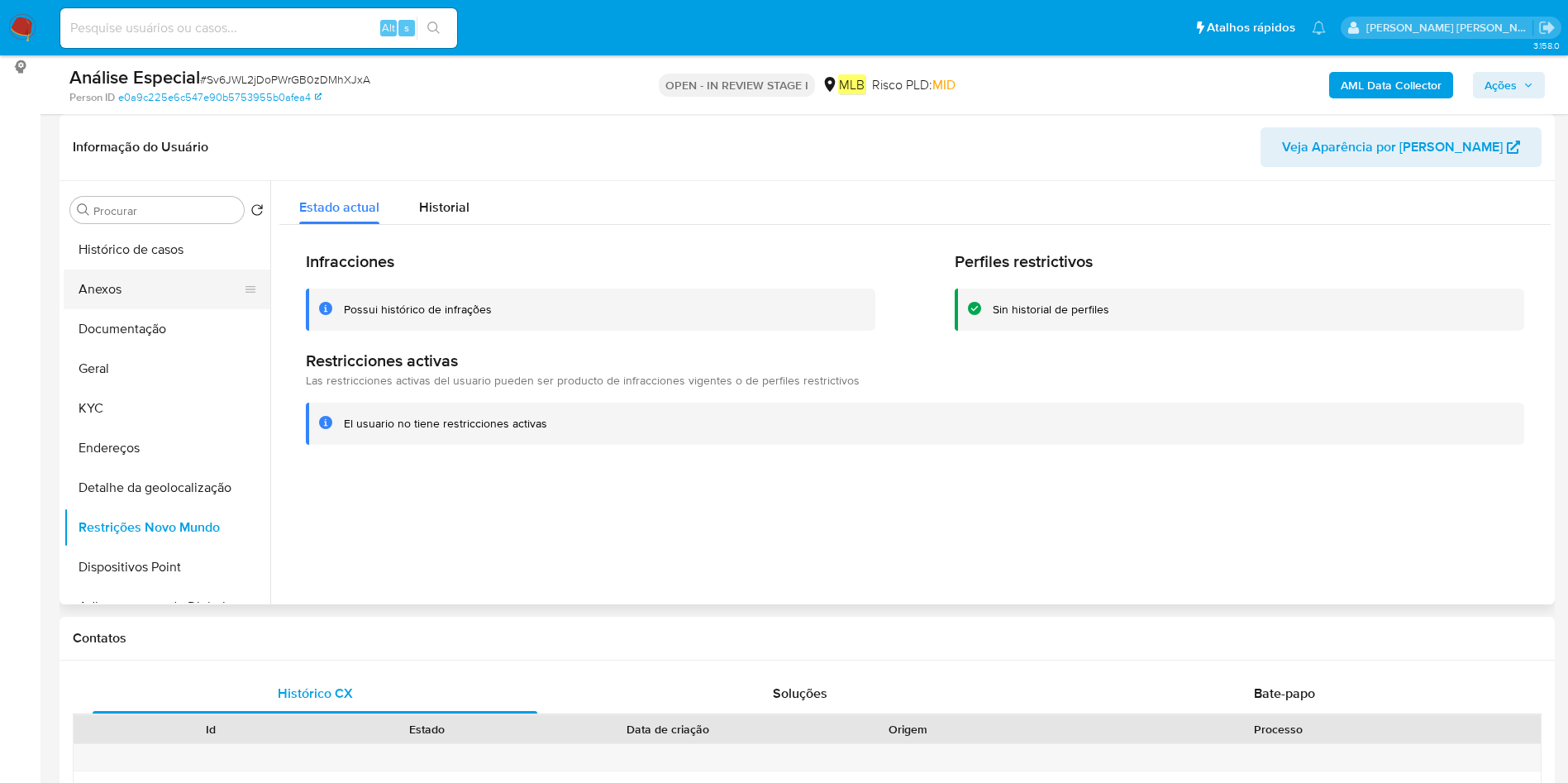
click at [143, 291] on button "Anexos" at bounding box center [160, 289] width 193 height 40
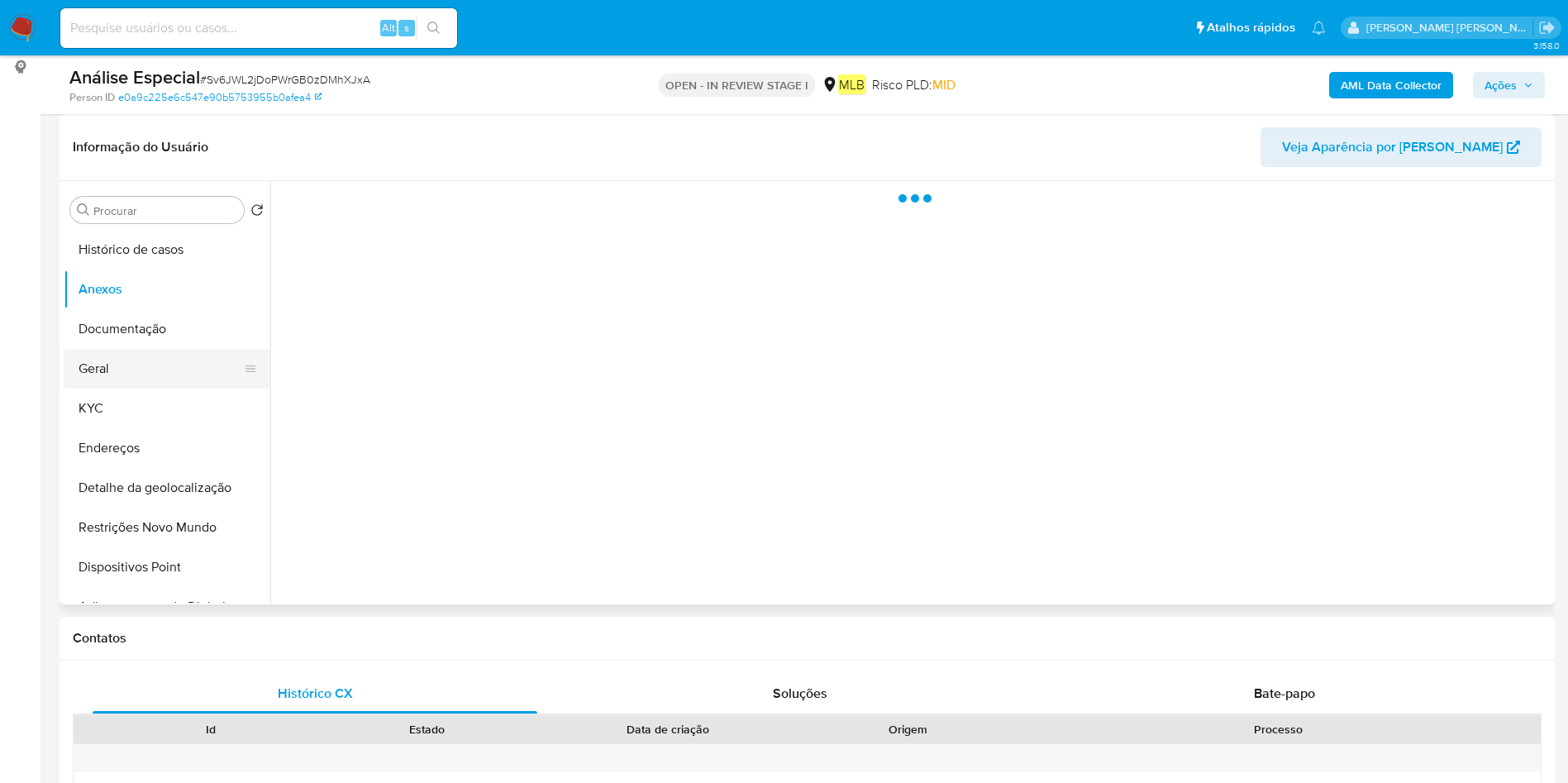
click at [138, 360] on button "Geral" at bounding box center [160, 369] width 193 height 40
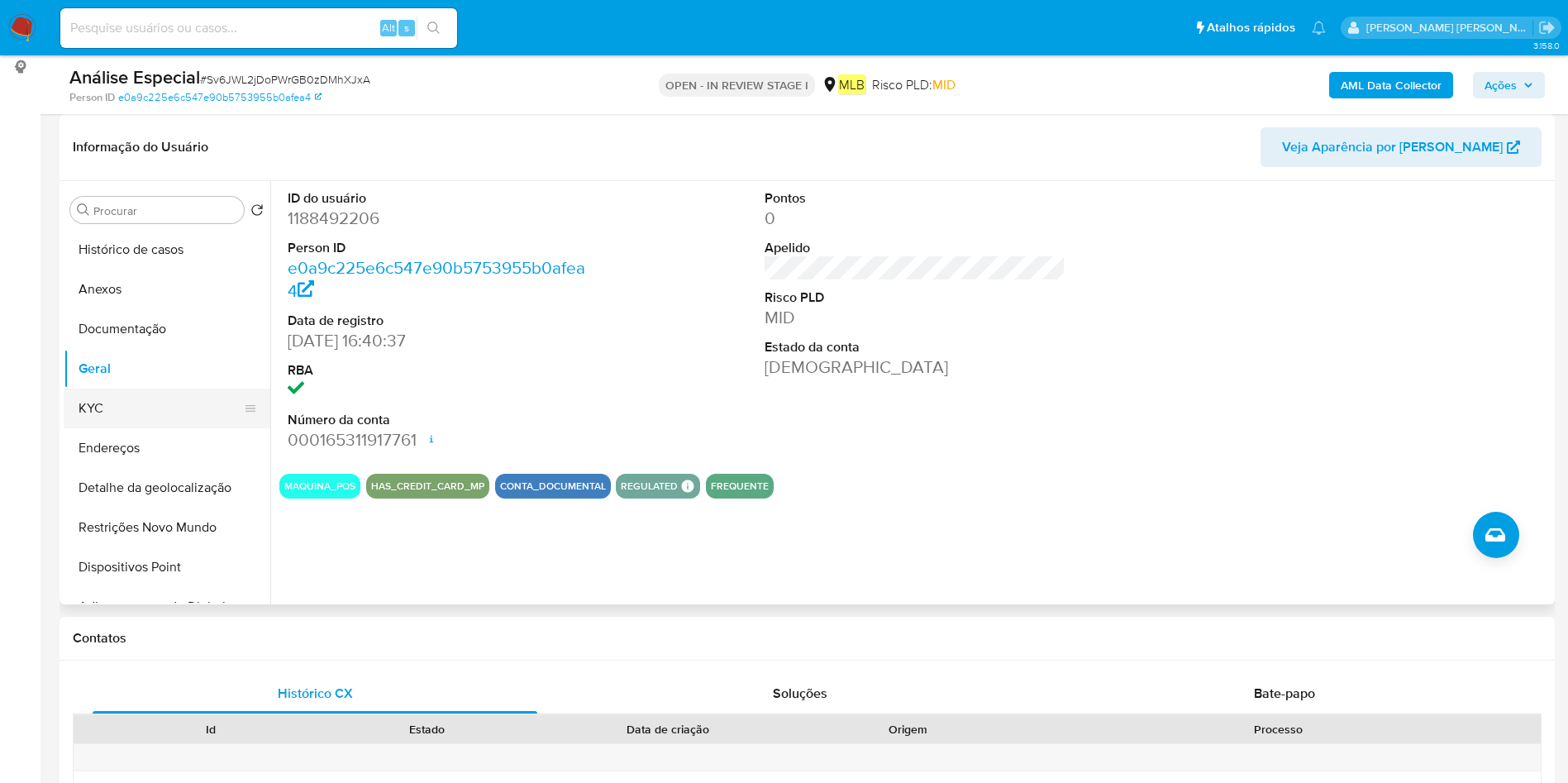
click at [117, 394] on button "KYC" at bounding box center [160, 408] width 193 height 40
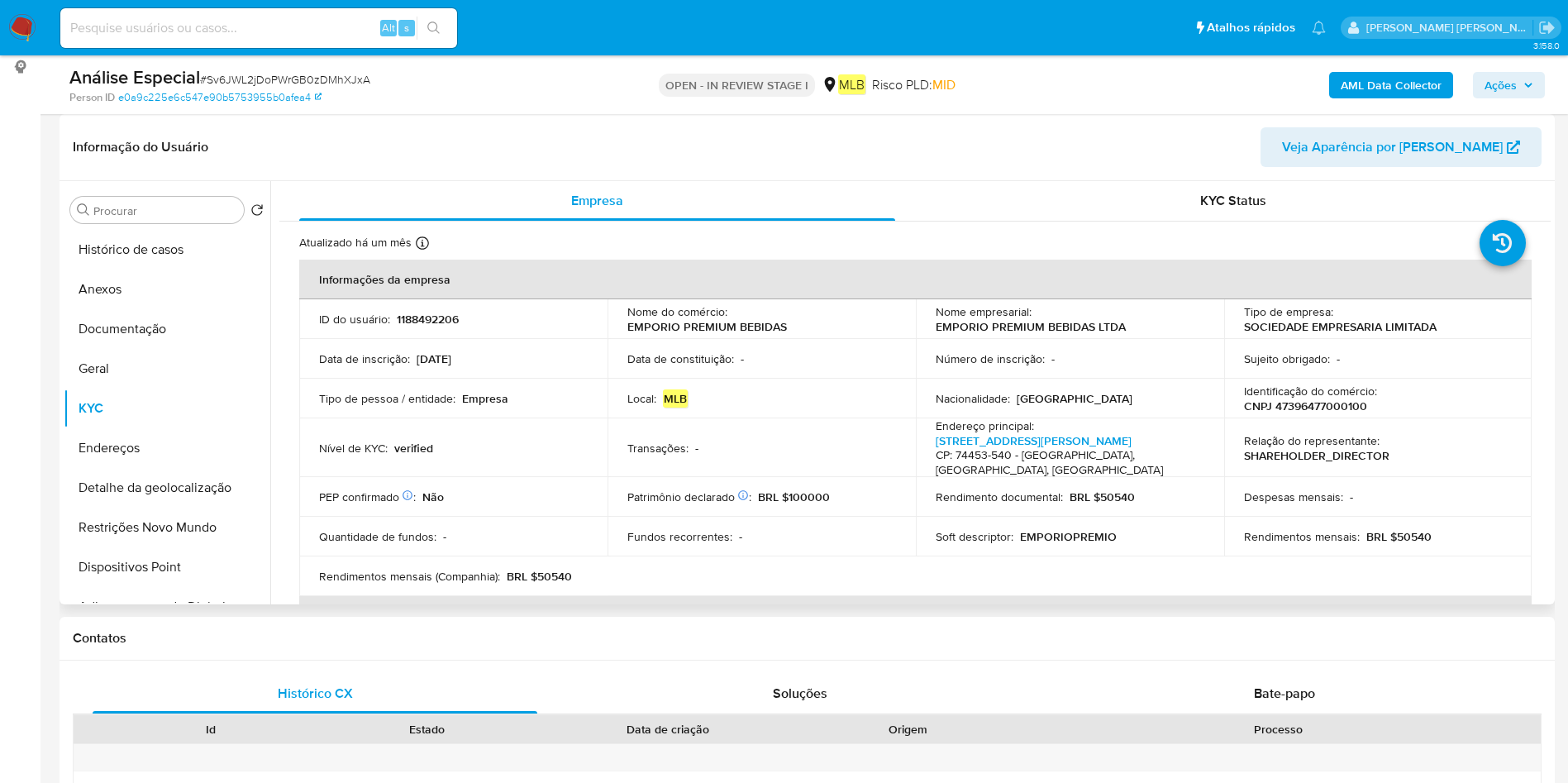
drag, startPoint x: 151, startPoint y: 366, endPoint x: 264, endPoint y: 363, distance: 113.0
click at [151, 366] on button "Geral" at bounding box center [167, 369] width 207 height 40
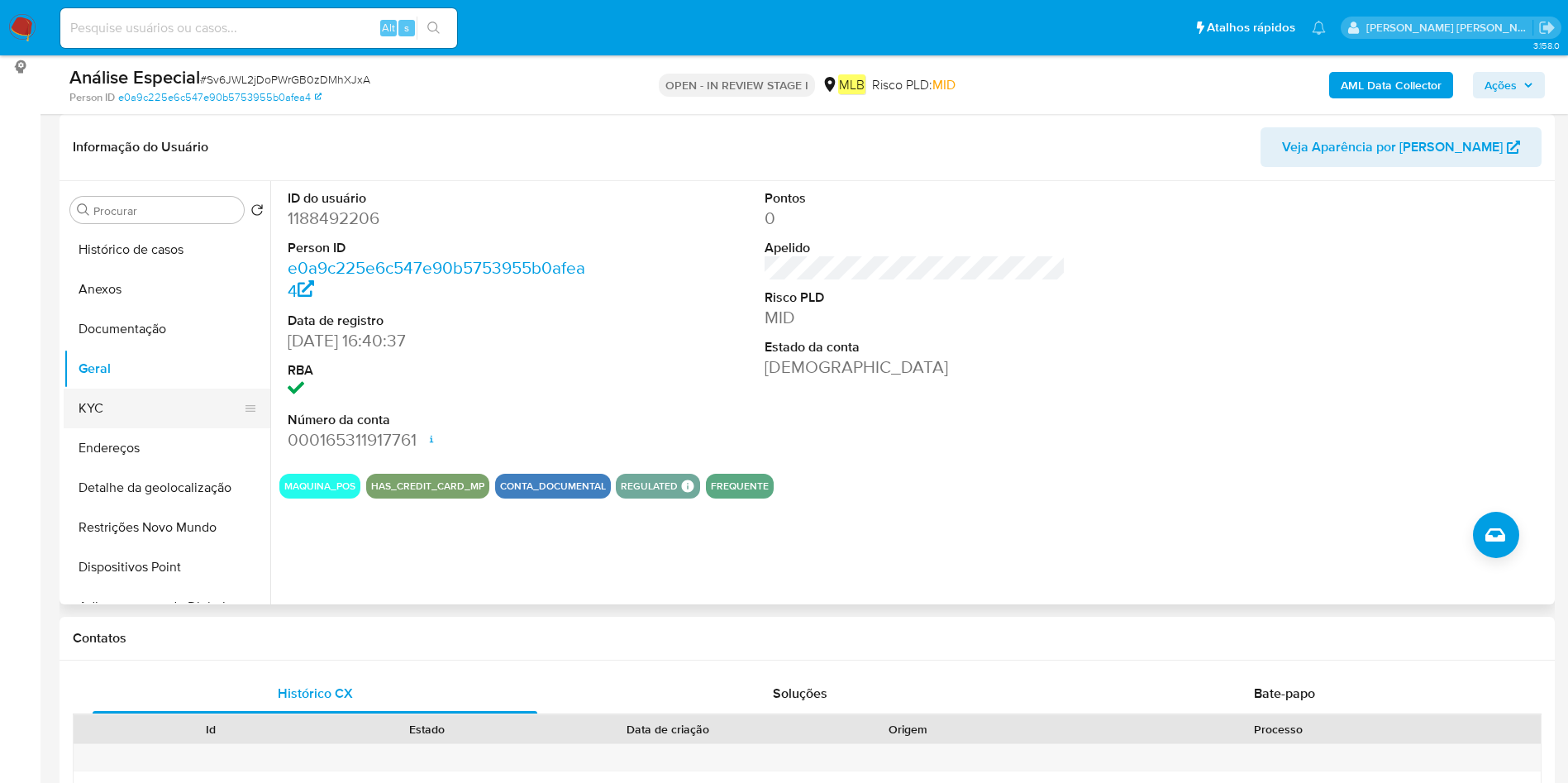
click at [159, 419] on button "KYC" at bounding box center [160, 408] width 193 height 40
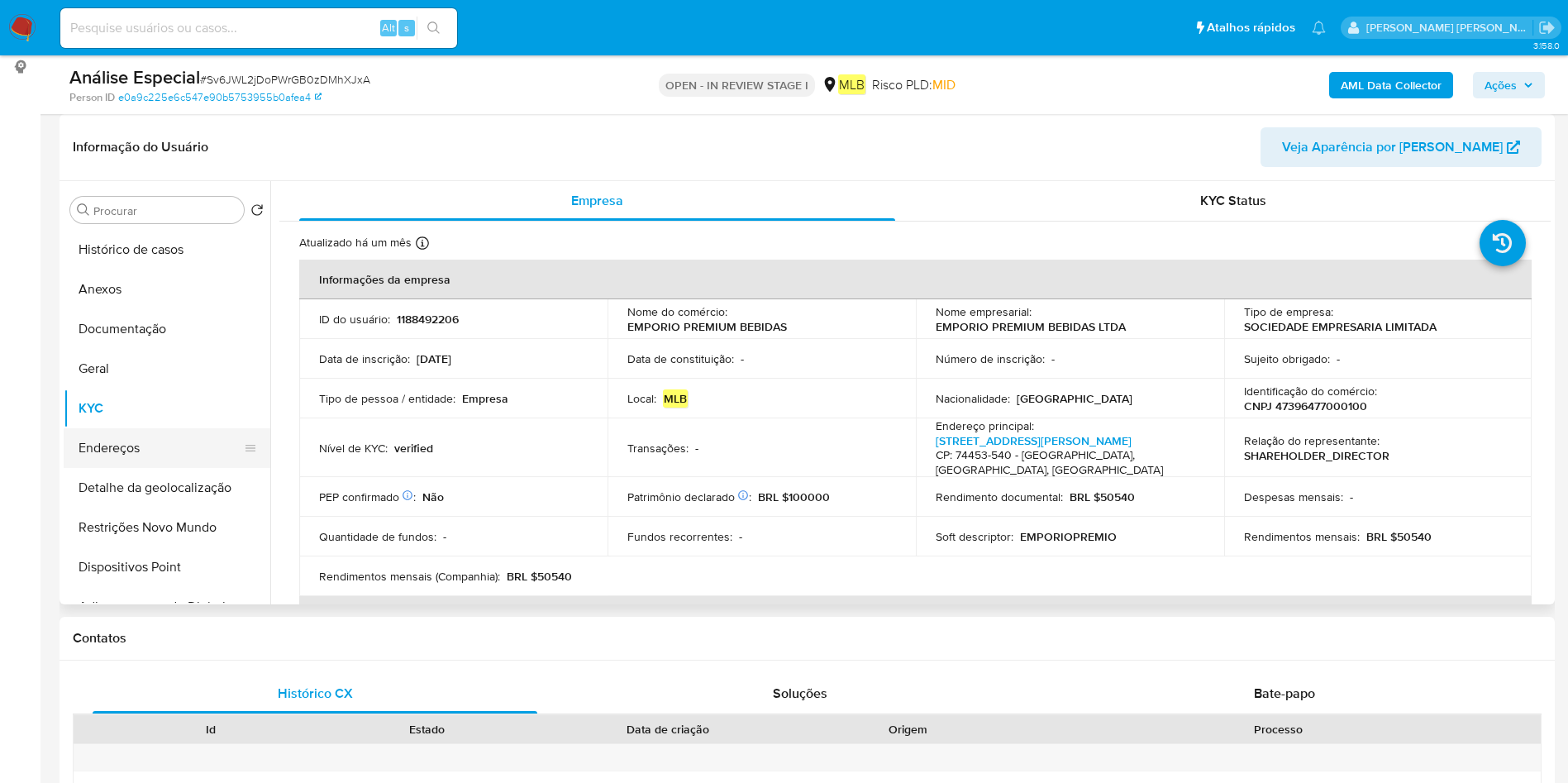
click at [94, 451] on button "Endereços" at bounding box center [160, 448] width 193 height 40
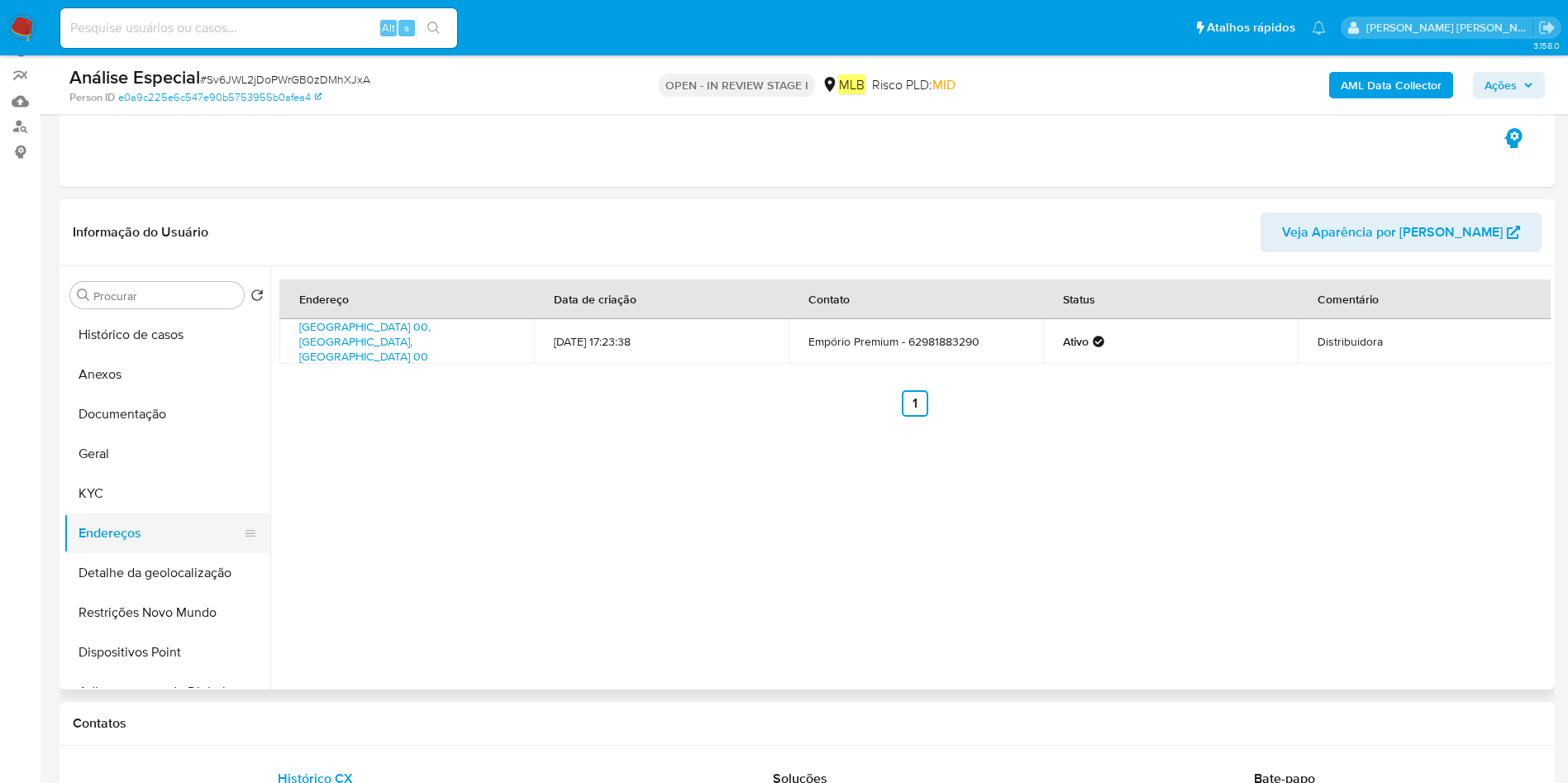
scroll to position [124, 0]
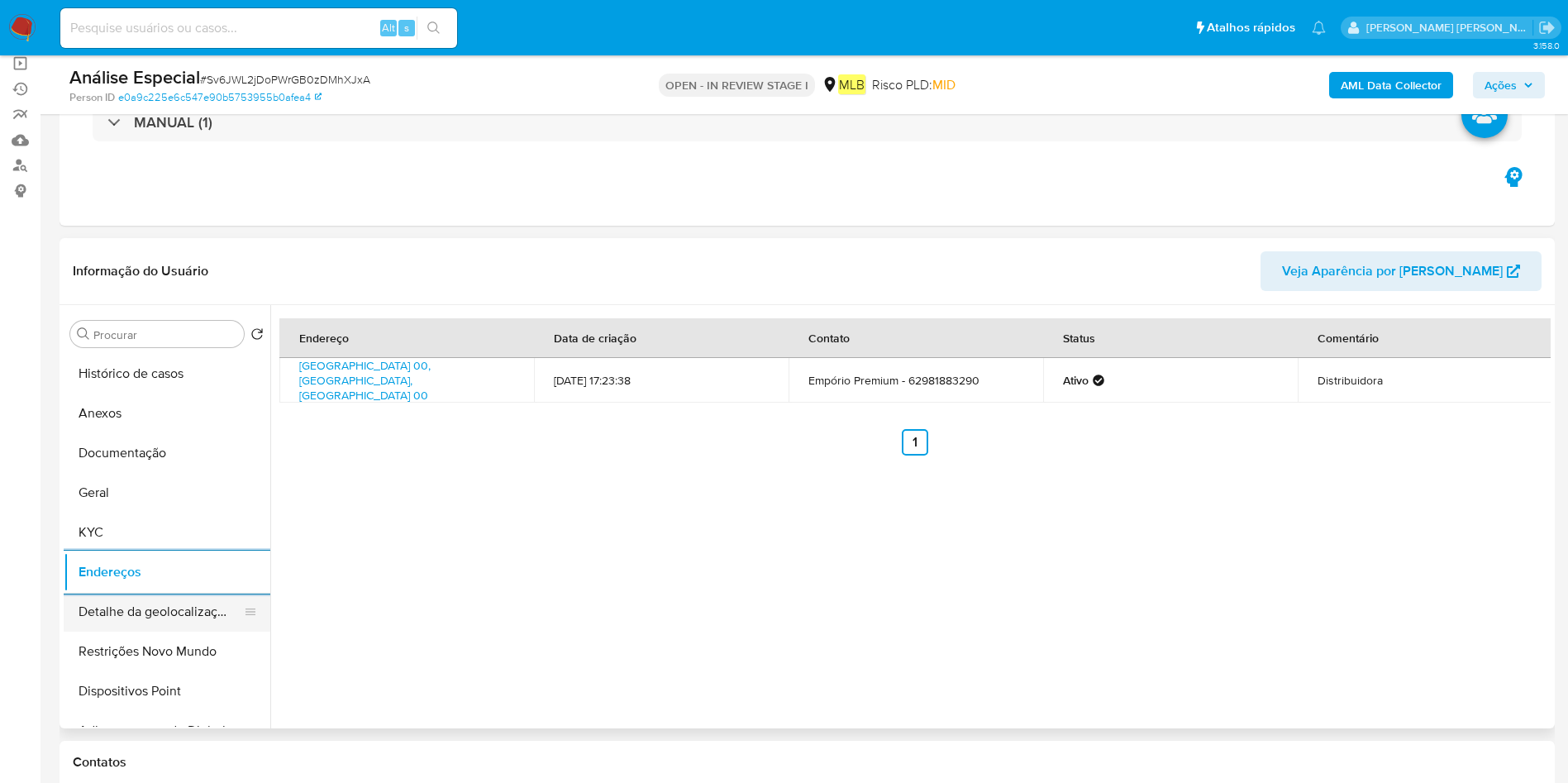
click at [115, 605] on button "Detalhe da geolocalização" at bounding box center [160, 612] width 193 height 40
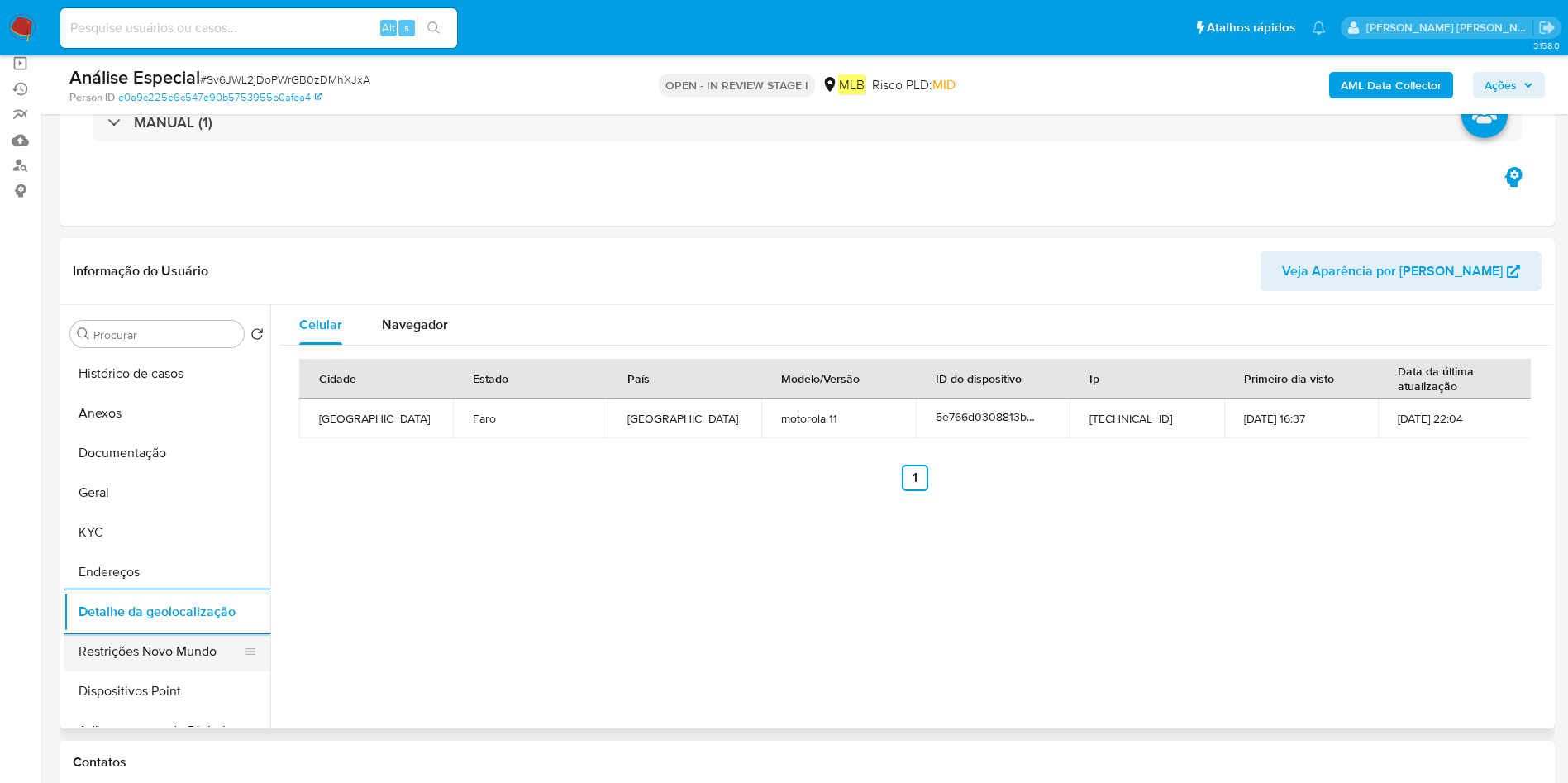
click at [154, 654] on button "Restrições Novo Mundo" at bounding box center [160, 652] width 193 height 40
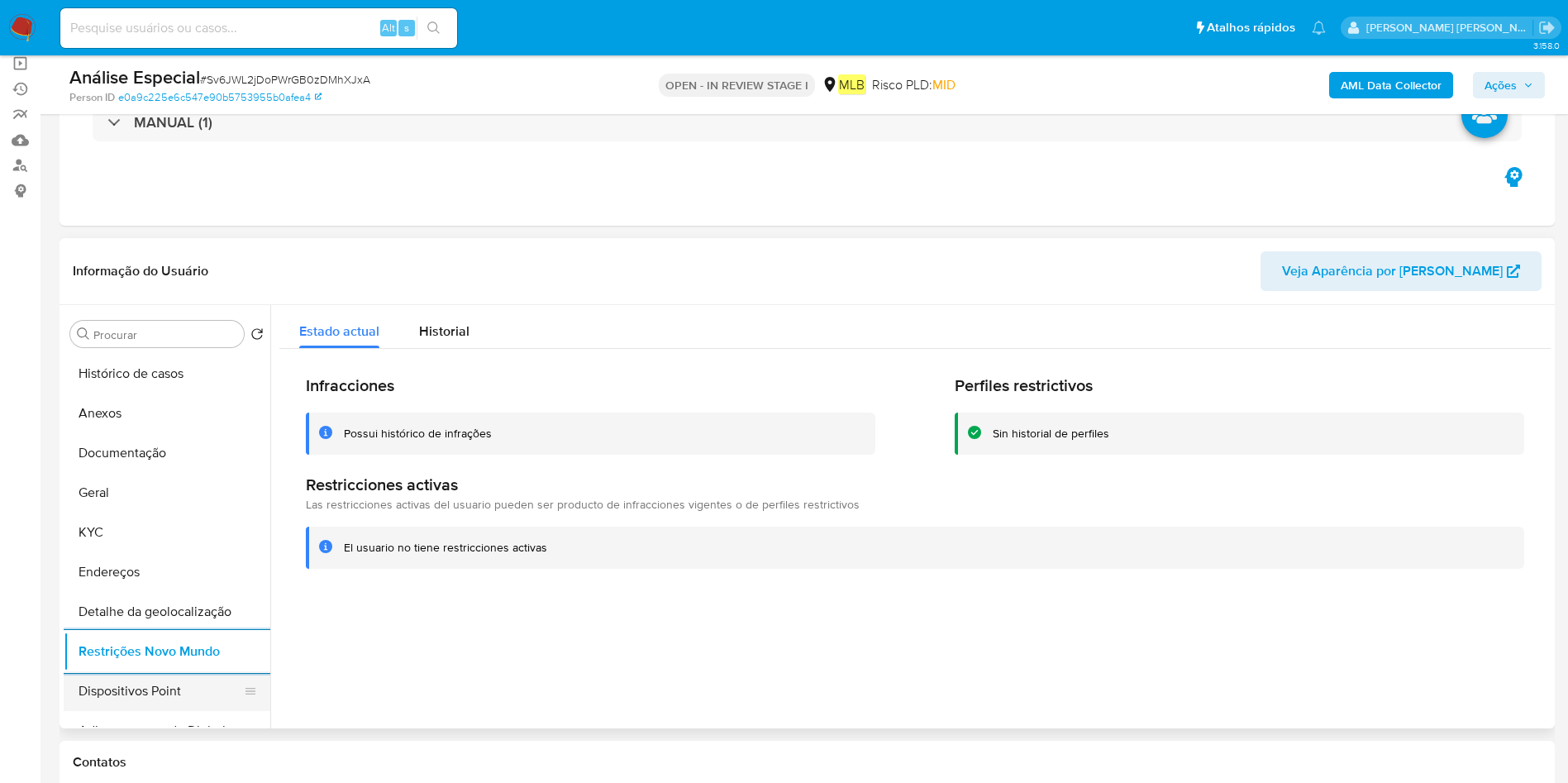
click at [177, 680] on button "Dispositivos Point" at bounding box center [160, 691] width 193 height 40
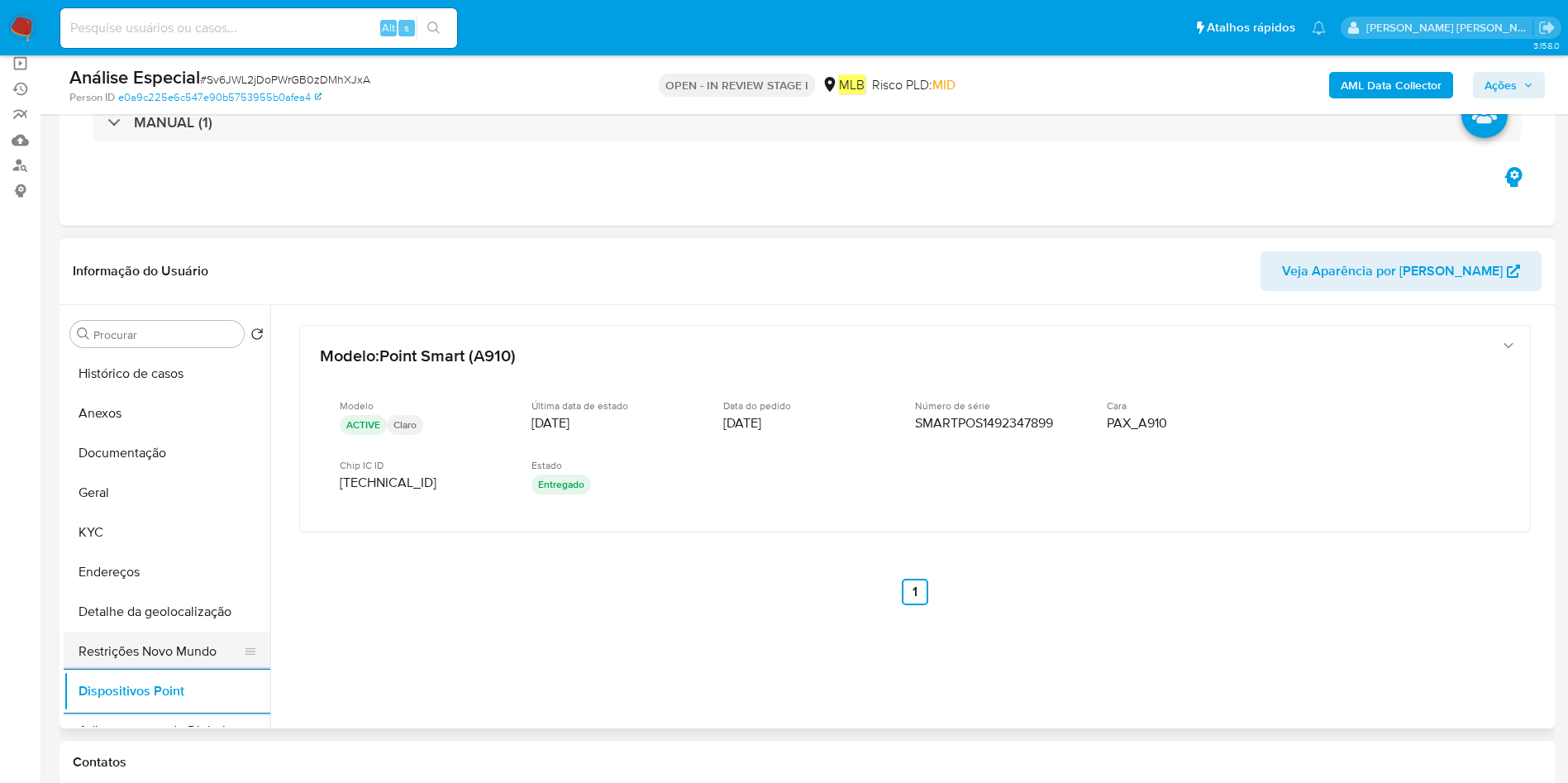
click at [159, 642] on button "Restrições Novo Mundo" at bounding box center [160, 652] width 193 height 40
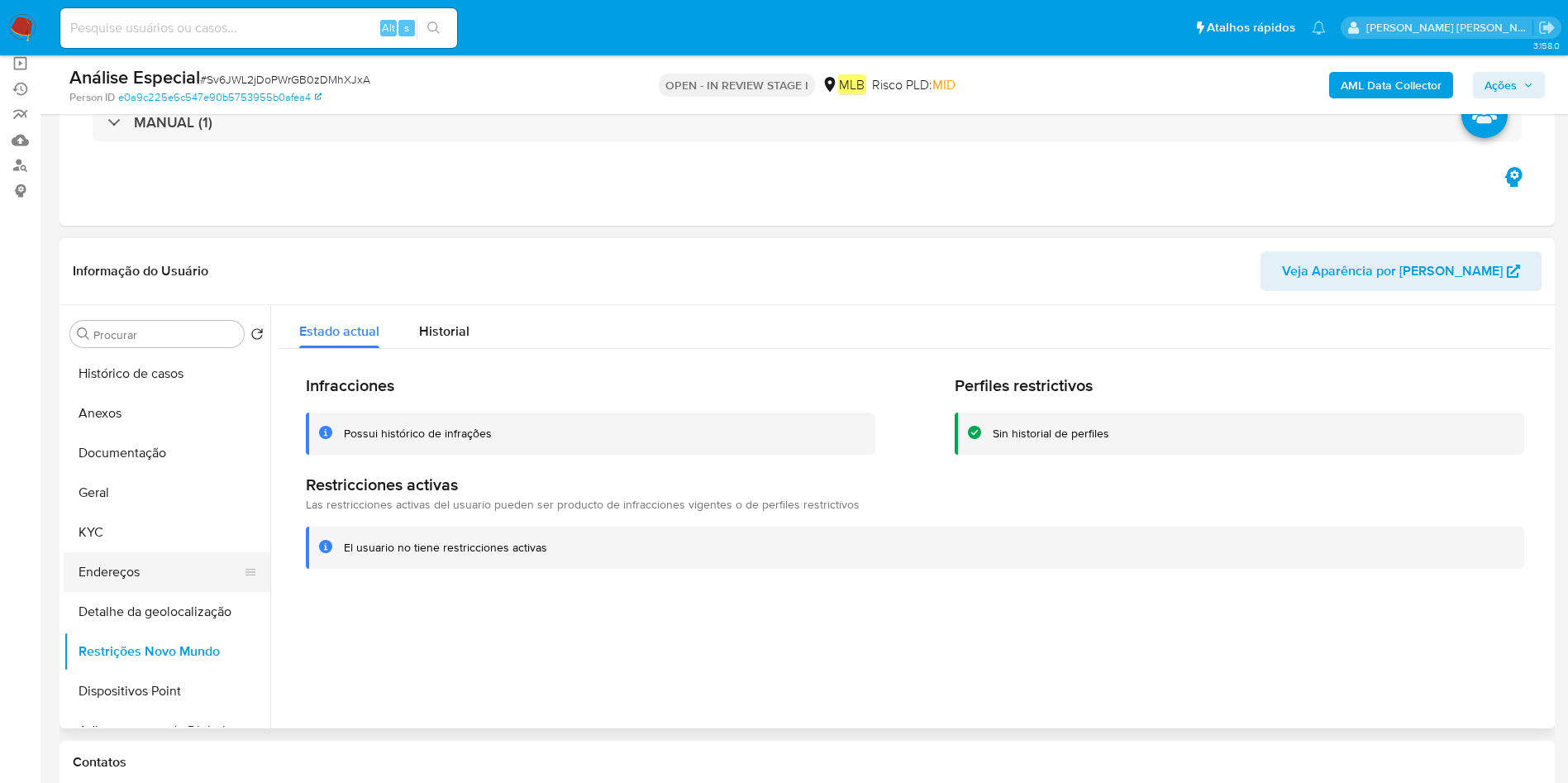
click at [151, 579] on button "Endereços" at bounding box center [160, 572] width 193 height 40
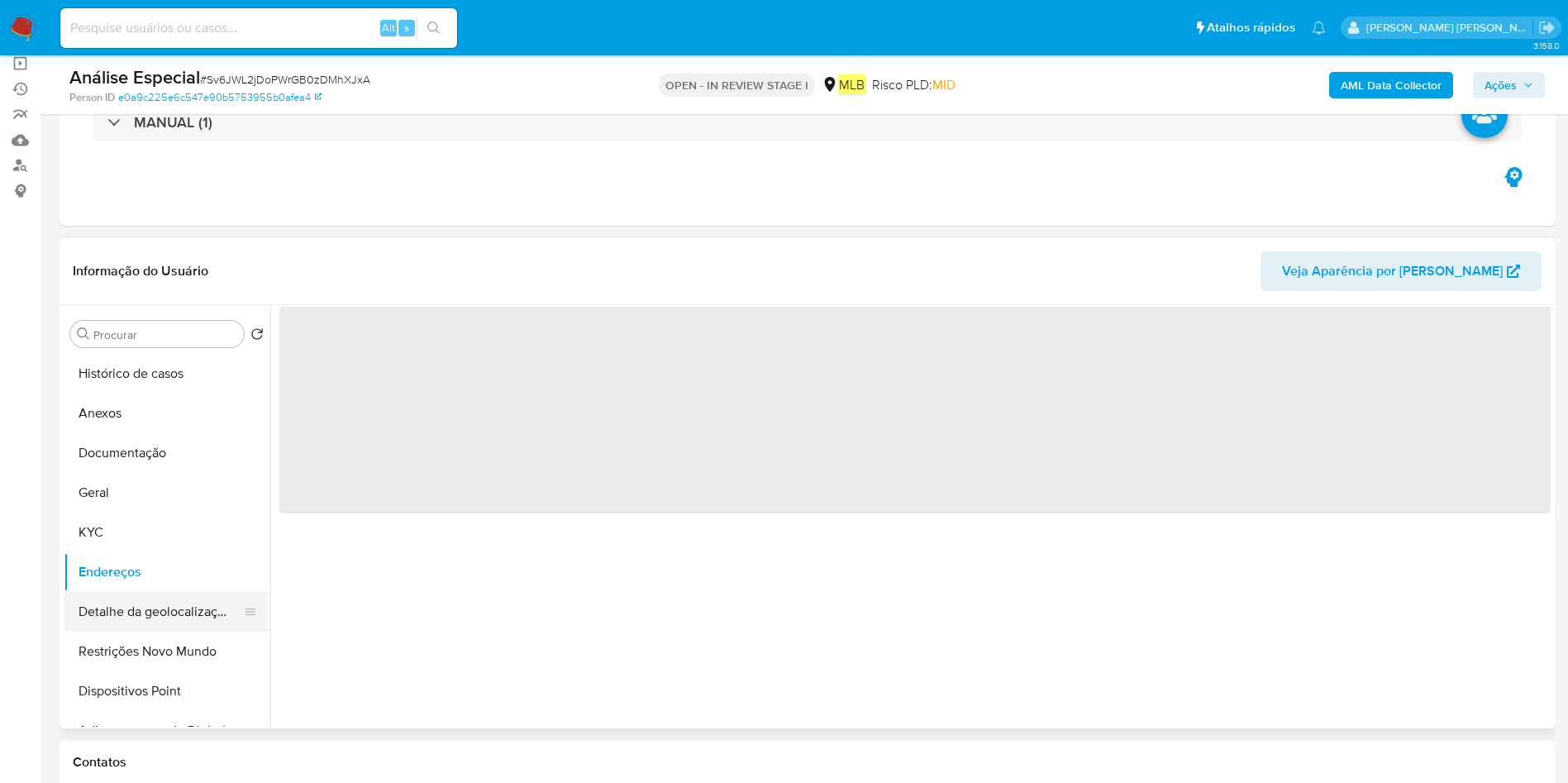
click at [164, 605] on button "Detalhe da geolocalização" at bounding box center [160, 612] width 193 height 40
click at [161, 519] on button "KYC" at bounding box center [160, 532] width 193 height 40
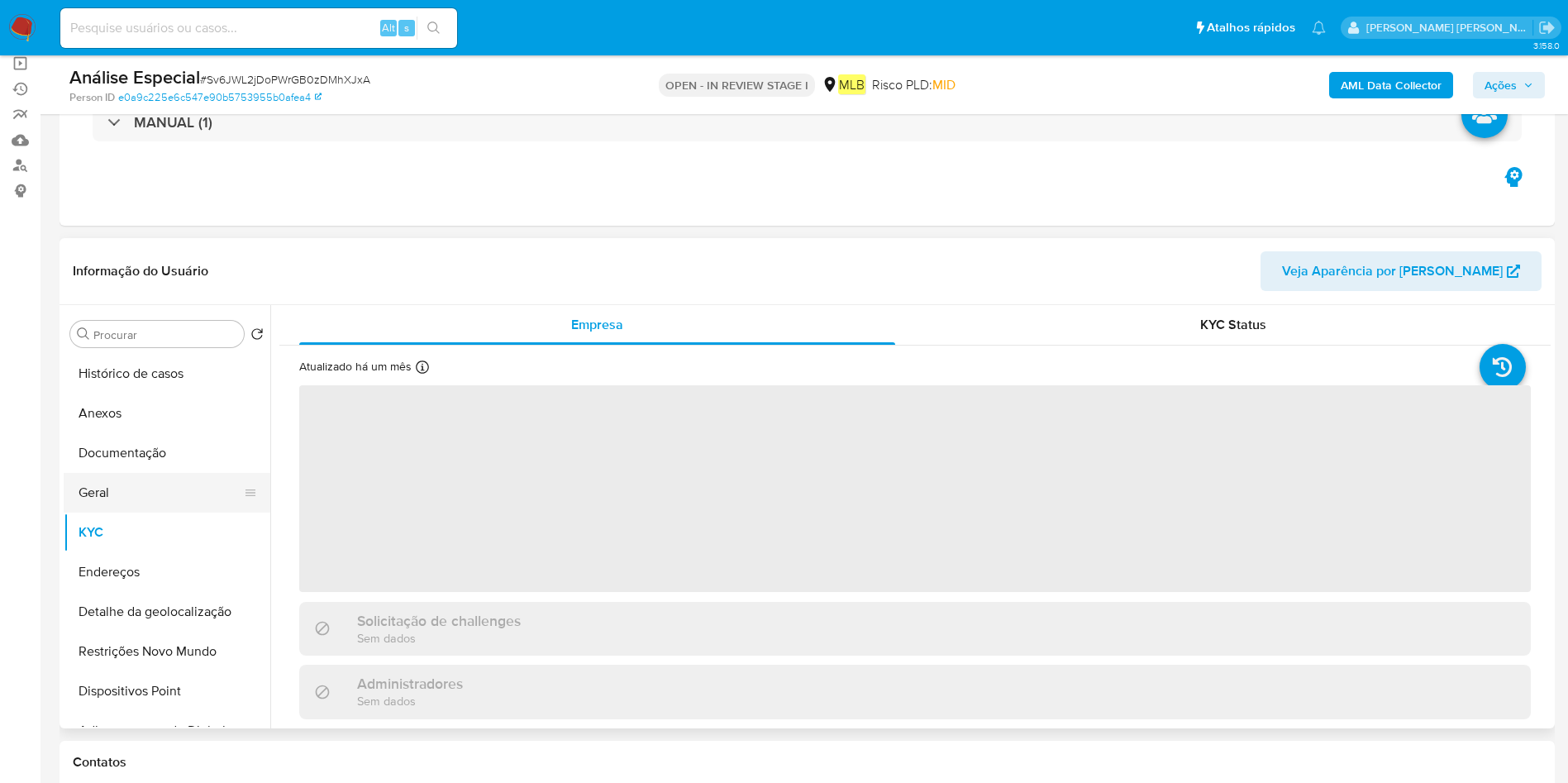
click at [187, 486] on button "Geral" at bounding box center [160, 493] width 193 height 40
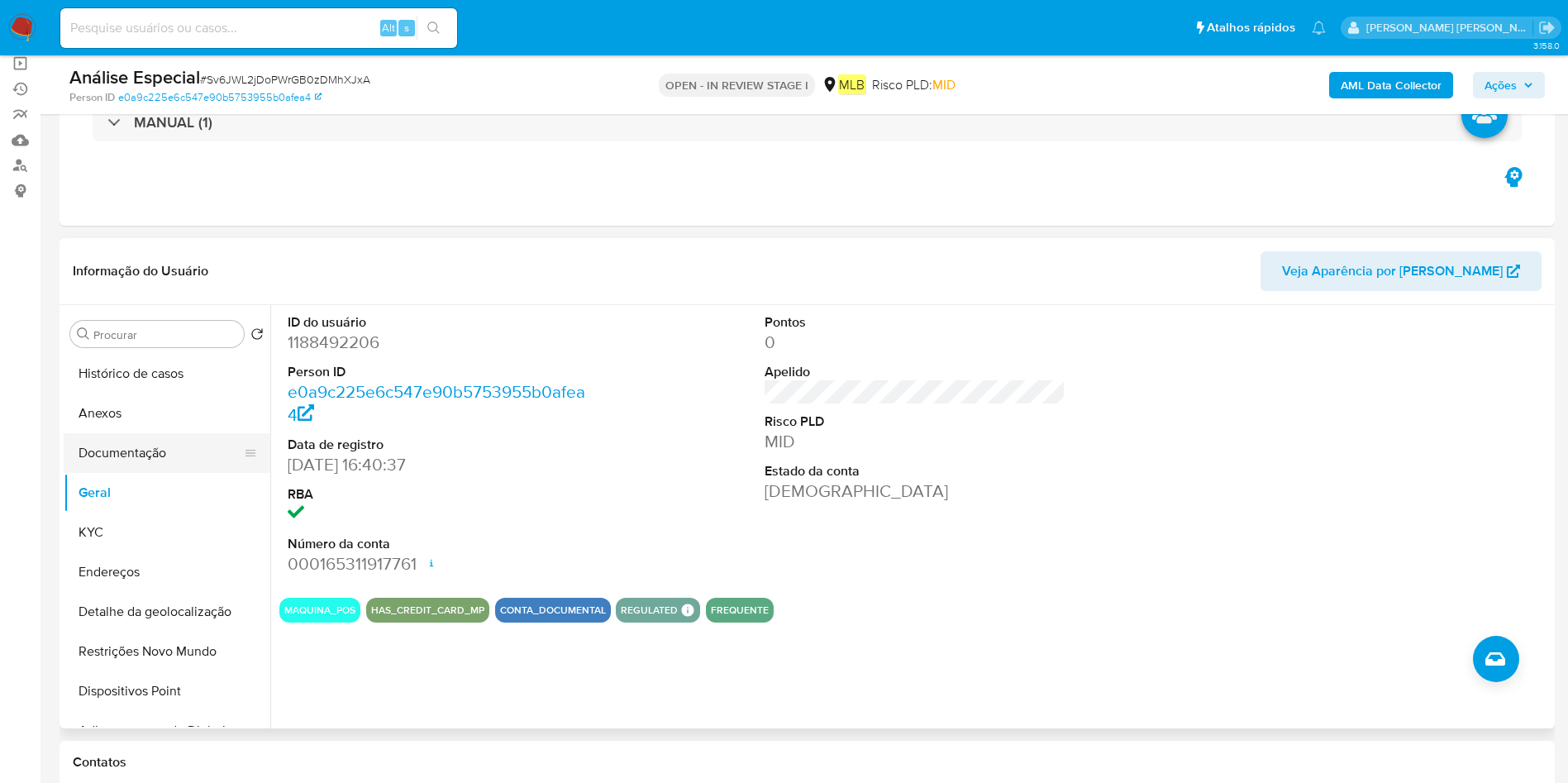
click at [162, 469] on button "Documentação" at bounding box center [160, 453] width 193 height 40
